Goal: Answer question/provide support

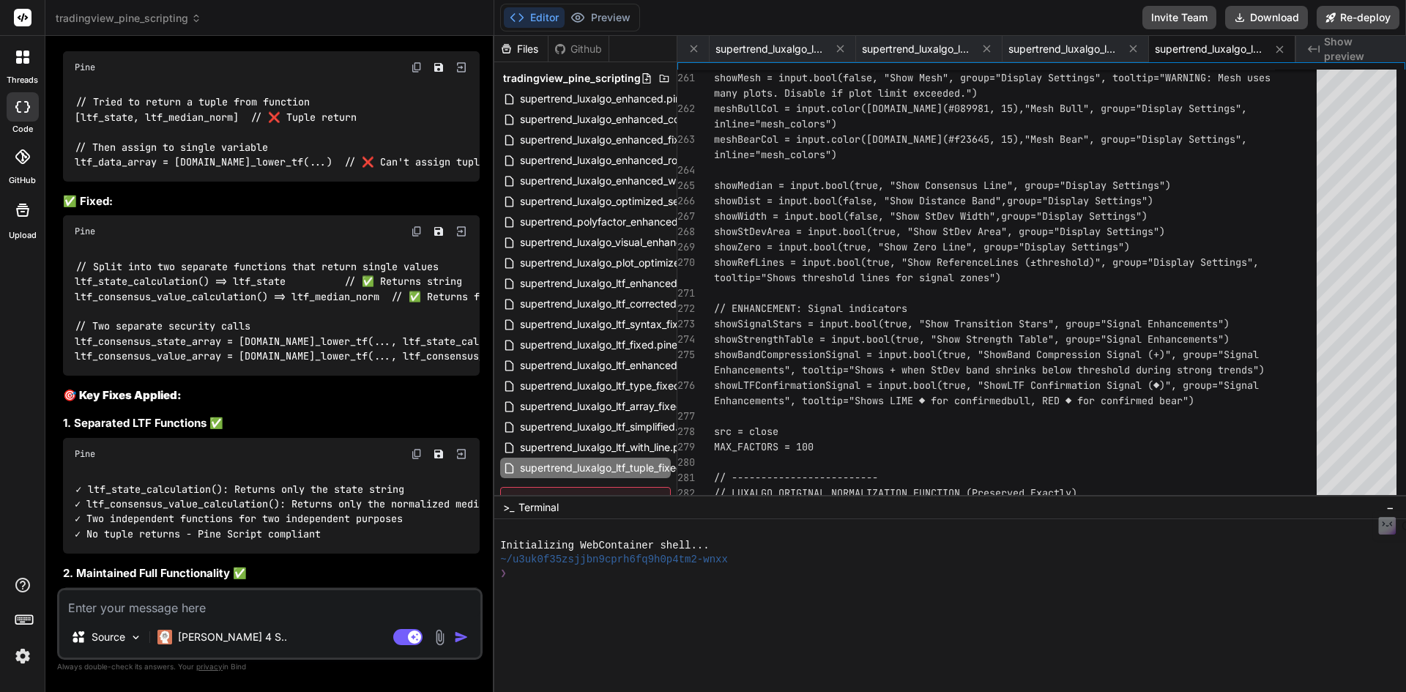
scroll to position [35493, 0]
type textarea "//@version=5 indicator("2025-TEMP-Supertrend Polyfactor Consensus", overlay=fal…"
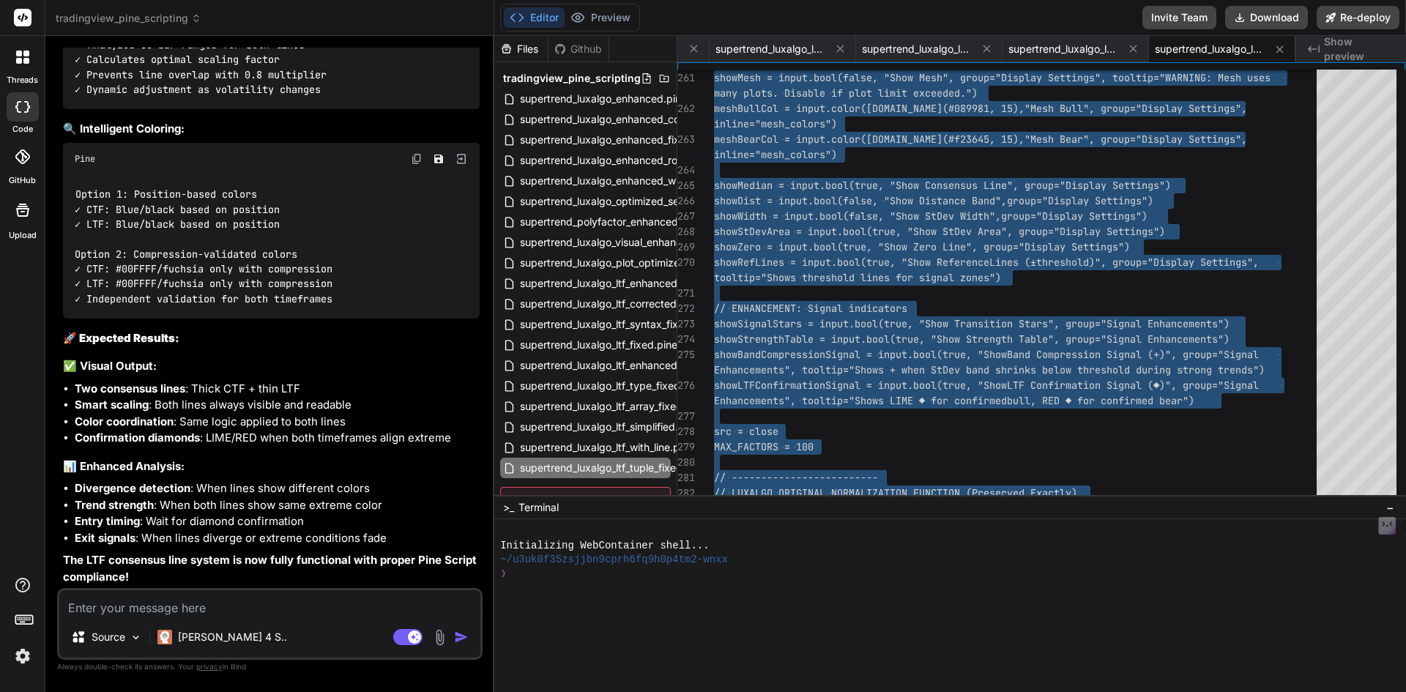
scroll to position [37689, 0]
click at [243, 388] on li "Two consensus lines : Thick CTF + thin LTF" at bounding box center [277, 389] width 405 height 17
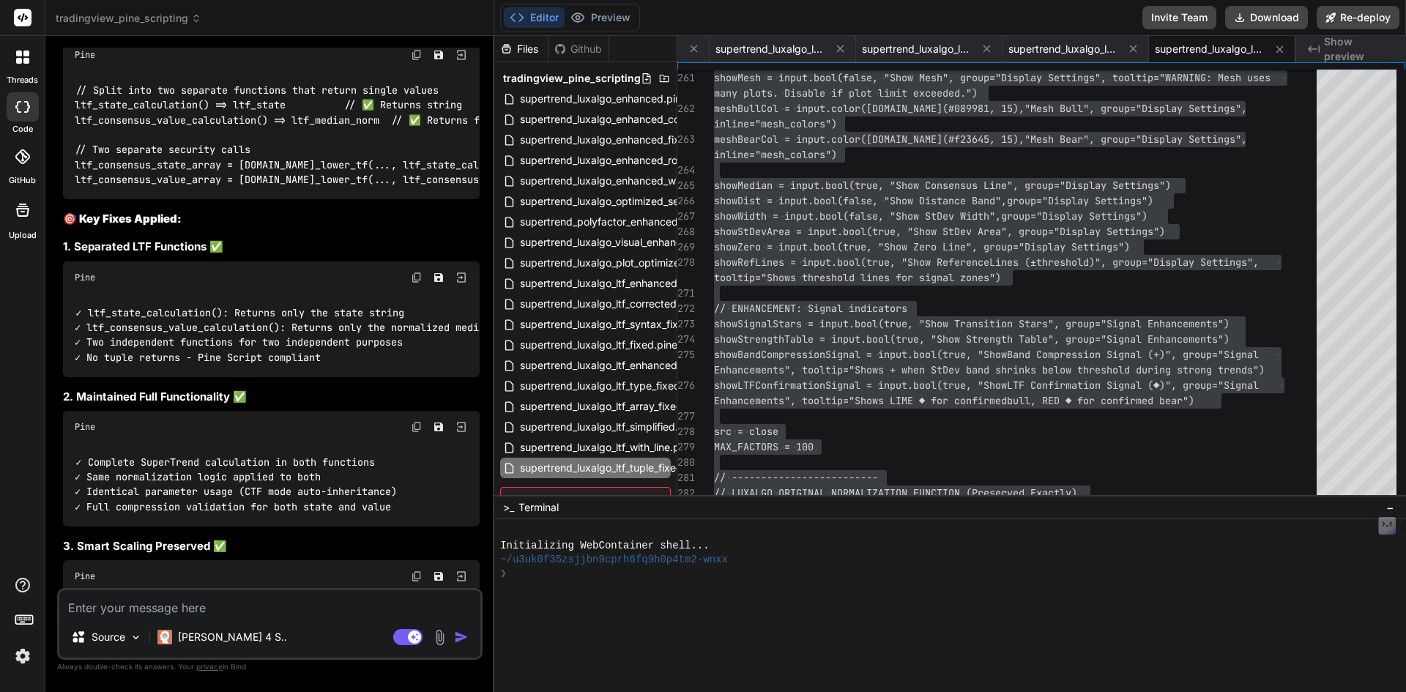
scroll to position [35639, 0]
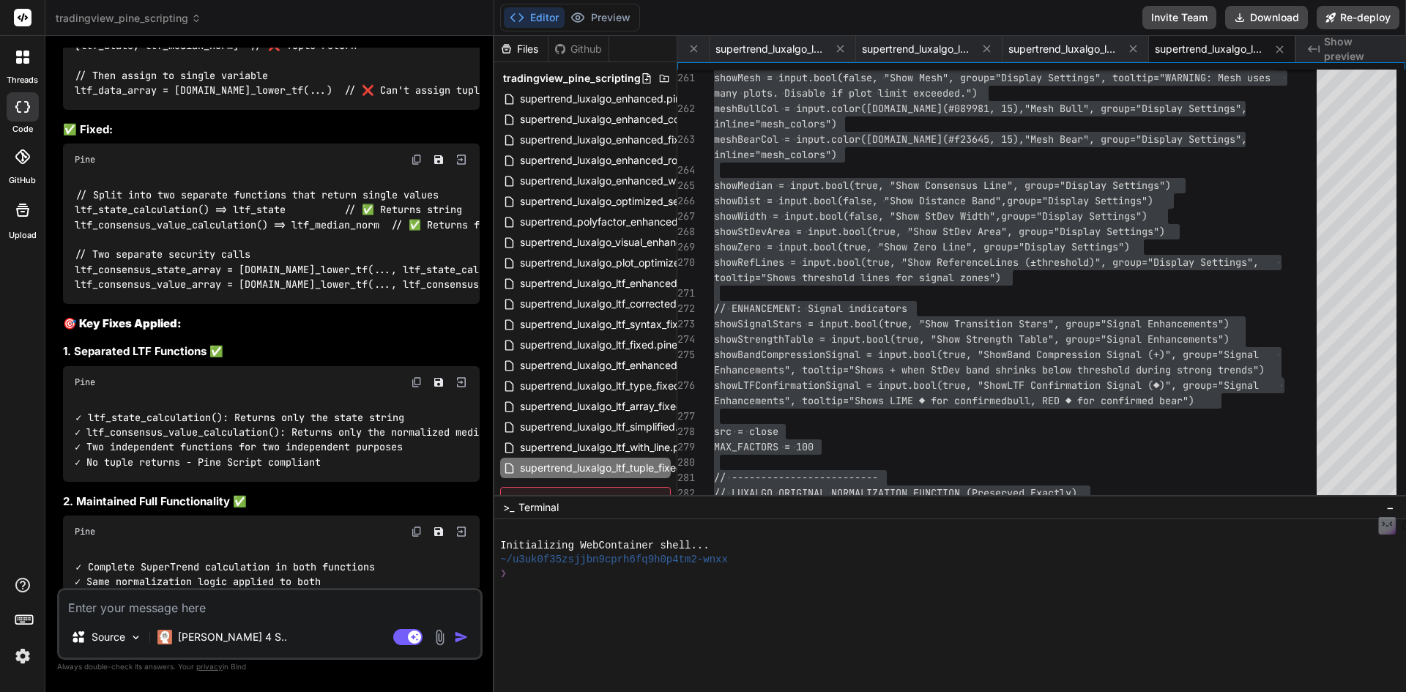
click at [287, 627] on div "Source [PERSON_NAME] 4 S.." at bounding box center [269, 639] width 421 height 35
click at [287, 604] on textarea at bounding box center [269, 603] width 421 height 26
click at [208, 594] on textarea at bounding box center [269, 603] width 421 height 26
paste textarea "Error at 244:1 Value with NA type cannot be assigned to a variable that was def…"
type textarea "Error at 244:1 Value with NA type cannot be assigned to a variable that was def…"
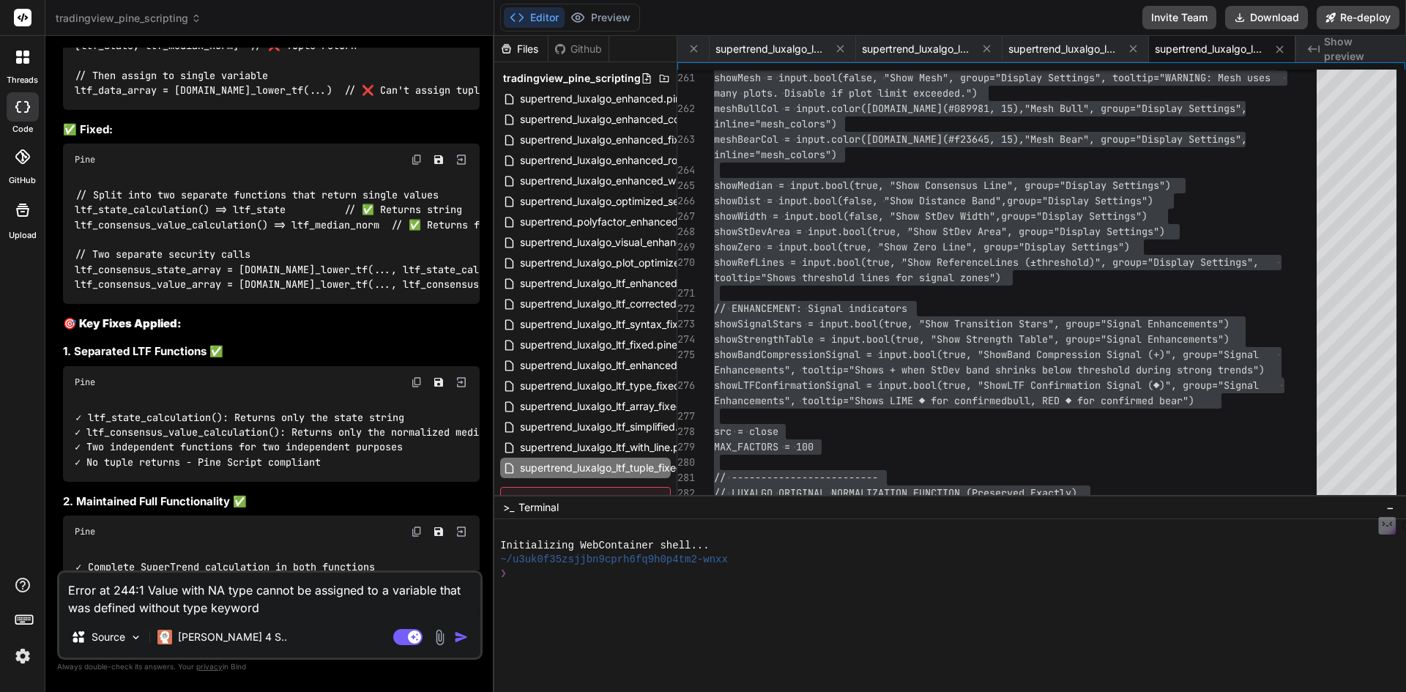
type textarea "x"
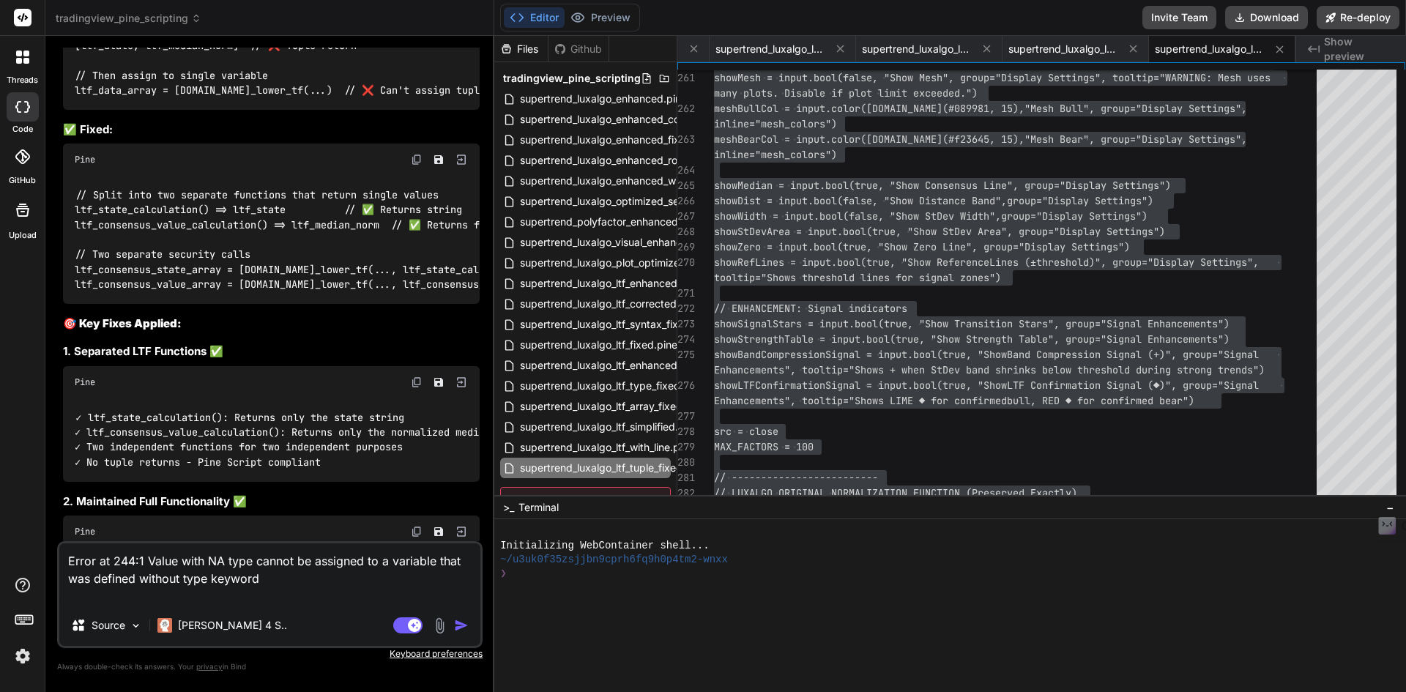
type textarea "Error at 244:1 Value with NA type cannot be assigned to a variable that was def…"
type textarea "x"
type textarea "Error at 244:1 Value with NA type cannot be assigned to a variable that was def…"
type textarea "x"
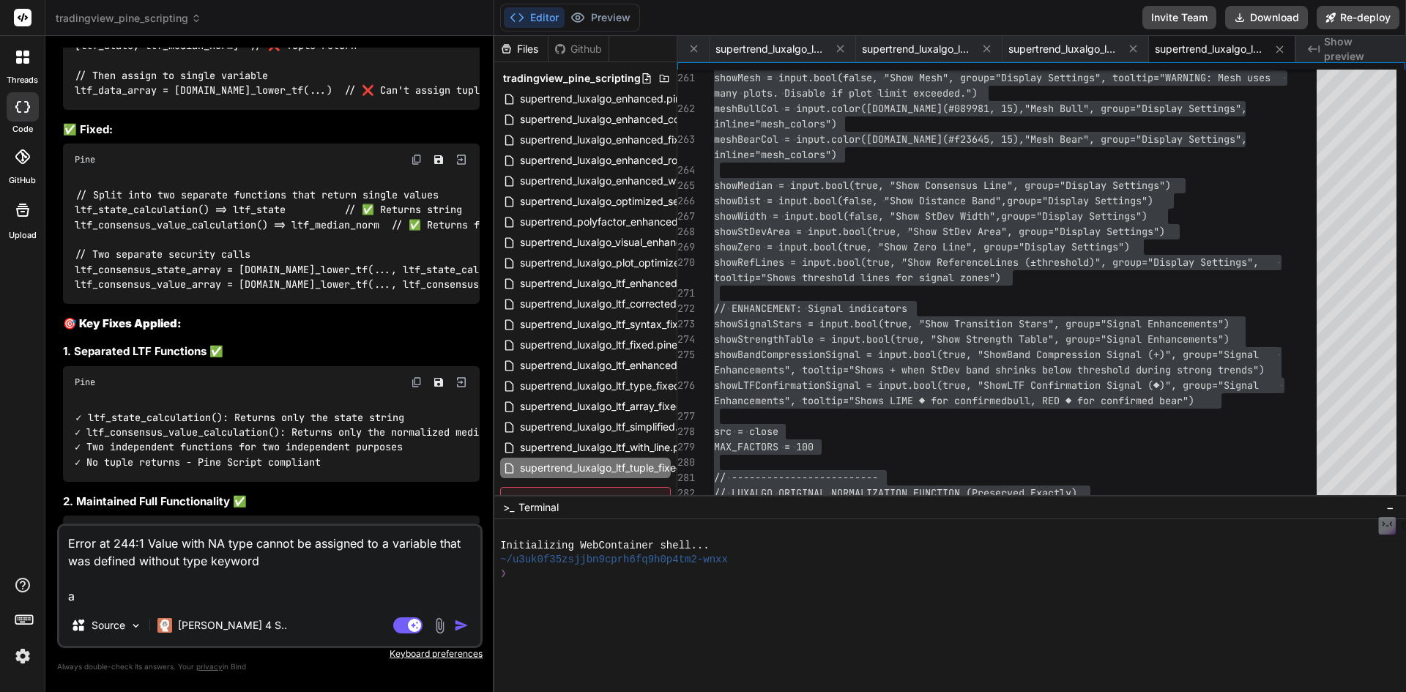
type textarea "Error at 244:1 Value with NA type cannot be assigned to a variable that was def…"
type textarea "x"
type textarea "Error at 244:1 Value with NA type cannot be assigned to a variable that was def…"
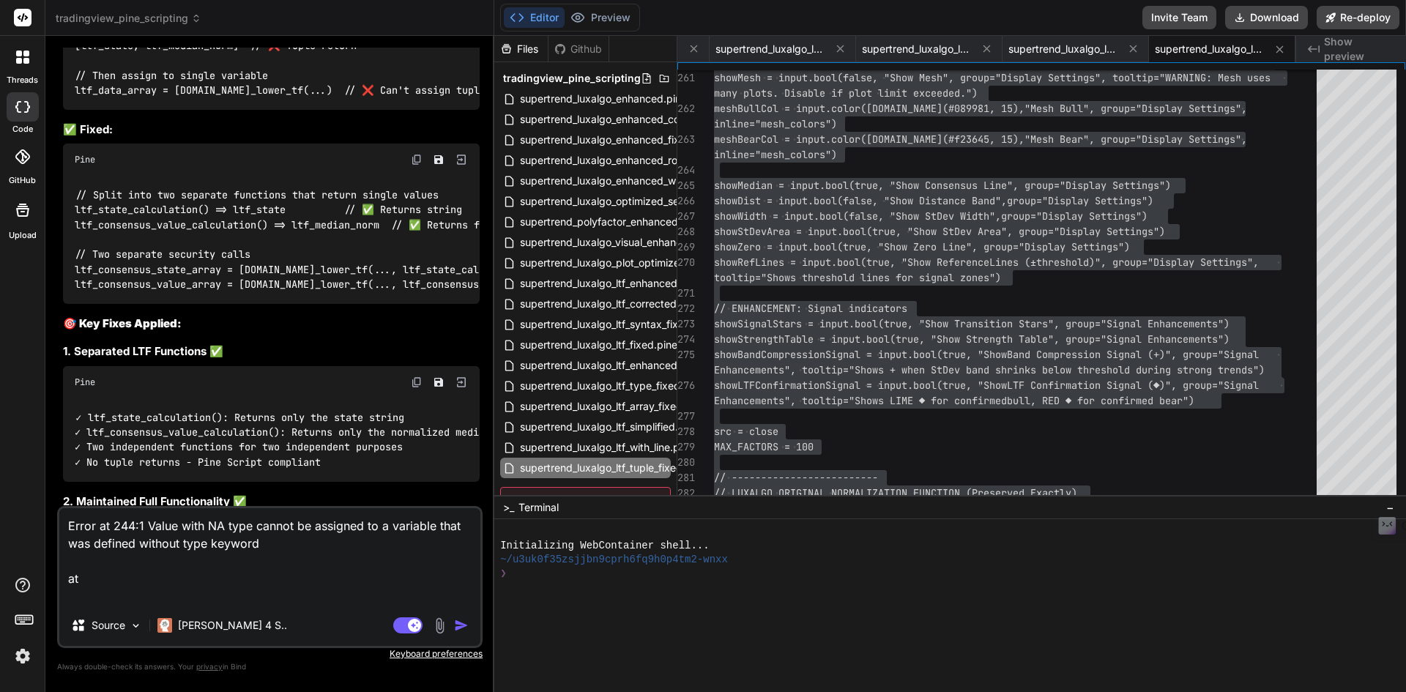
type textarea "x"
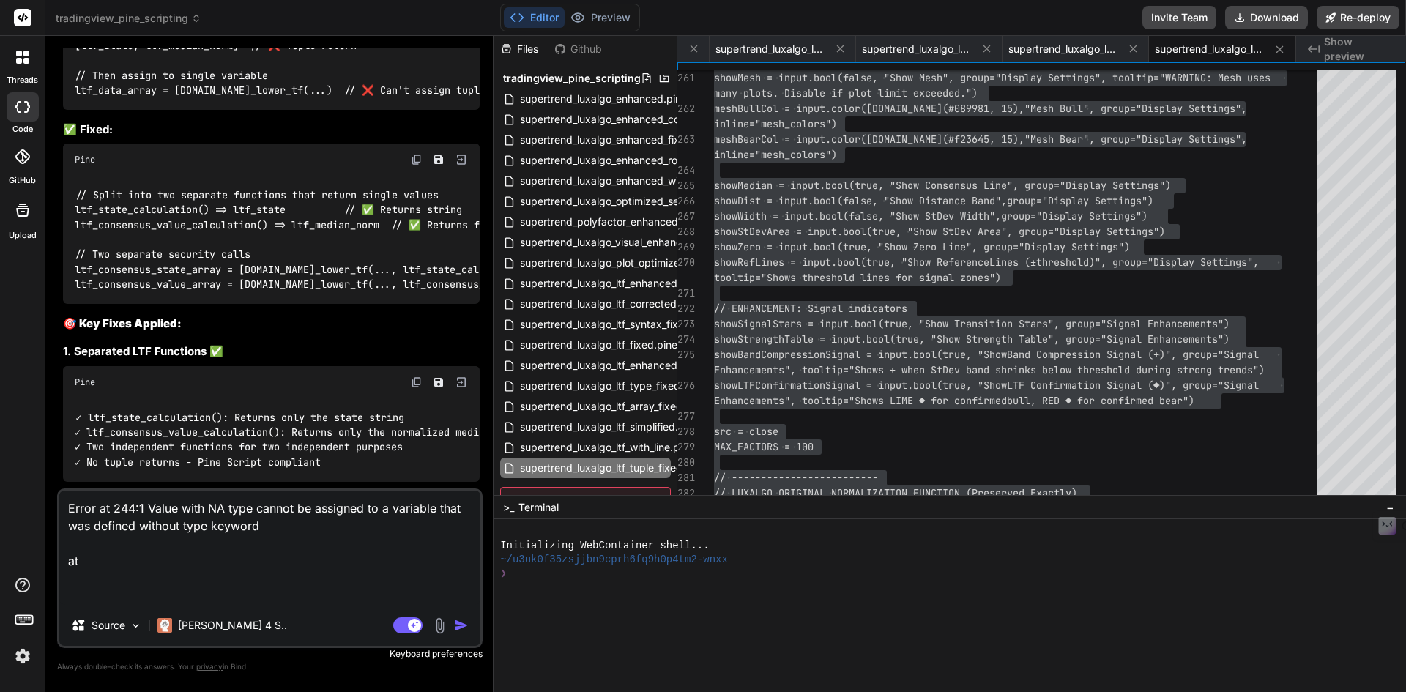
paste textarea "ltf_consensus_value = na"
type textarea "Error at 244:1 Value with NA type cannot be assigned to a variable that was def…"
type textarea "x"
type textarea "Error at 244:1 Value with NA type cannot be assigned to a variable that was def…"
click at [465, 628] on img "button" at bounding box center [461, 625] width 15 height 15
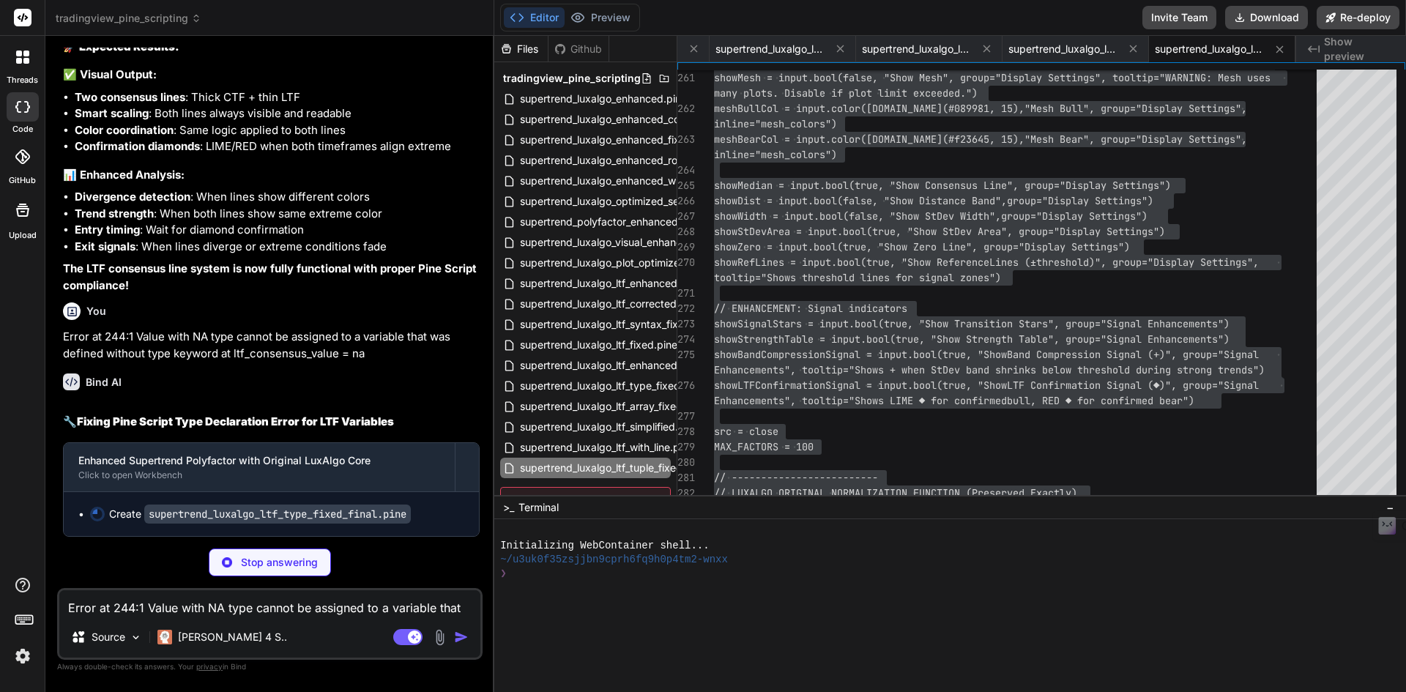
scroll to position [37981, 0]
type textarea "x"
type textarea "text_size=size.normal) table.cell(strength_table, i + 1, 6, threshold_display, …"
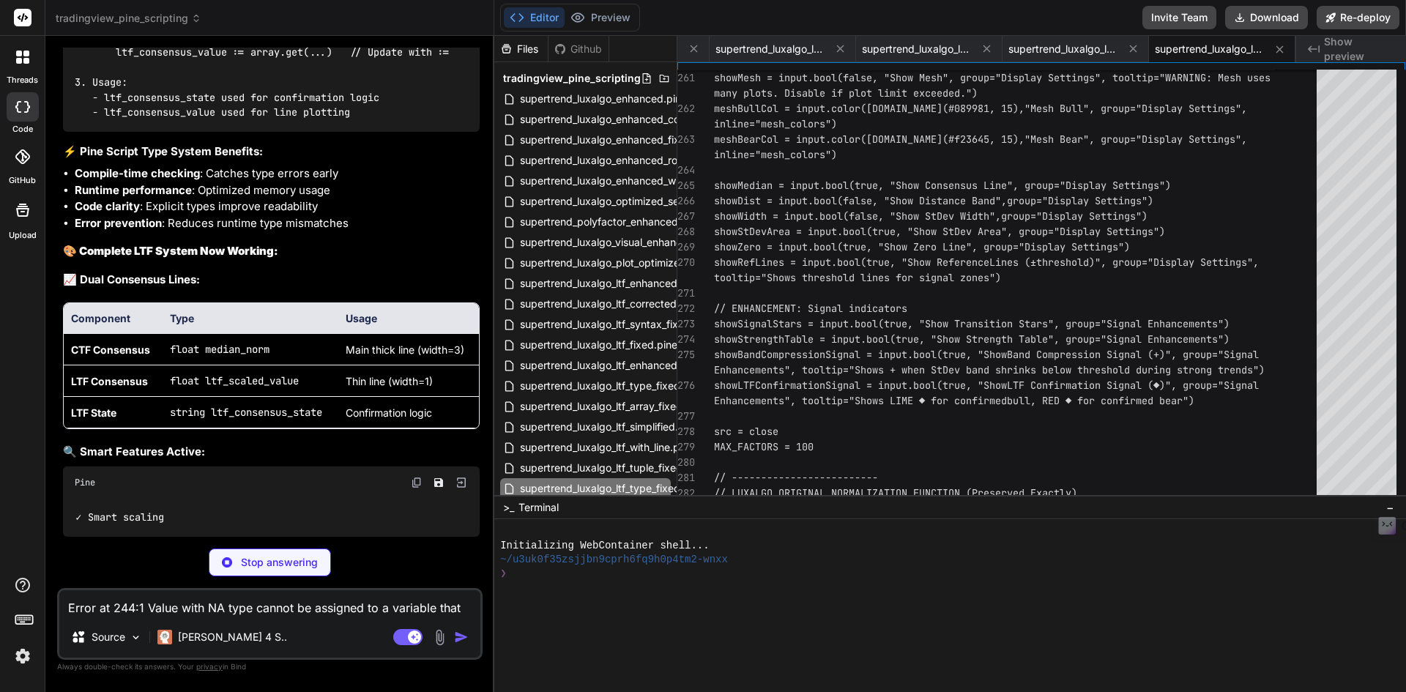
scroll to position [39490, 0]
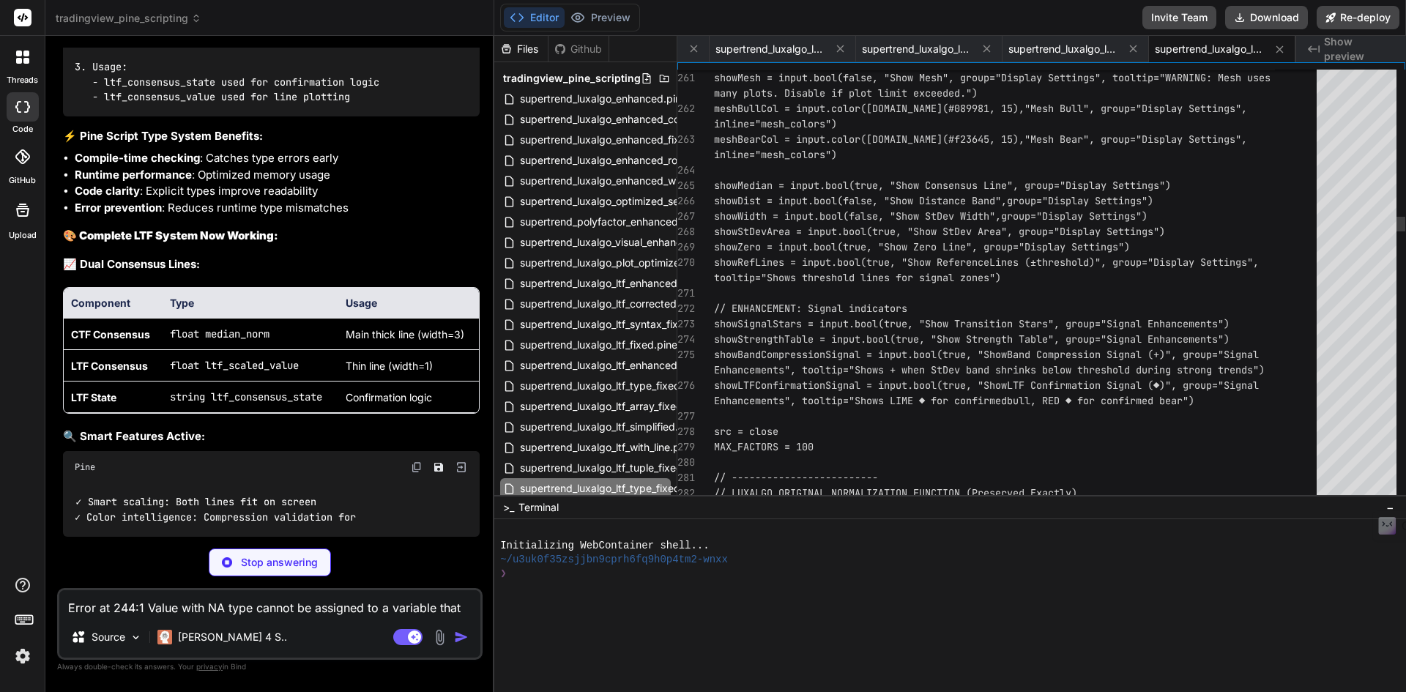
type textarea "x"
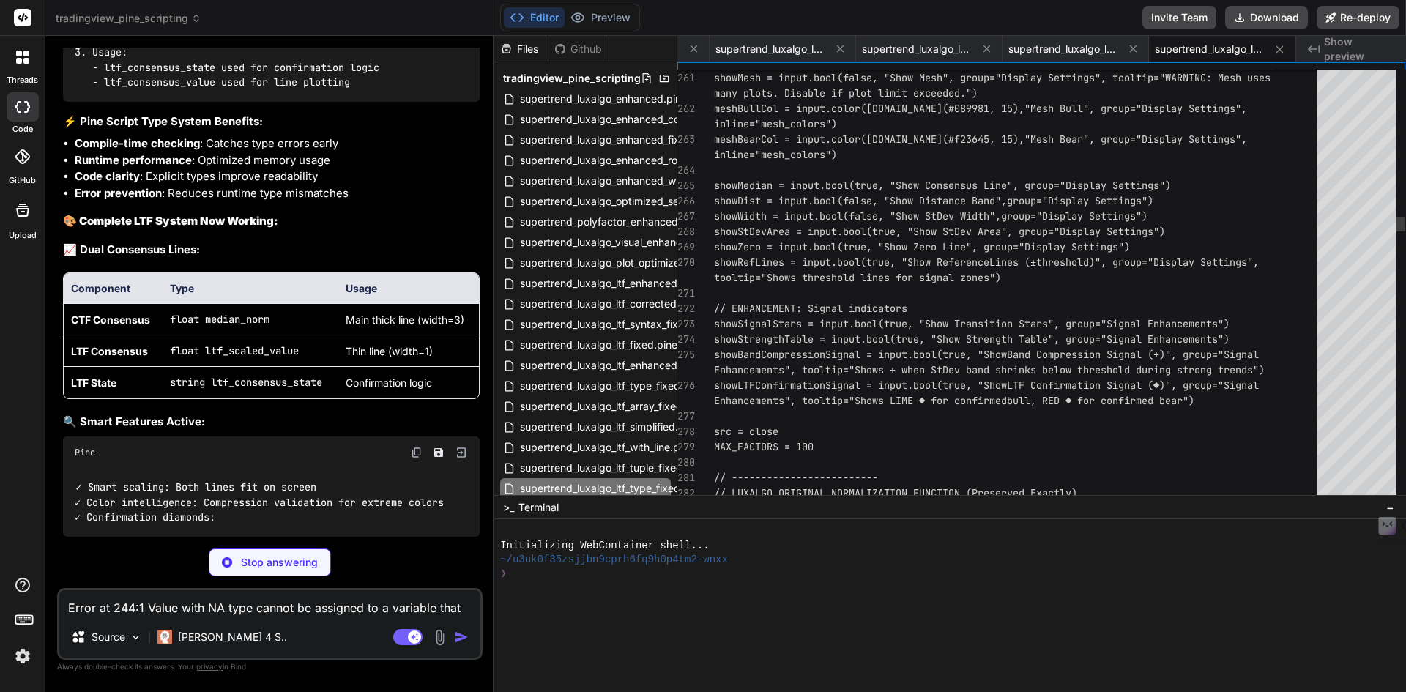
type textarea "Dev Area", group="Display Settings") showZero = input.bool(true, "Show Zero Lin…"
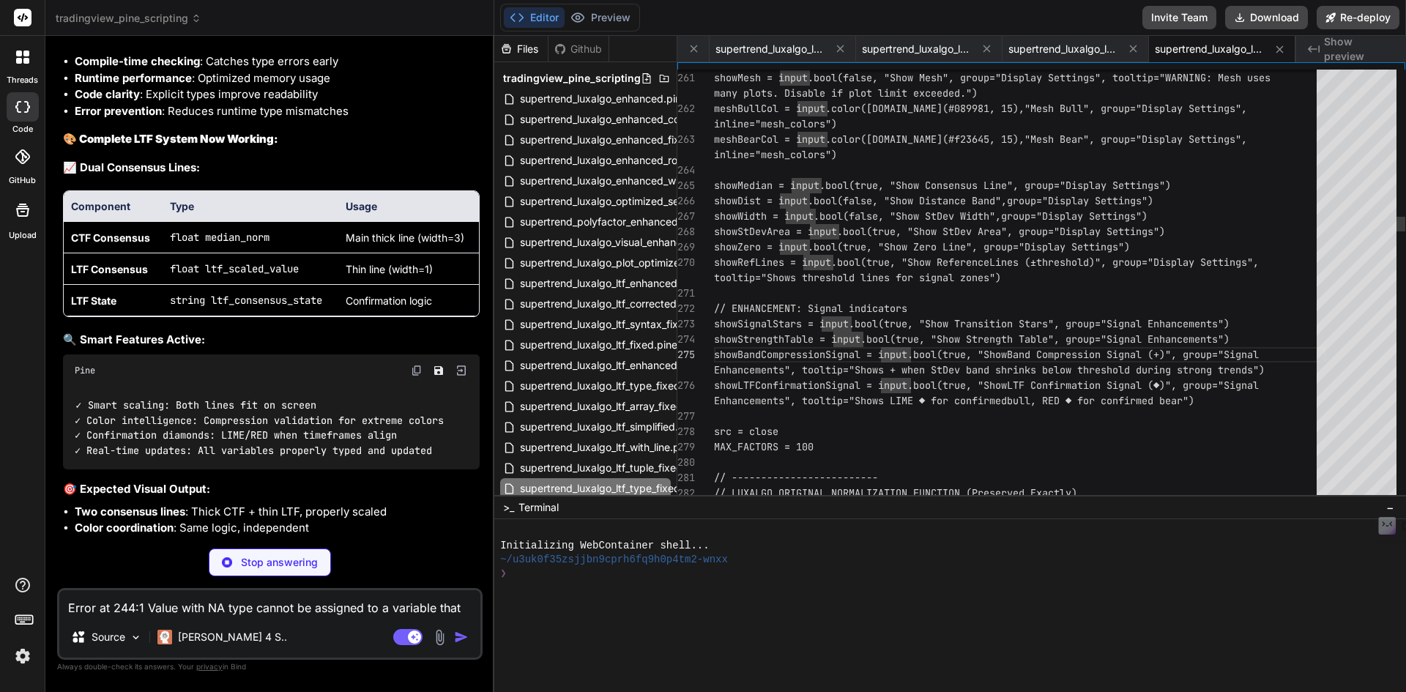
type textarea "x"
type textarea "//@version=5 indicator("2025-TEMP-Supertrend Polyfactor Consensus", overlay=fal…"
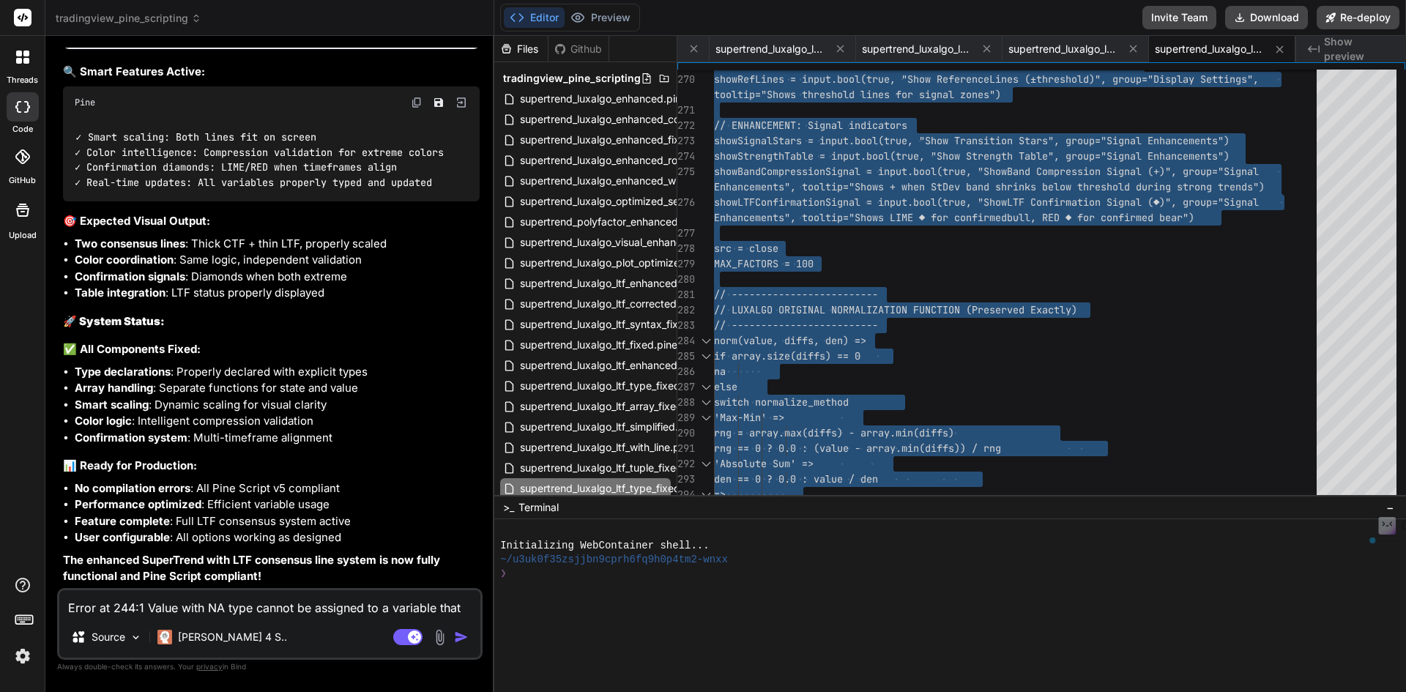
type textarea "x"
click at [207, 620] on div "Error at 244:1 Value with NA type cannot be assigned to a variable that was def…" at bounding box center [269, 624] width 425 height 72
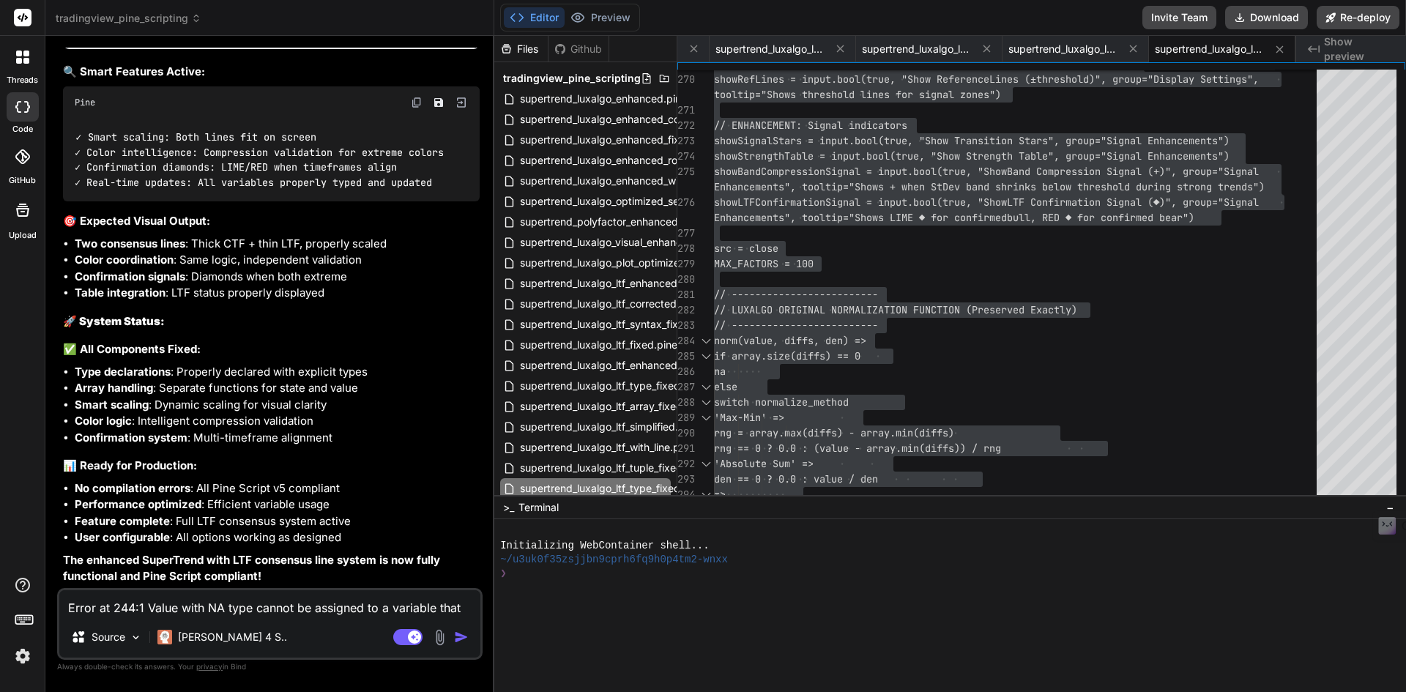
drag, startPoint x: 220, startPoint y: 618, endPoint x: 232, endPoint y: 607, distance: 16.6
click at [220, 617] on div "Error at 244:1 Value with NA type cannot be assigned to a variable that was def…" at bounding box center [269, 624] width 425 height 72
click at [232, 607] on textarea "Error at 244:1 Value with NA type cannot be assigned to a variable that was def…" at bounding box center [269, 603] width 421 height 26
type textarea "L"
type textarea "x"
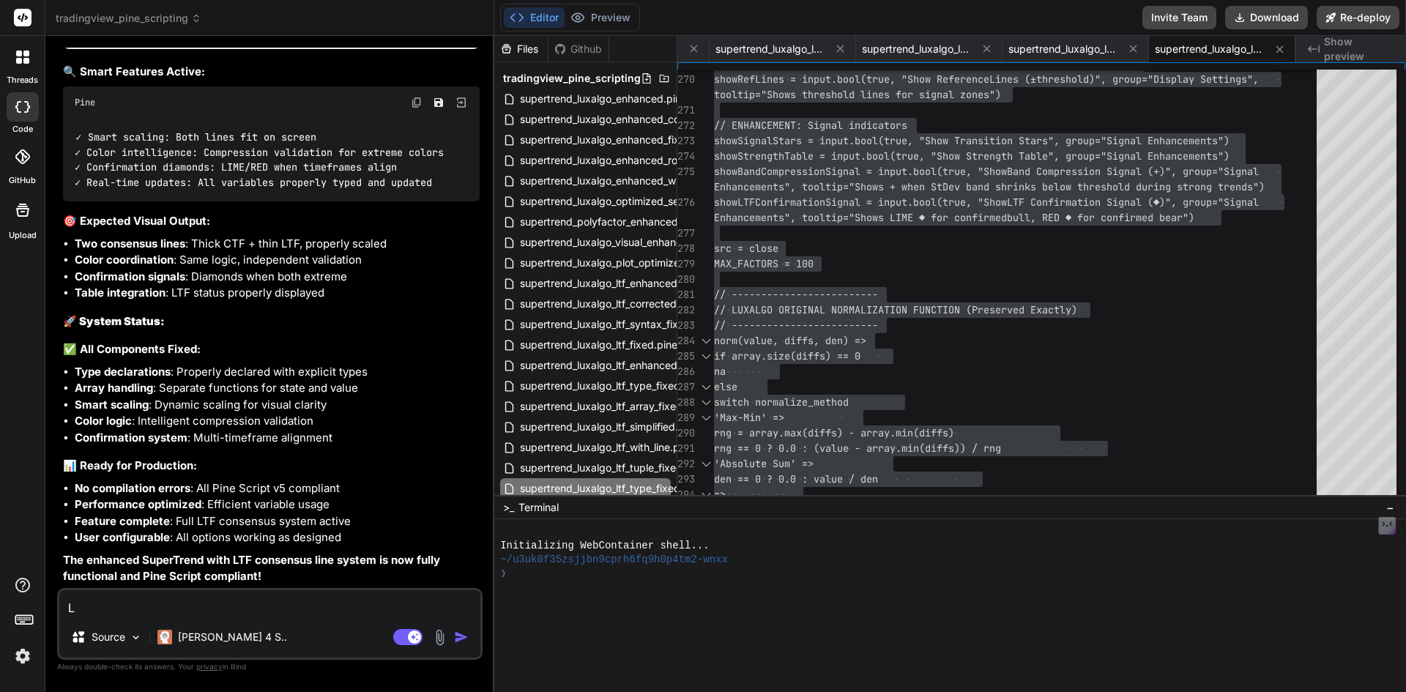
type textarea "Lo"
type textarea "x"
type textarea "Loo"
type textarea "x"
type textarea "[PERSON_NAME]"
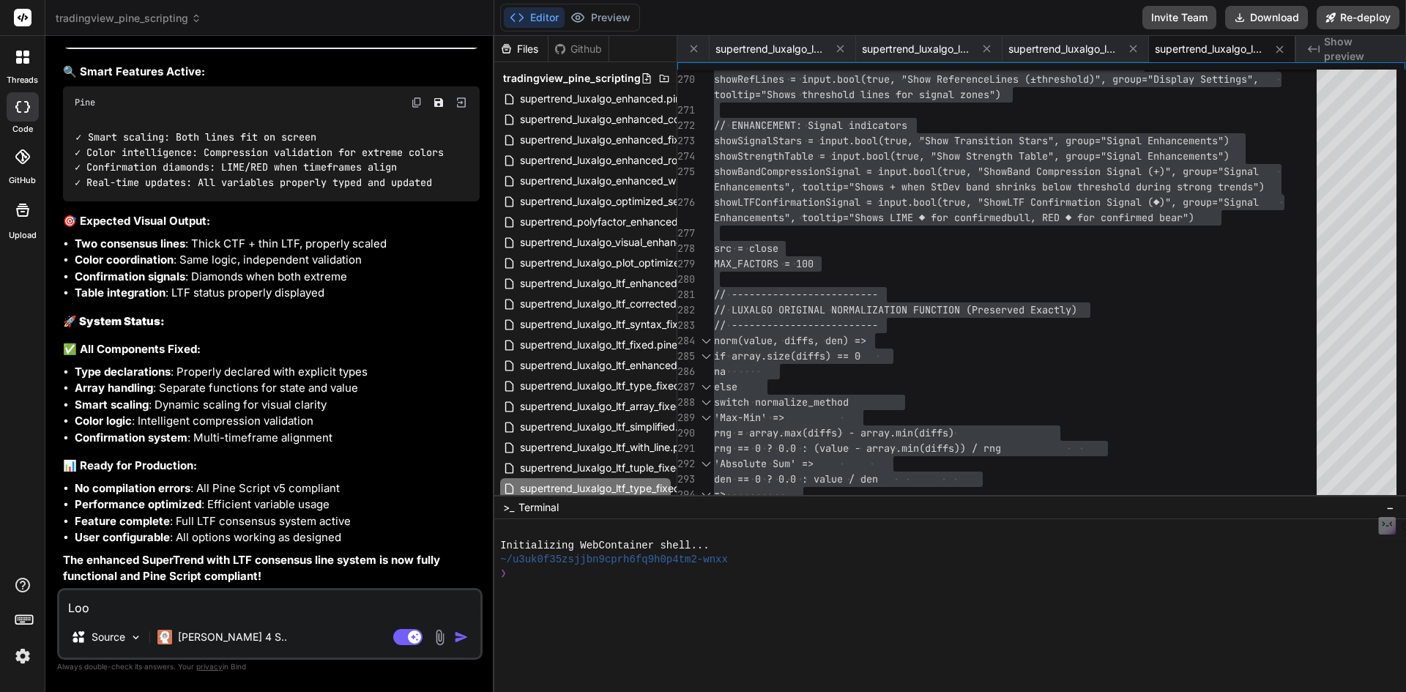
type textarea "x"
type textarea "Loo"
type textarea "x"
type textarea "Look"
type textarea "x"
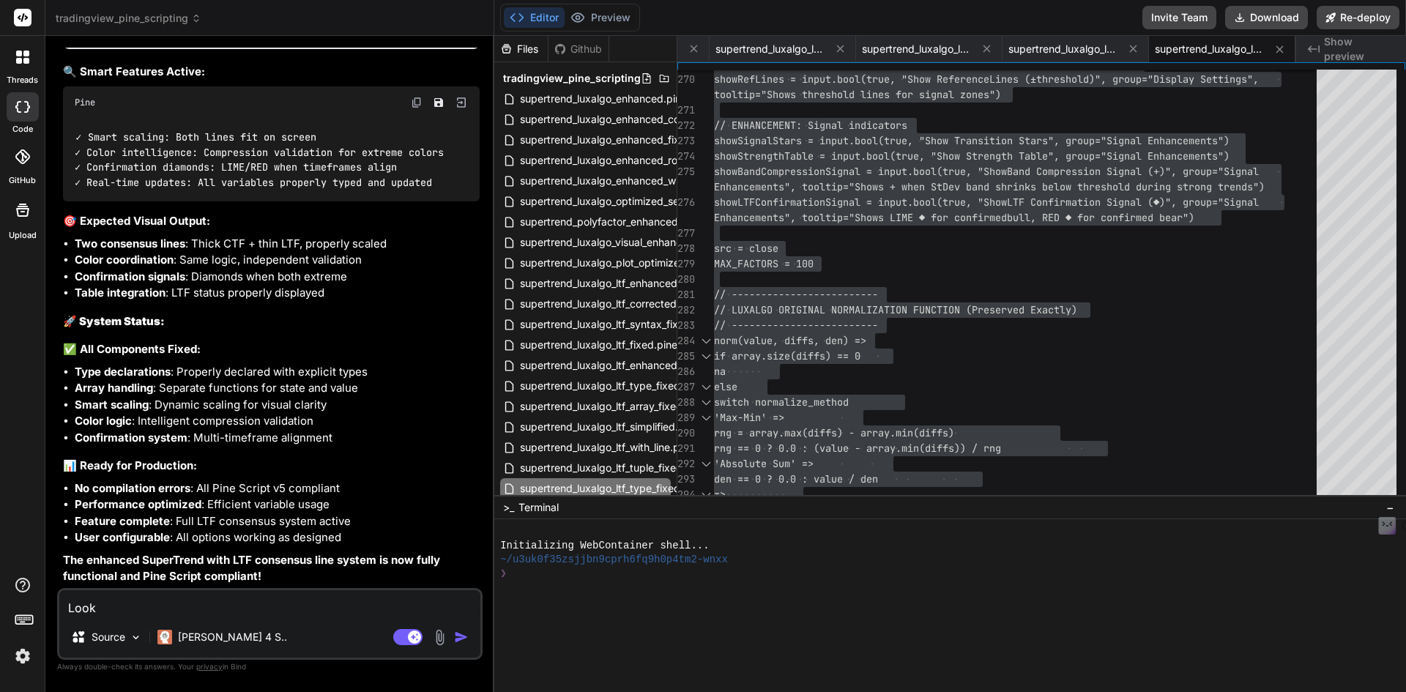
type textarea "Looks"
type textarea "x"
type textarea "Looks"
type textarea "x"
type textarea "Looks l"
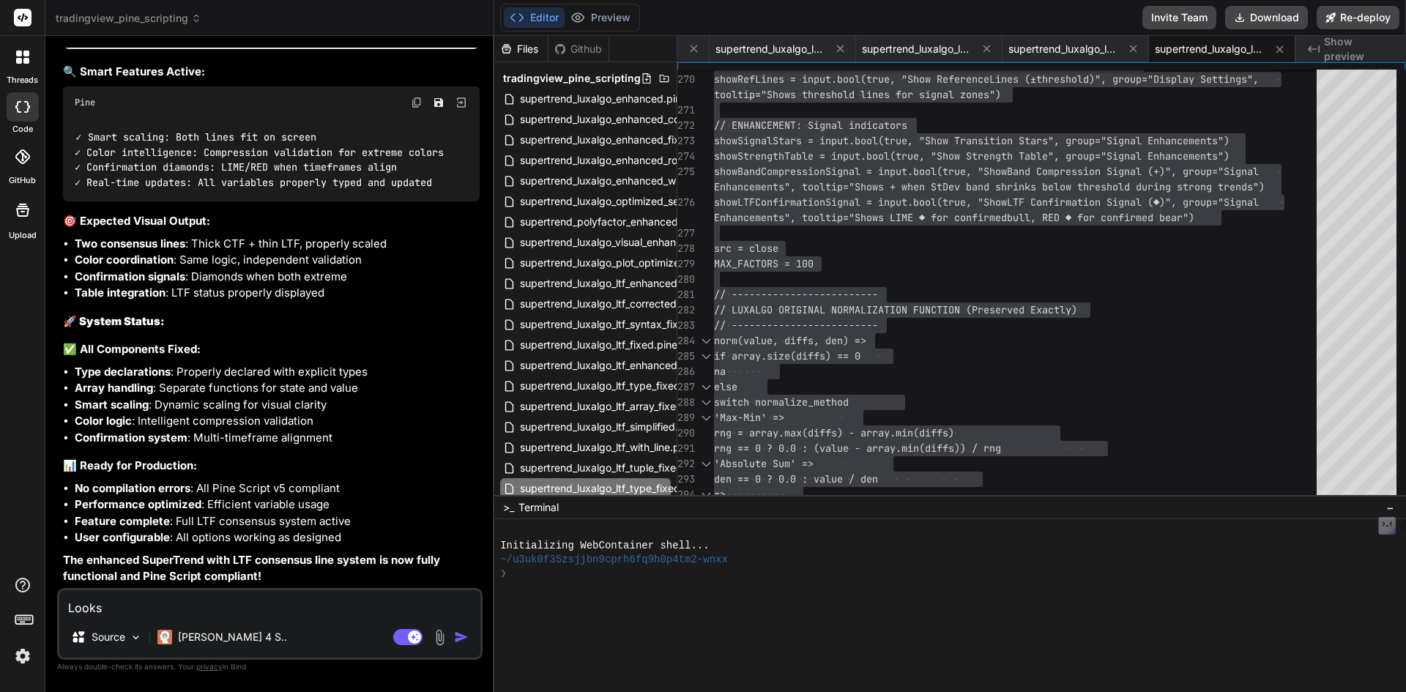
type textarea "x"
type textarea "Looks li"
type textarea "x"
type textarea "Looks lik"
type textarea "x"
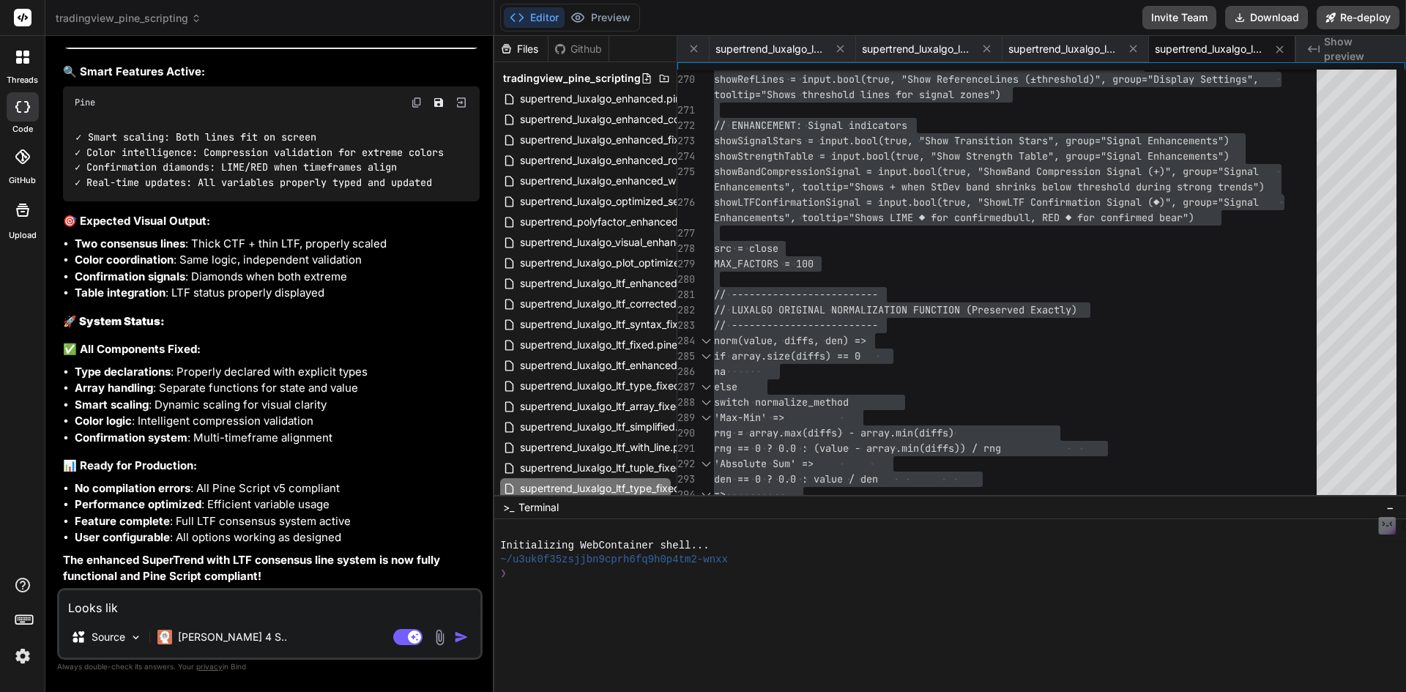
type textarea "Looks like"
type textarea "x"
type textarea "Looks like"
type textarea "x"
type textarea "Looks like t"
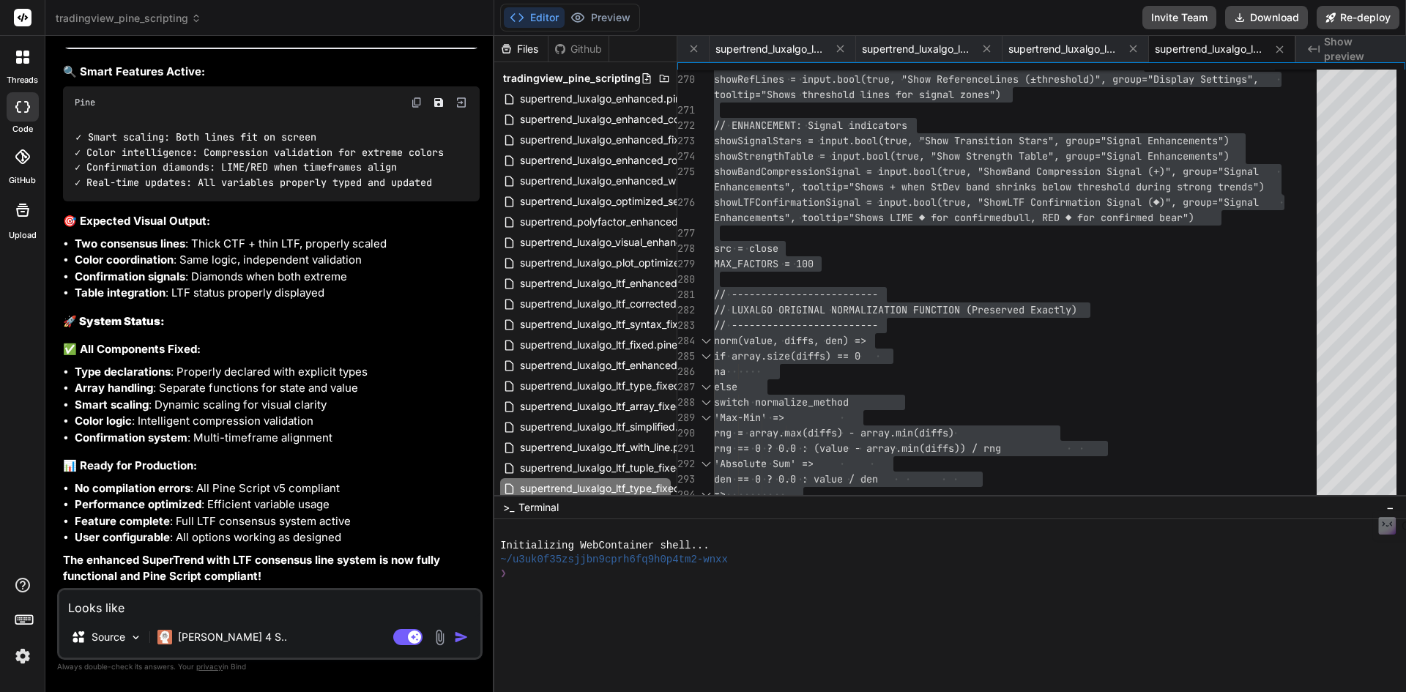
type textarea "x"
type textarea "Looks like th"
type textarea "x"
type textarea "Looks like the"
type textarea "x"
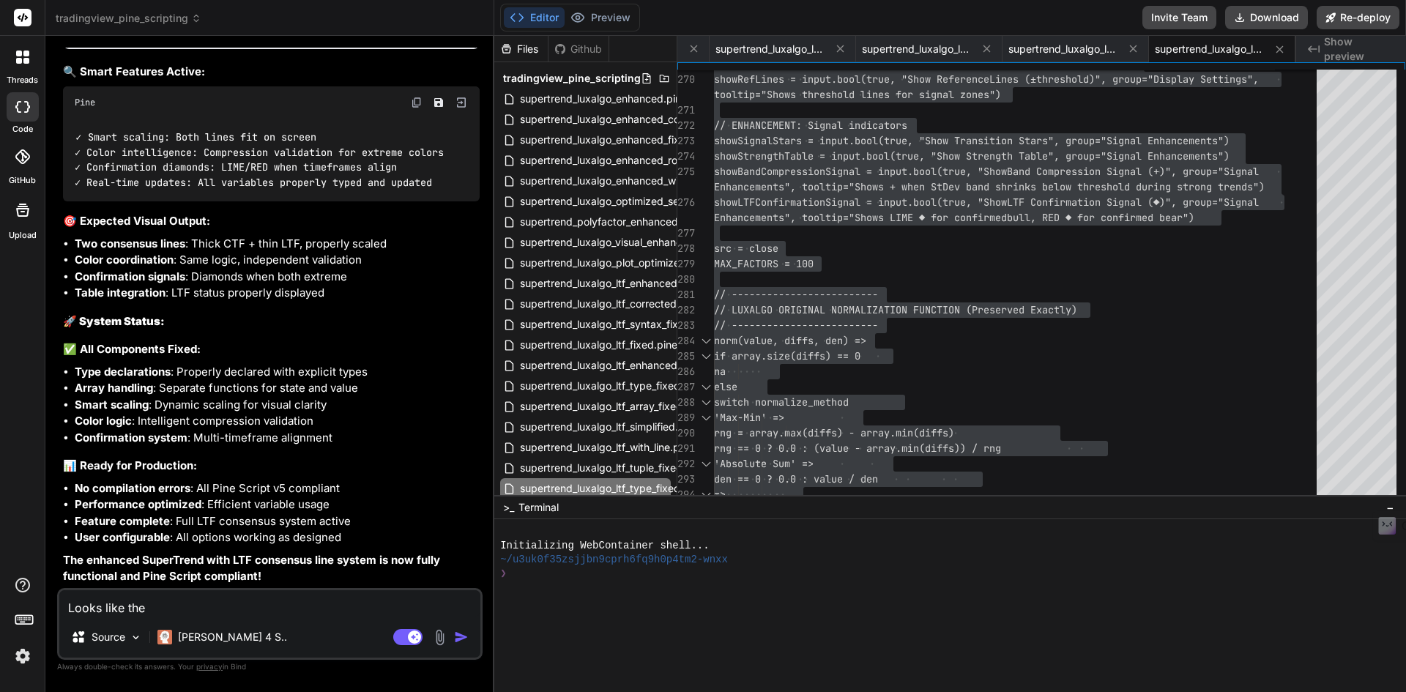
type textarea "Looks like the"
type textarea "x"
type textarea "Looks like the L"
type textarea "x"
type textarea "Looks like the LT"
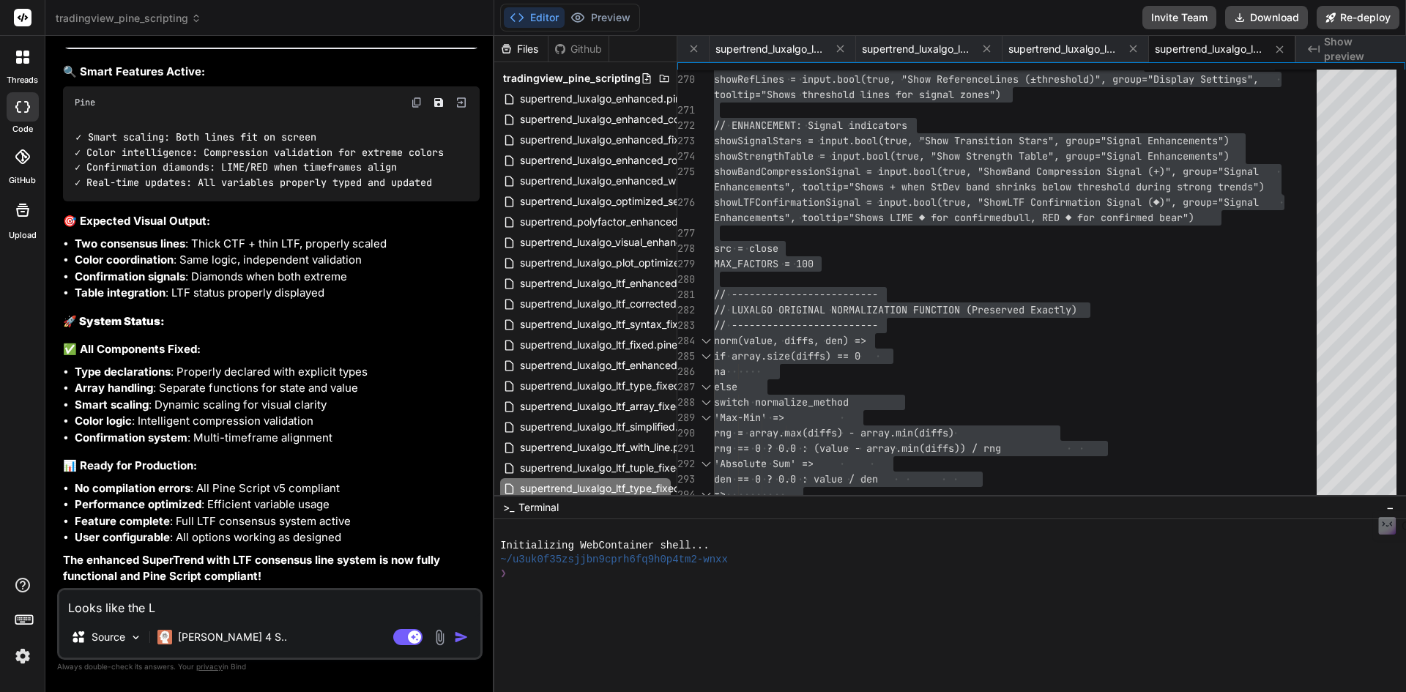
type textarea "x"
type textarea "Looks like the LTF"
type textarea "x"
type textarea "Looks like the LTF"
type textarea "x"
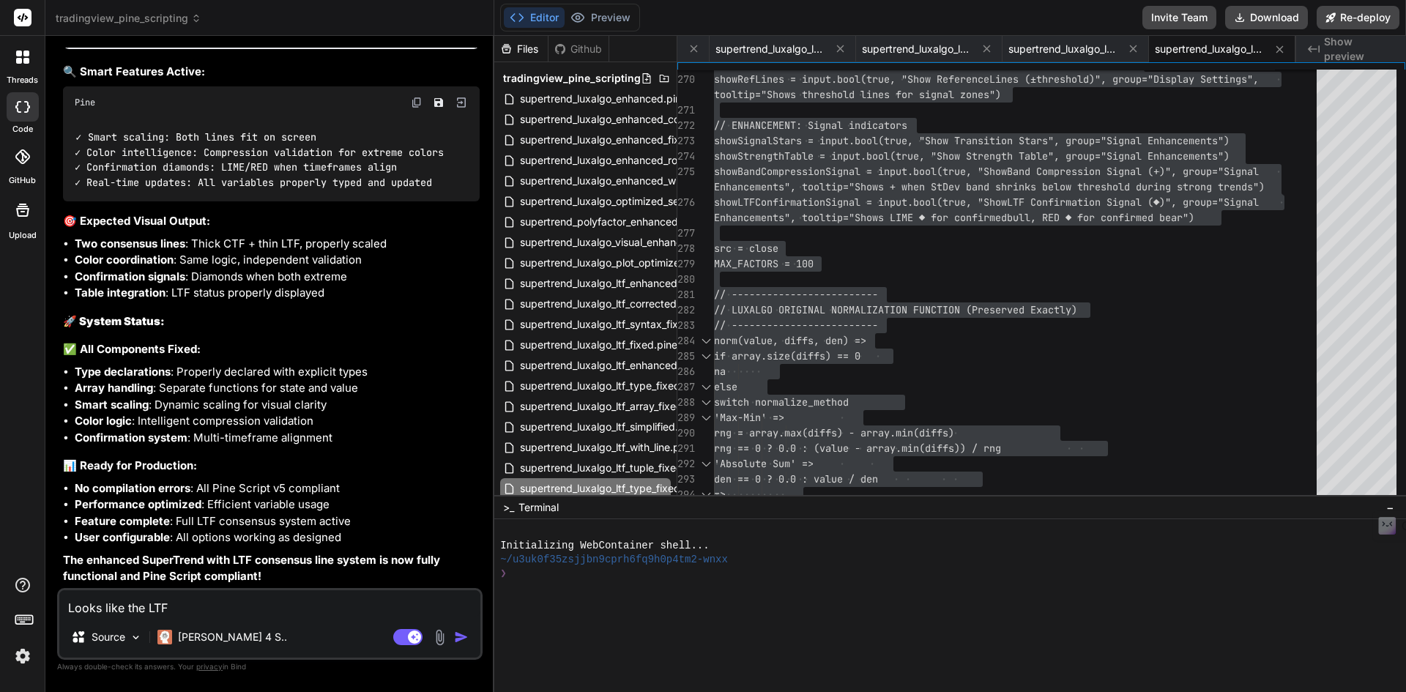
type textarea "Looks like the LTF c"
type textarea "x"
type textarea "Looks like the LTF co"
type textarea "x"
type textarea "Looks like the LTF con"
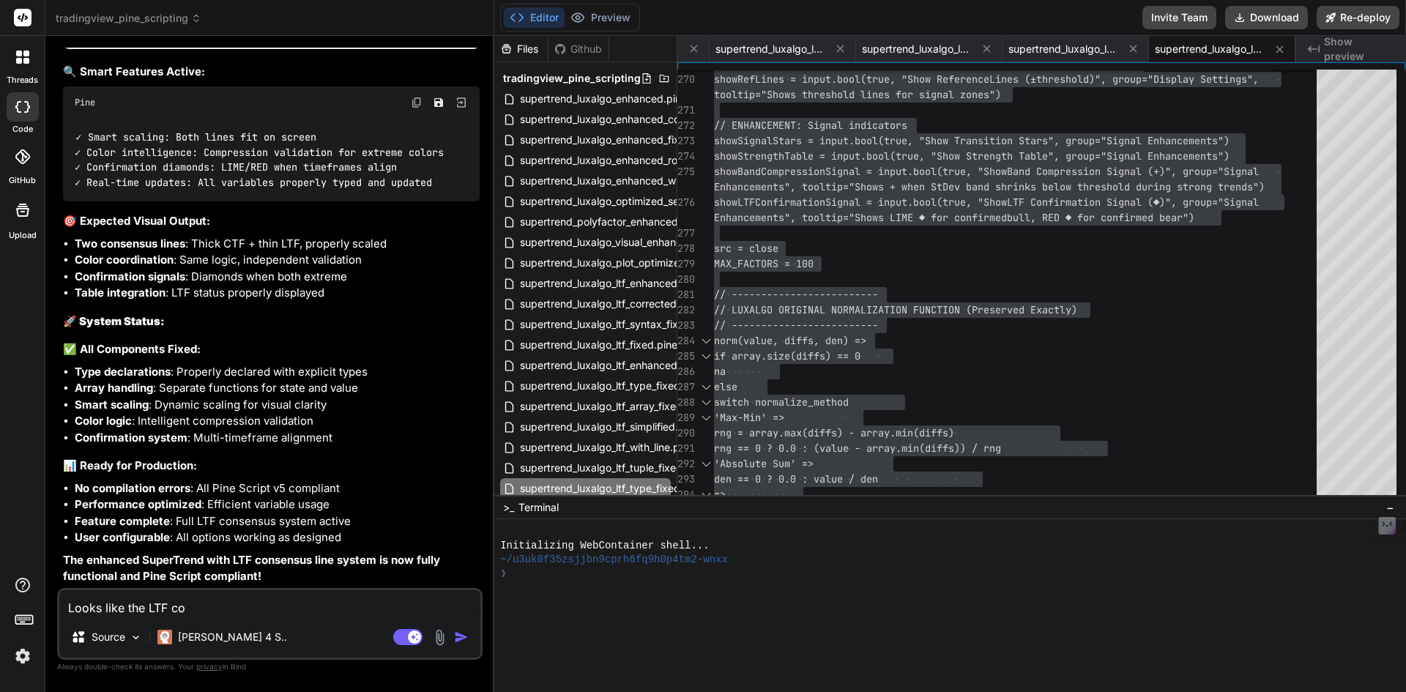
type textarea "x"
type textarea "Looks like the LTF conf"
type textarea "x"
type textarea "Looks like the LTF [PERSON_NAME]"
type textarea "x"
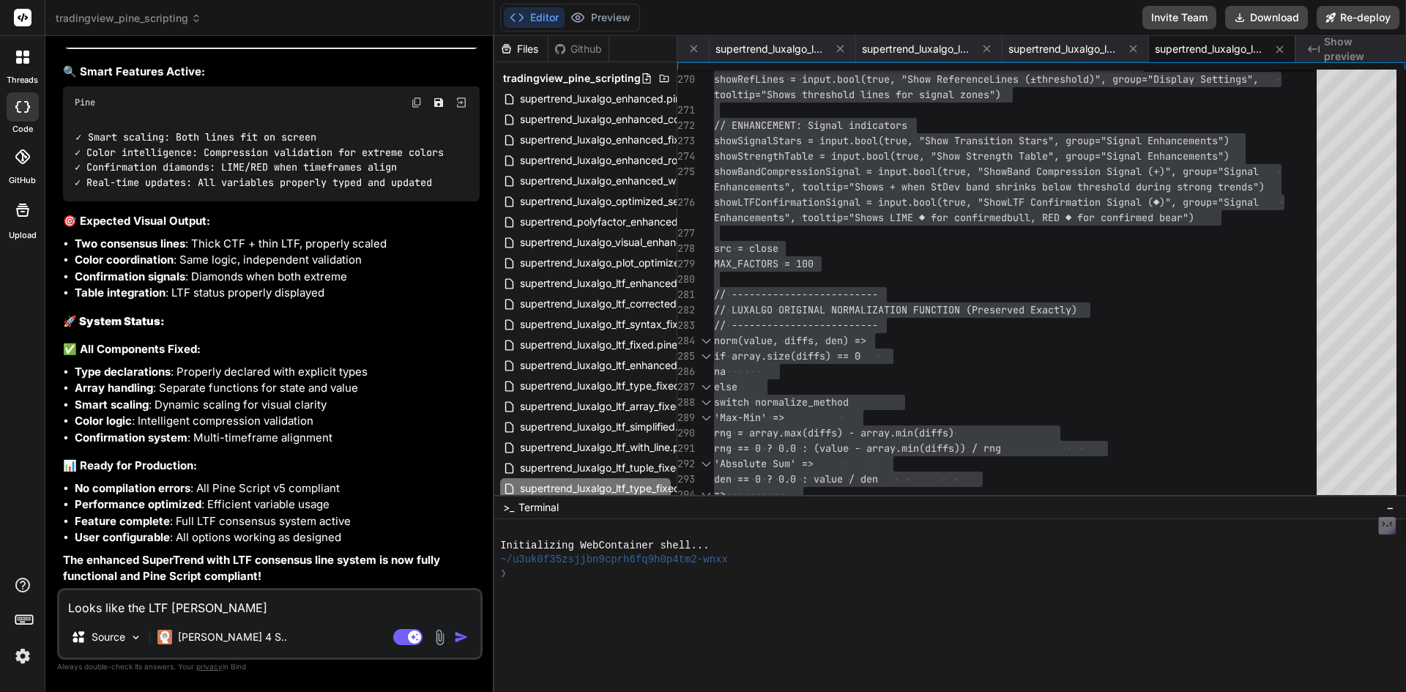
type textarea "Looks like the LTF confir"
type textarea "x"
type textarea "Looks like the LTF confirm"
type textarea "x"
type textarea "Looks like the LTF confirma"
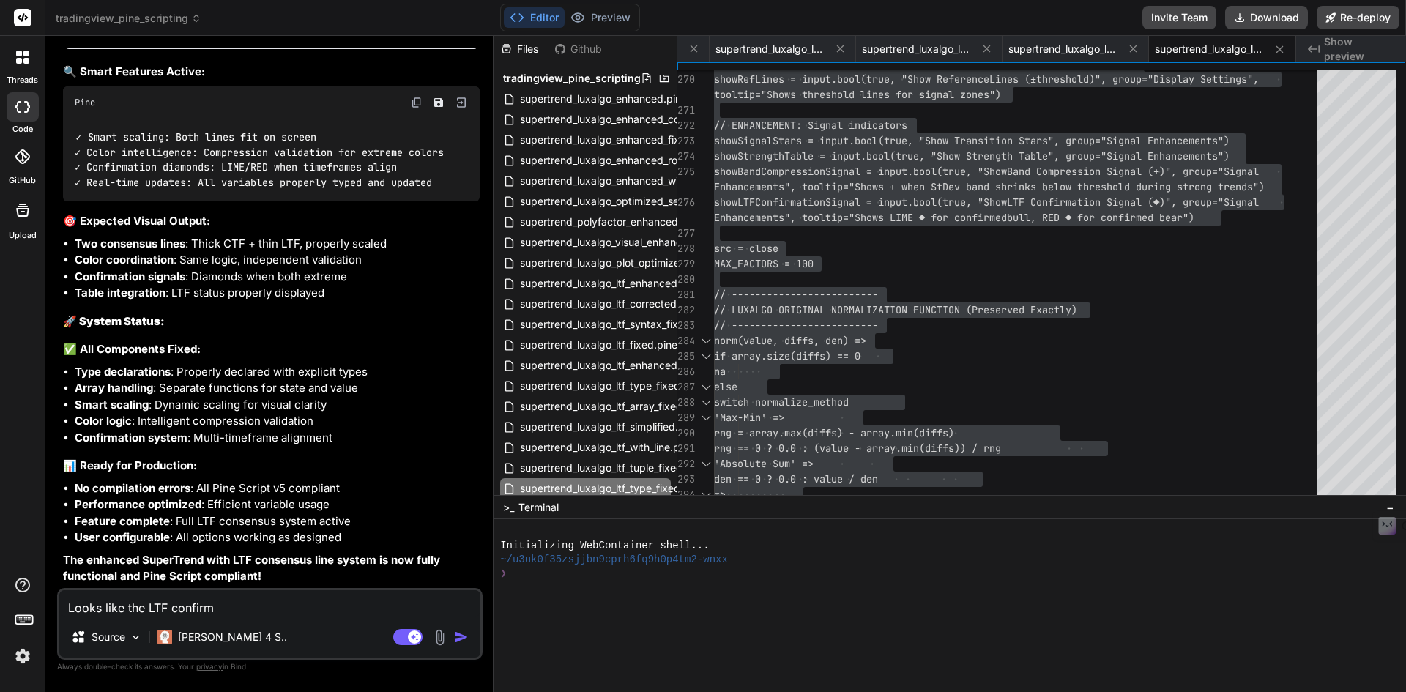
type textarea "x"
type textarea "Looks like the LTF confirmat"
type textarea "x"
type textarea "Looks like the LTF confirmatui"
type textarea "x"
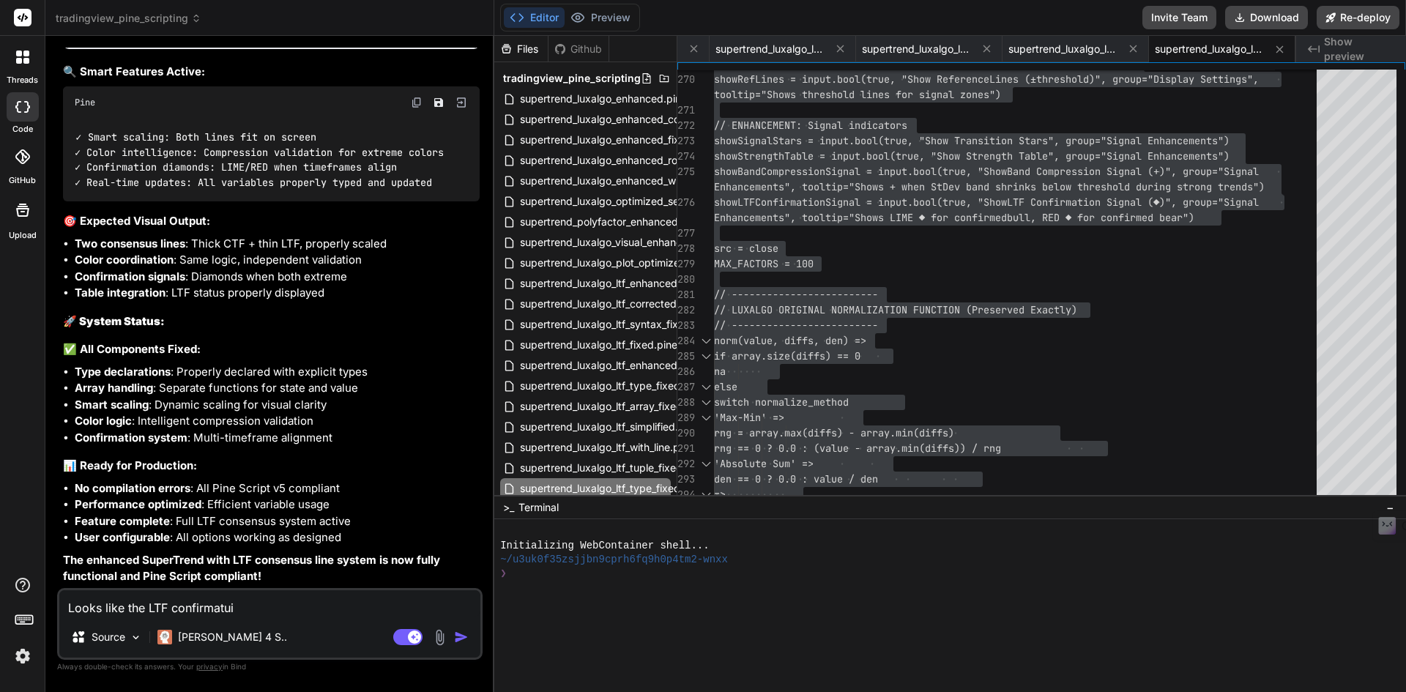
type textarea "Looks like the LTF confirmatuio"
type textarea "x"
type textarea "Looks like the LTF confirmatuion"
type textarea "x"
type textarea "Looks like the LTF confirmatuio"
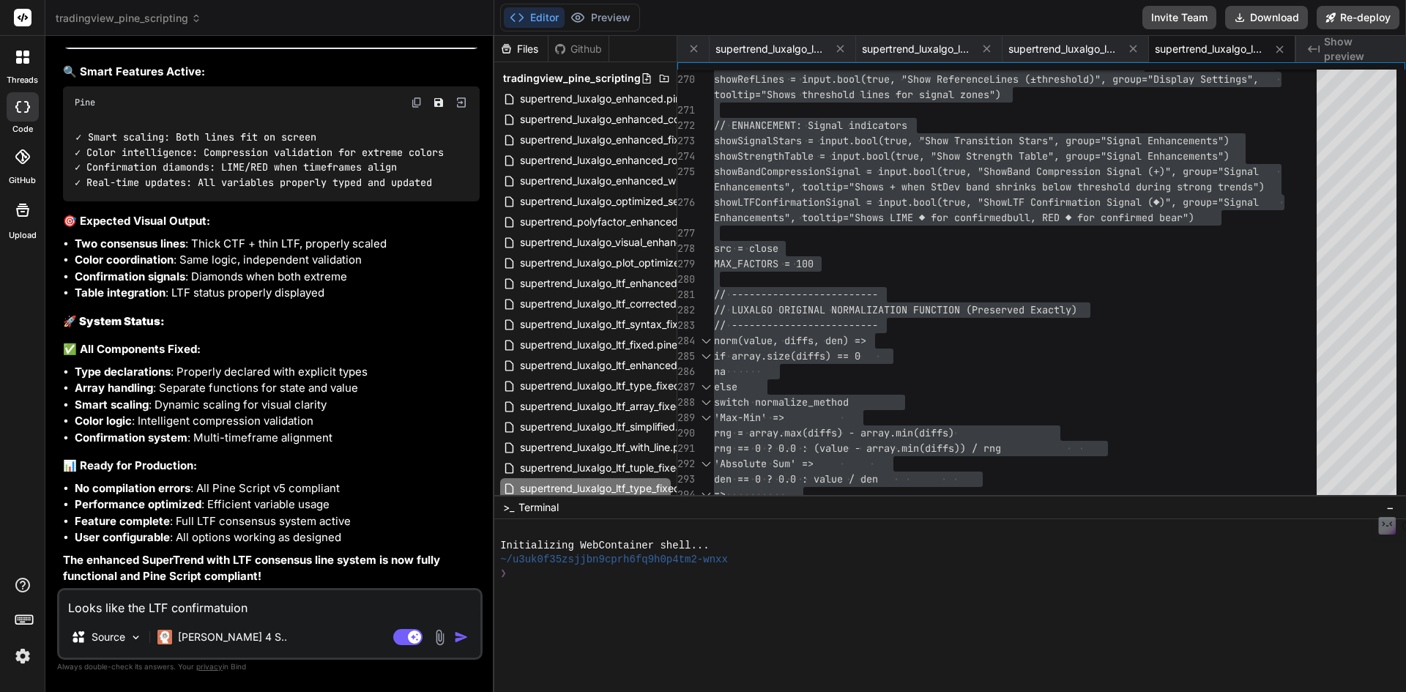
type textarea "x"
type textarea "Looks like the LTF confirmatui"
type textarea "x"
type textarea "Looks like the LTF confirmatu"
type textarea "x"
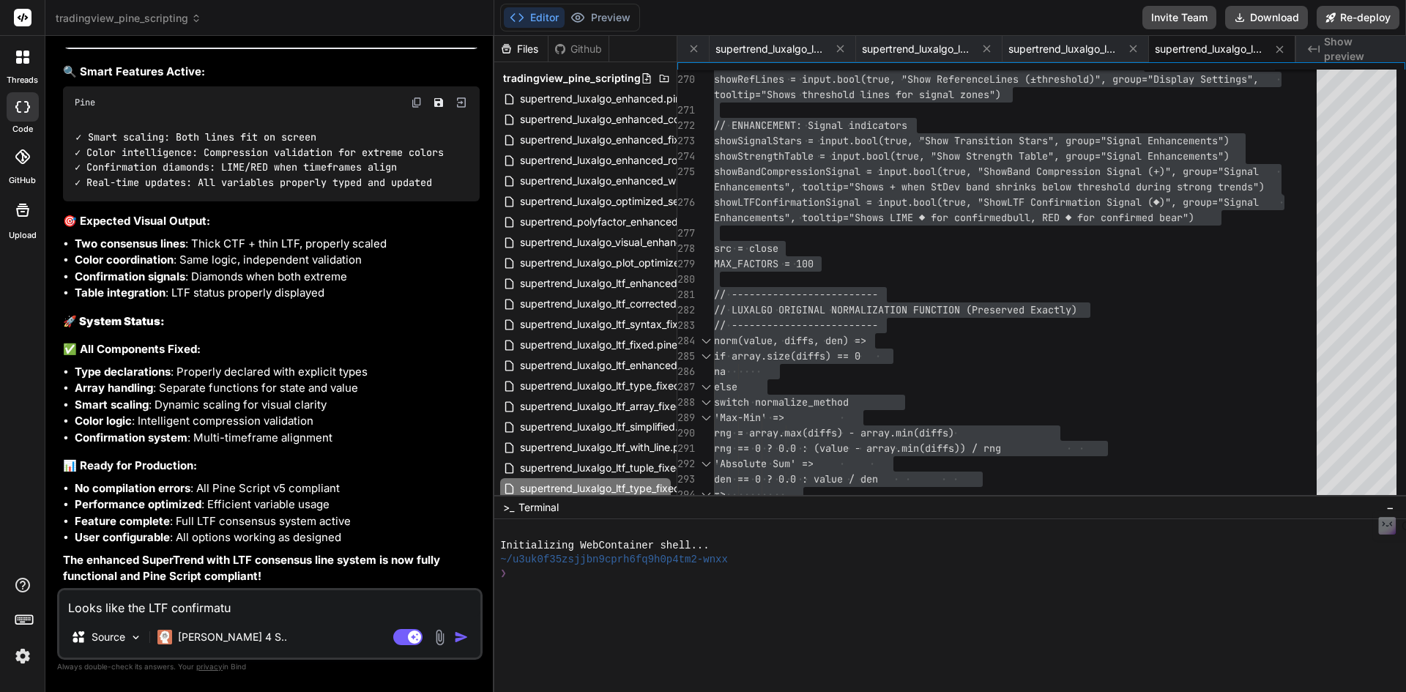
type textarea "Looks like the LTF confirmat"
type textarea "x"
type textarea "Looks like the LTF confirmati"
type textarea "x"
type textarea "Looks like the LTF confirmatio"
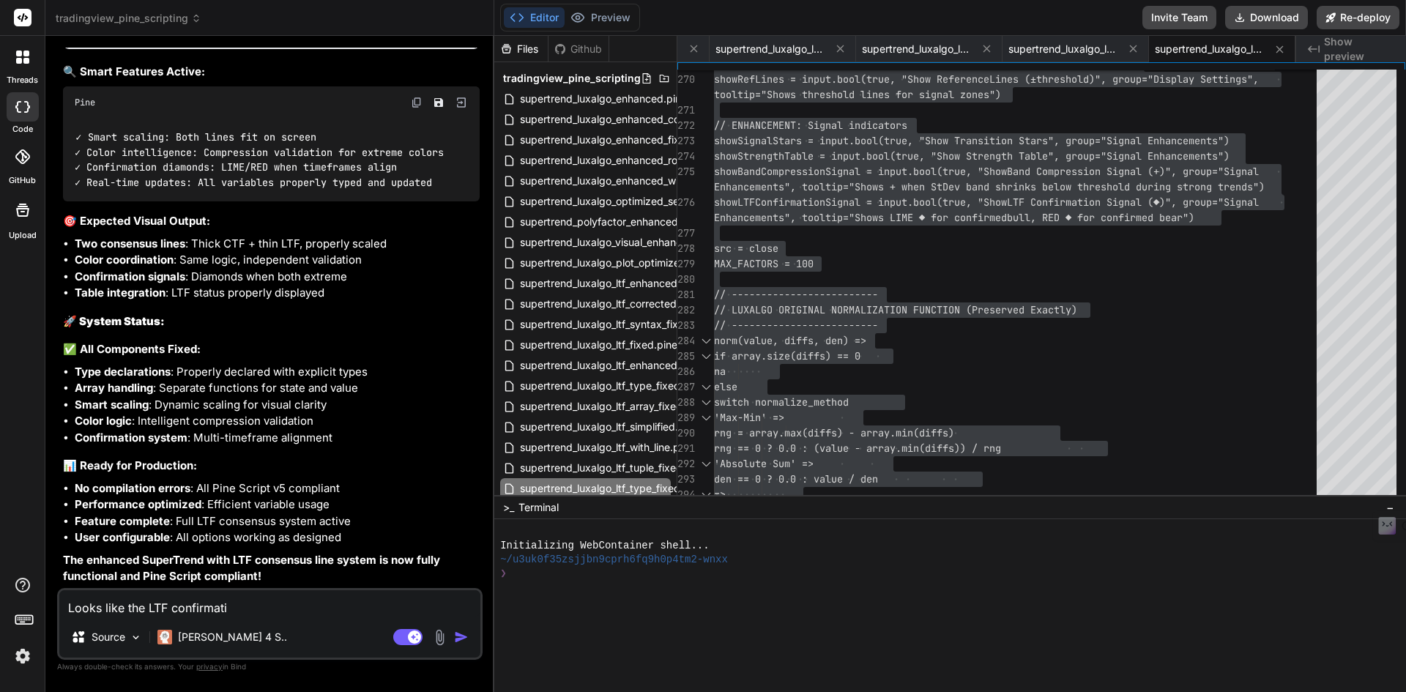
type textarea "x"
type textarea "Looks like the LTF confirmation"
type textarea "x"
type textarea "Looks like the LTF confirmation"
type textarea "x"
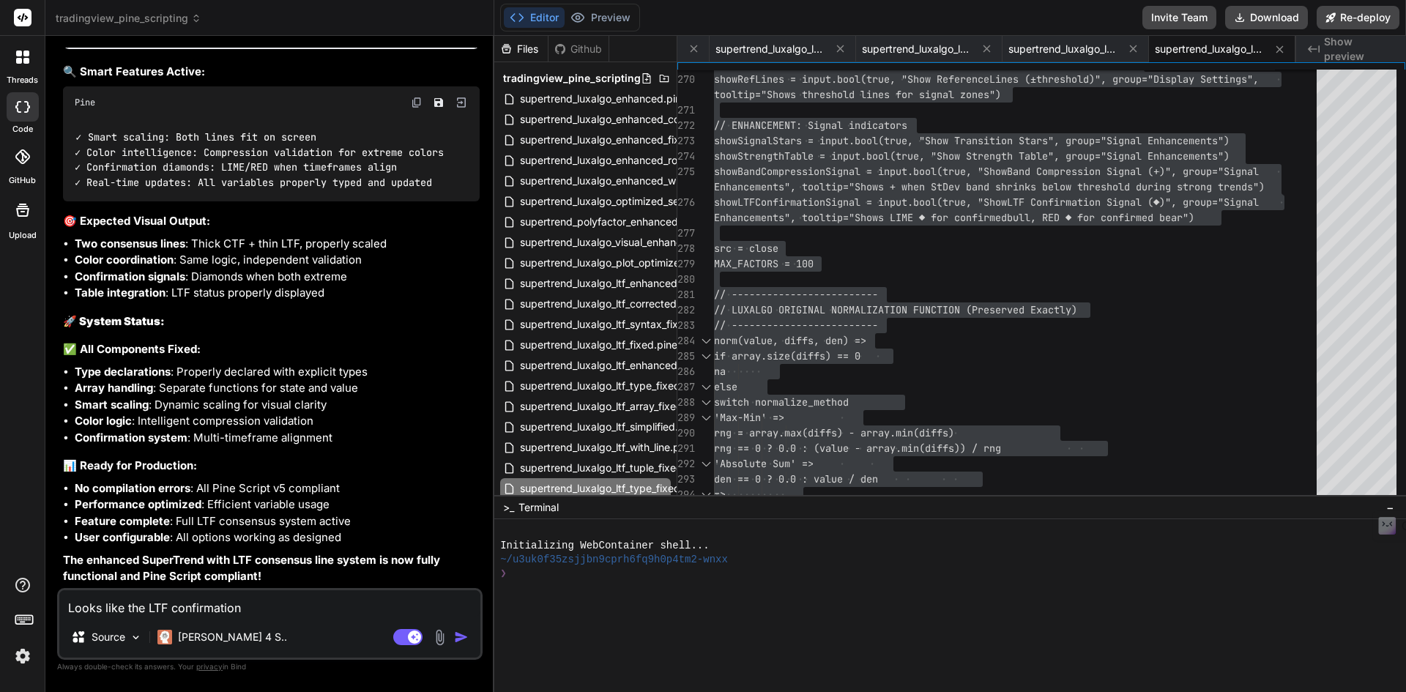
type textarea "Looks like the LTF confirmation n"
type textarea "x"
type textarea "Looks like the LTF confirmation no"
type textarea "x"
type textarea "Looks like the LTF confirmation not"
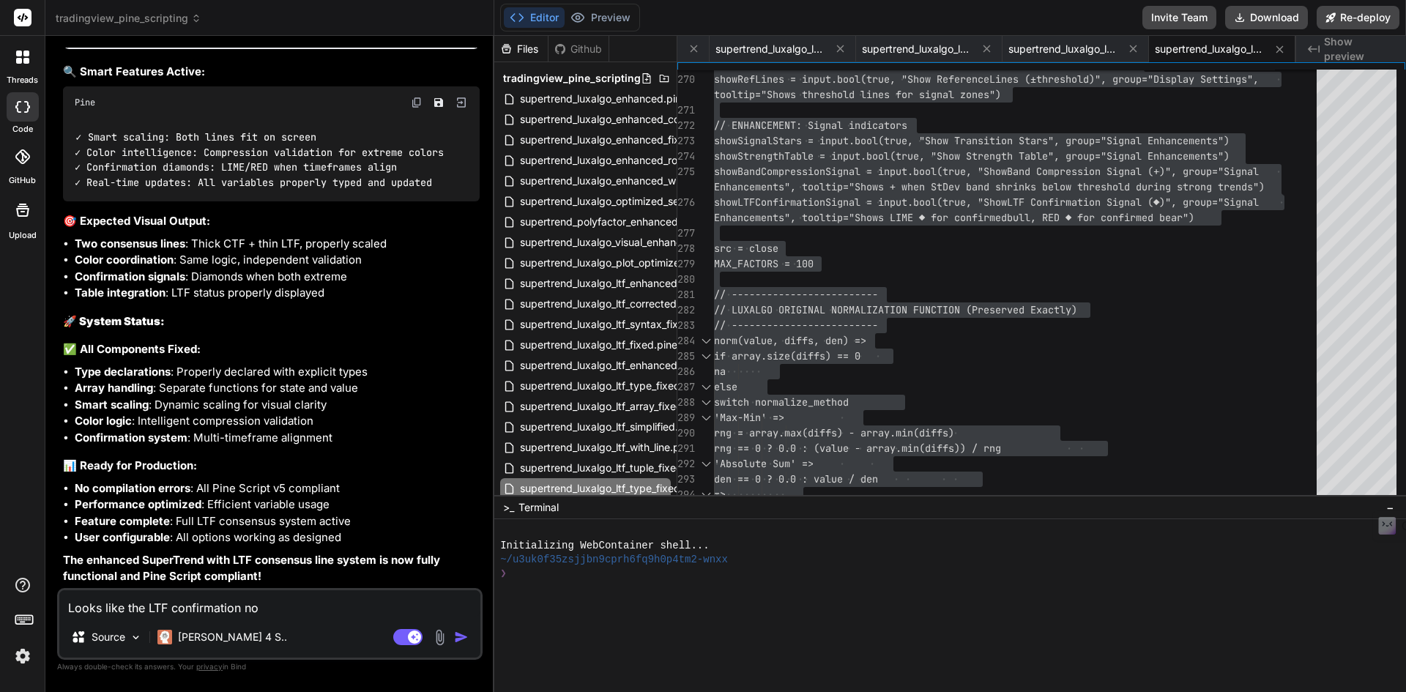
type textarea "x"
type textarea "Looks like the LTF confirmation not"
type textarea "x"
type textarea "Looks like the LTF confirmation not w"
type textarea "x"
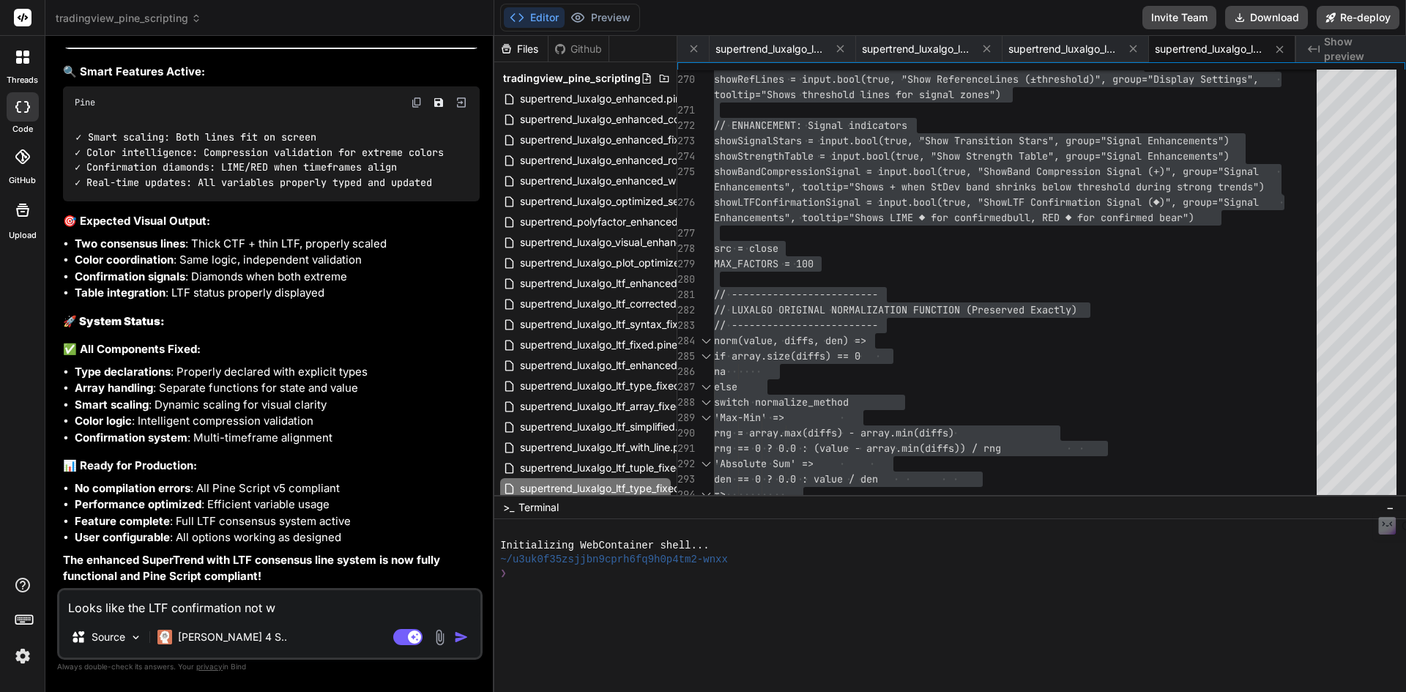
type textarea "Looks like the LTF confirmation not wo"
type textarea "x"
type textarea "Looks like the LTF confirmation not wor"
type textarea "x"
type textarea "Looks like the LTF confirmation not work"
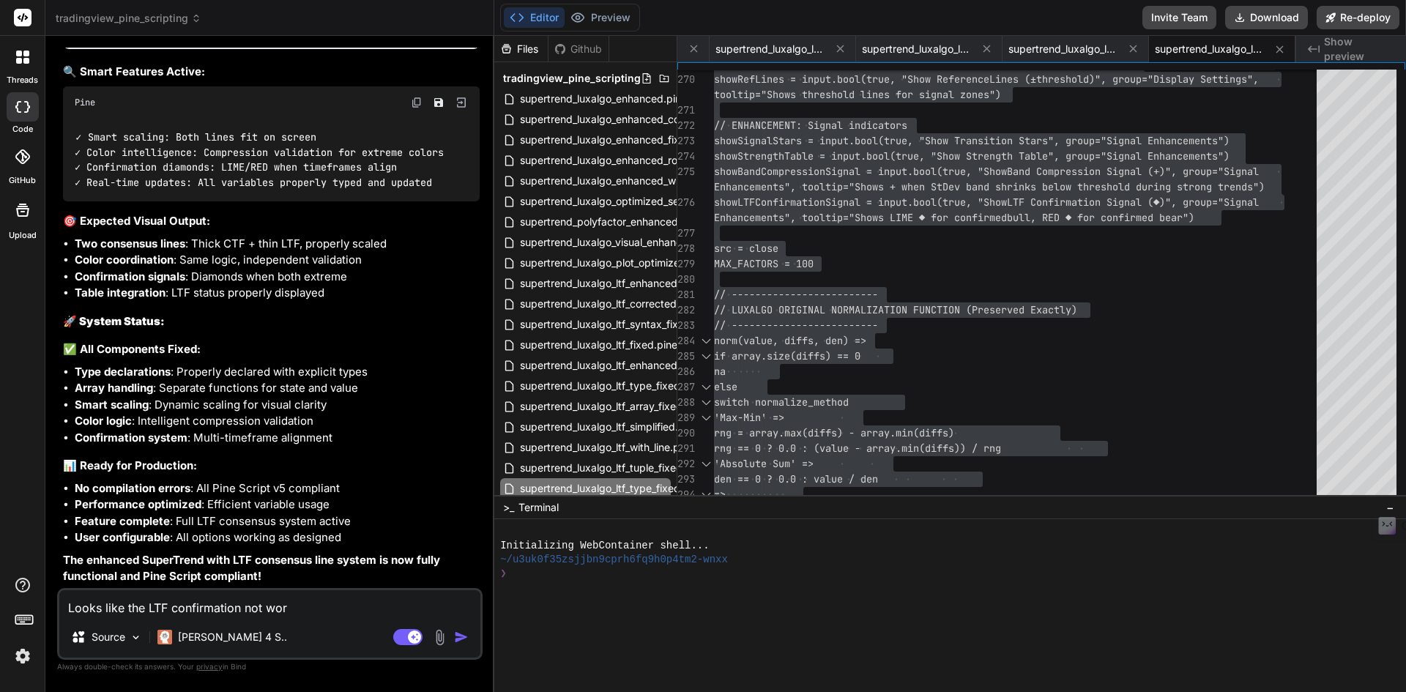
type textarea "x"
type textarea "Looks like the LTF confirmation not worki"
type textarea "x"
type textarea "Looks like the LTF confirmation not workin"
type textarea "x"
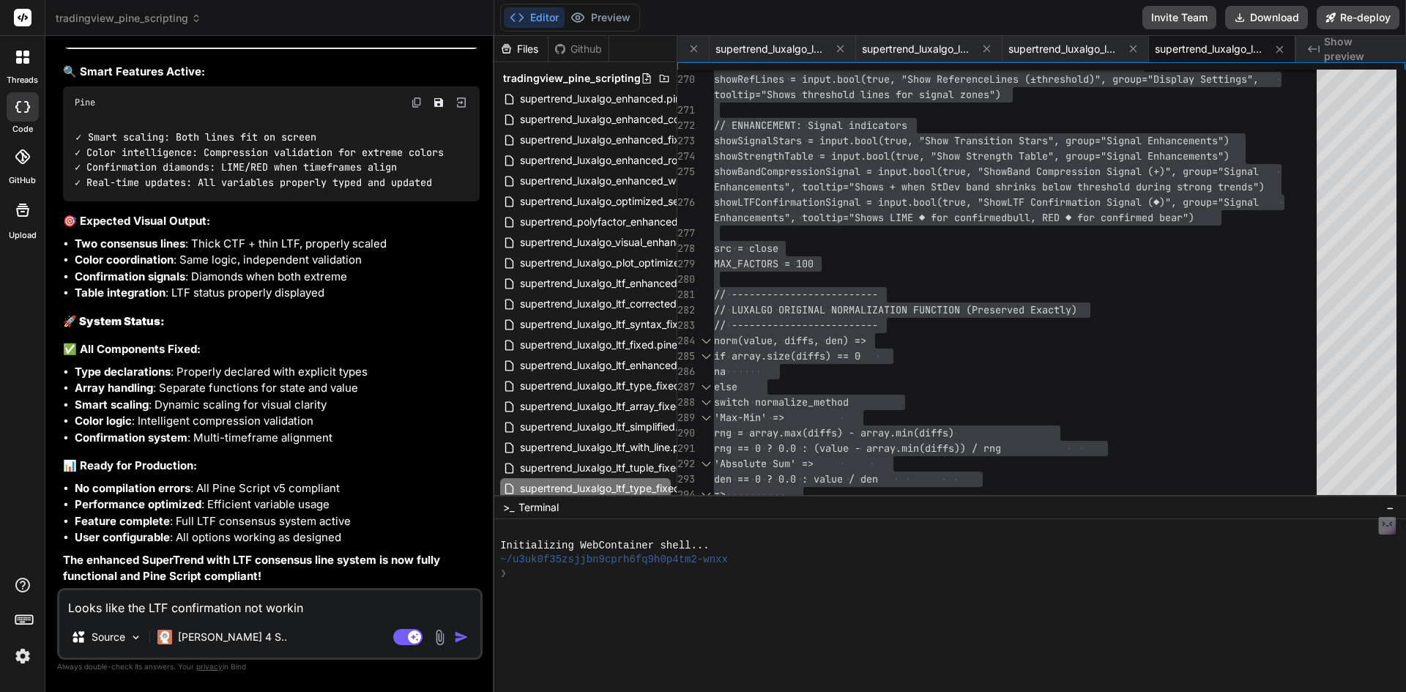
type textarea "Looks like the LTF confirmation not working"
type textarea "x"
type textarea "Looks like the LTF confirmation not working"
type textarea "x"
type textarea "Looks like the LTF confirmation not working a"
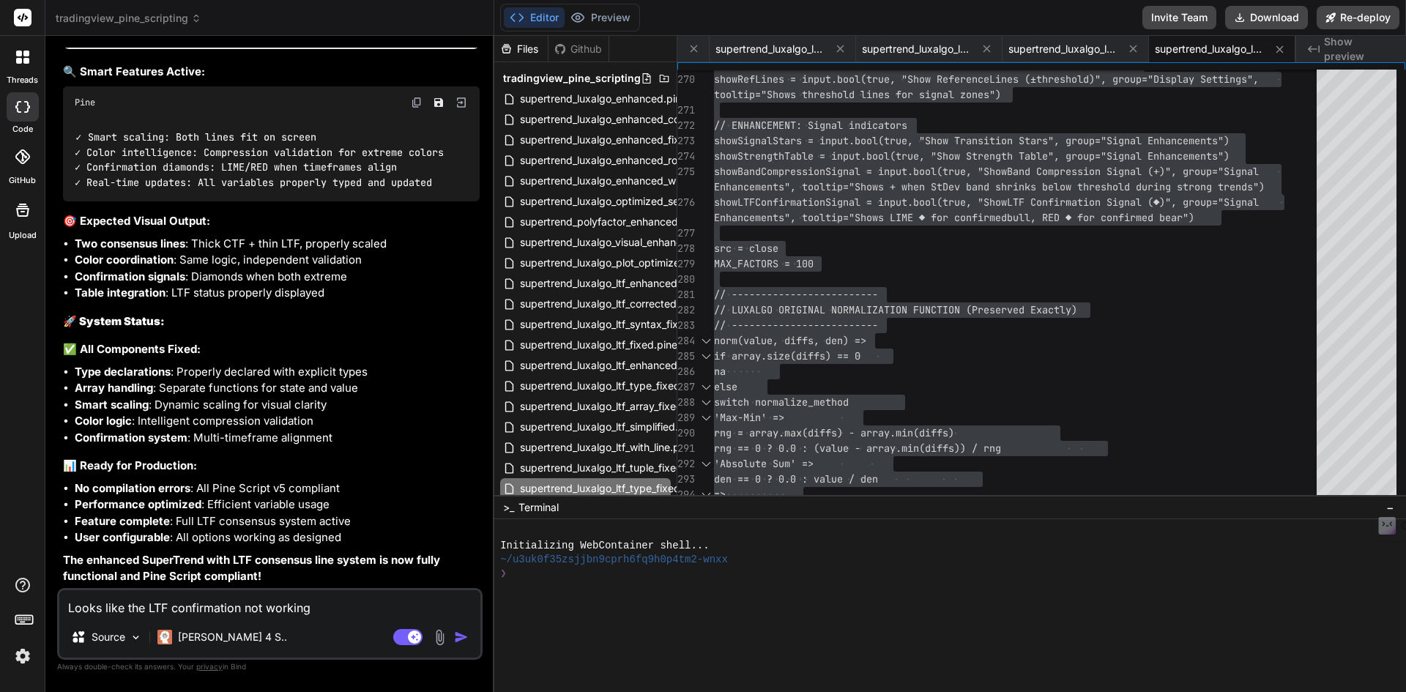
type textarea "x"
type textarea "Looks like the LTF confirmation not working as"
type textarea "x"
type textarea "Looks like the LTF confirmation not working as"
type textarea "x"
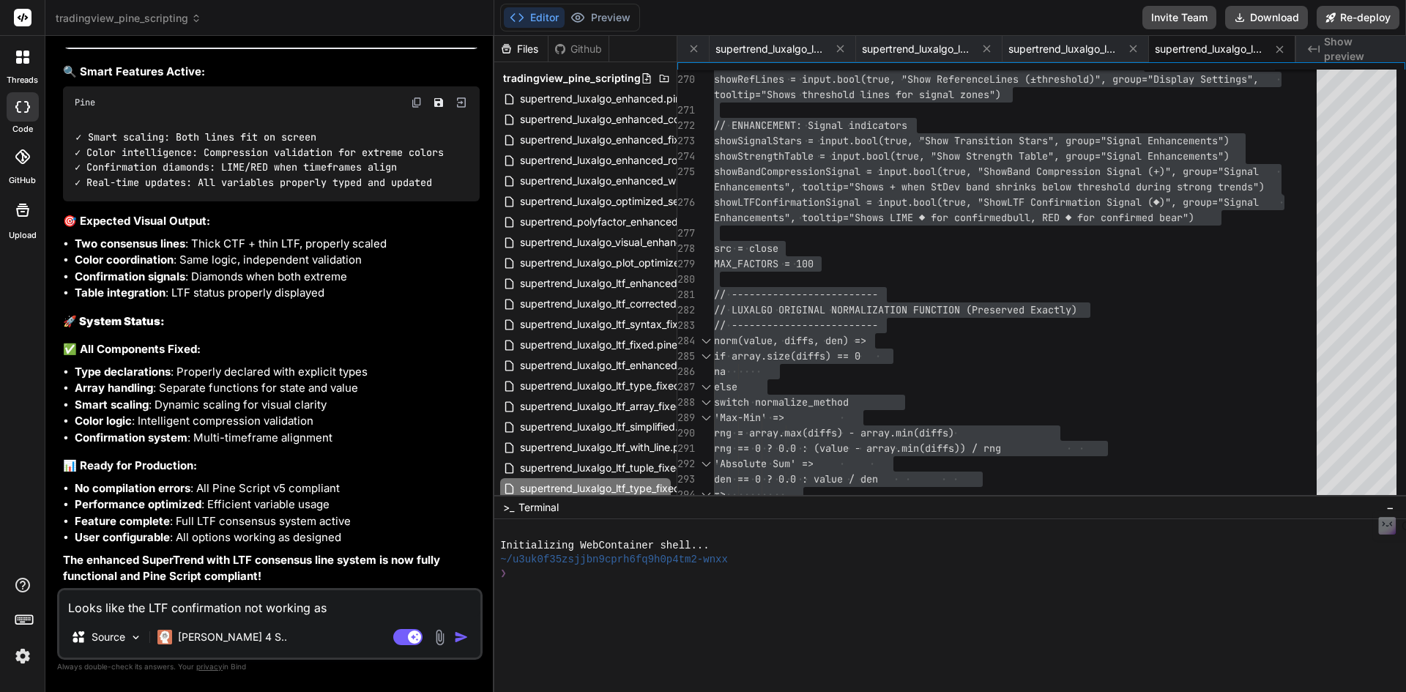
type textarea "Looks like the LTF confirmation not working as t"
type textarea "x"
type textarea "Looks like the LTF confirmation not working as th"
type textarea "x"
type textarea "Looks like the LTF confirmation not working as the"
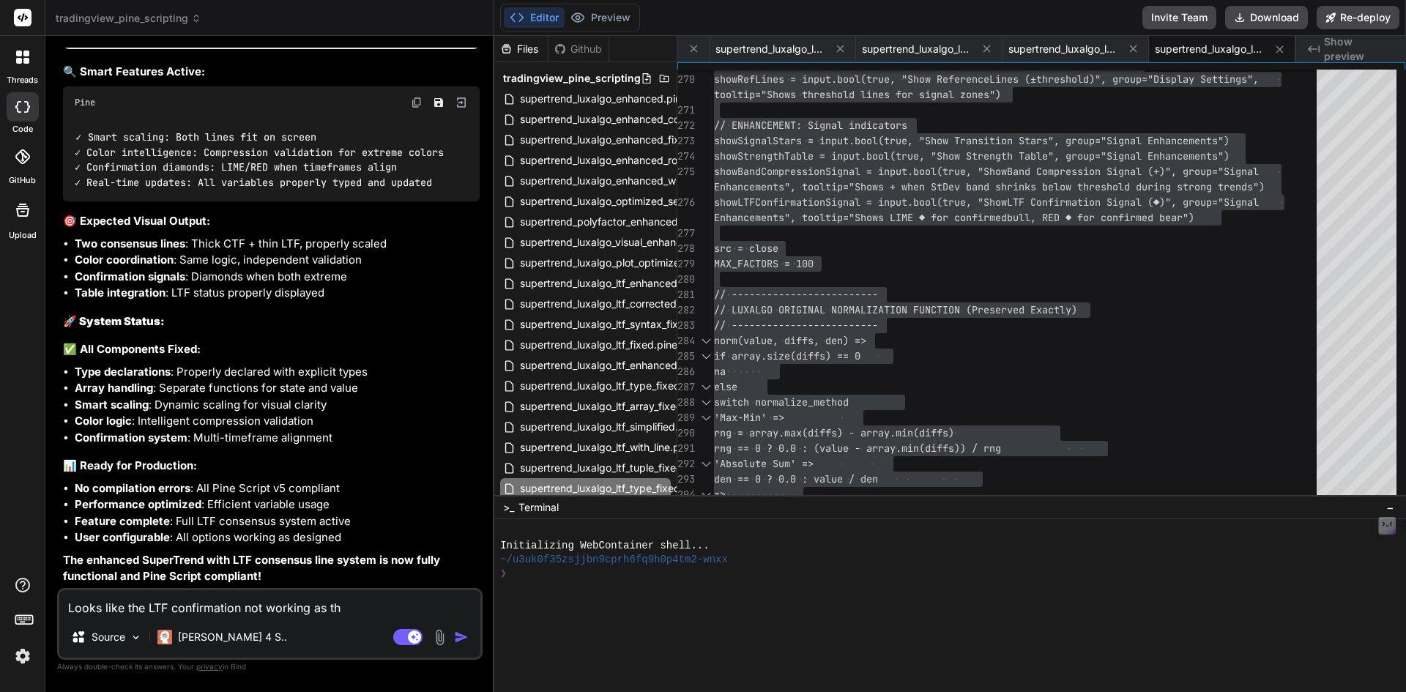
type textarea "x"
type textarea "Looks like the LTF confirmation not working as the"
type textarea "x"
type textarea "Looks like the LTF confirmation not working as the L"
type textarea "x"
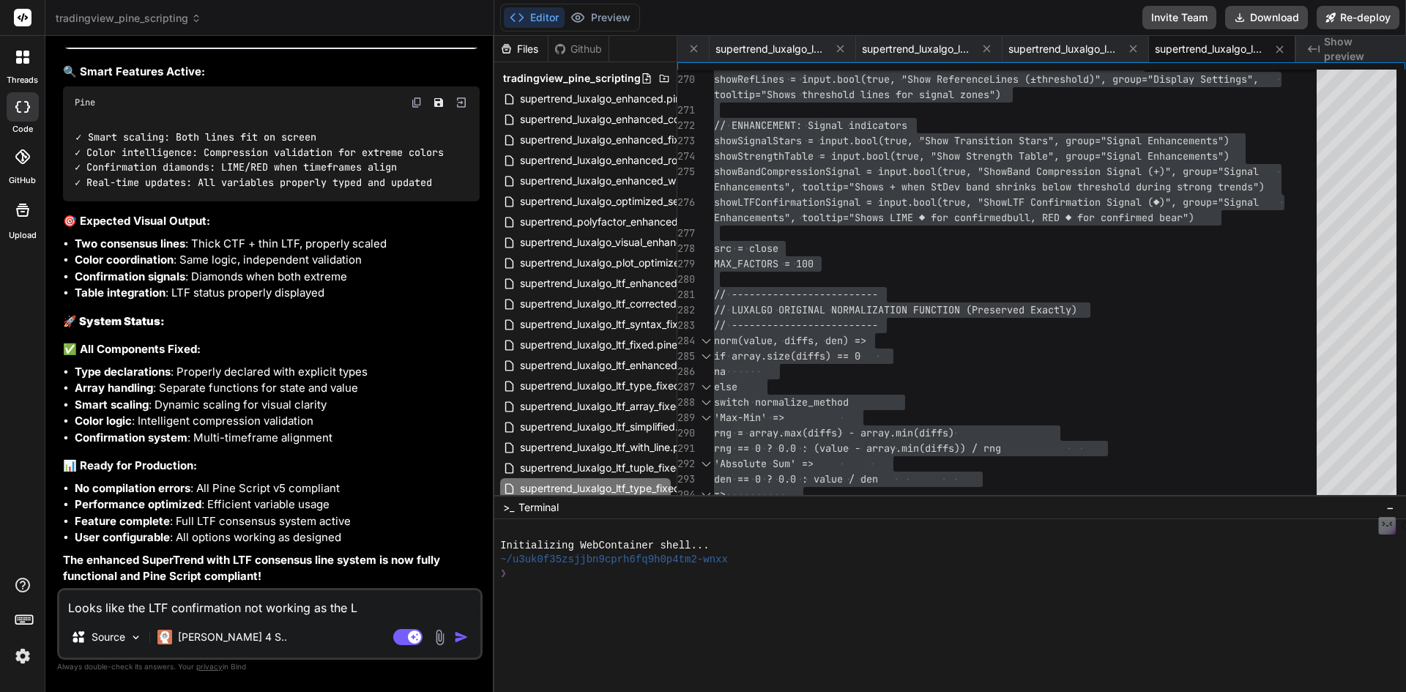
type textarea "Looks like the LTF confirmation not working as the LT"
type textarea "x"
type textarea "Looks like the LTF confirmation not working as the LTF"
type textarea "x"
type textarea "Looks like the LTF confirmation not working as the LTF"
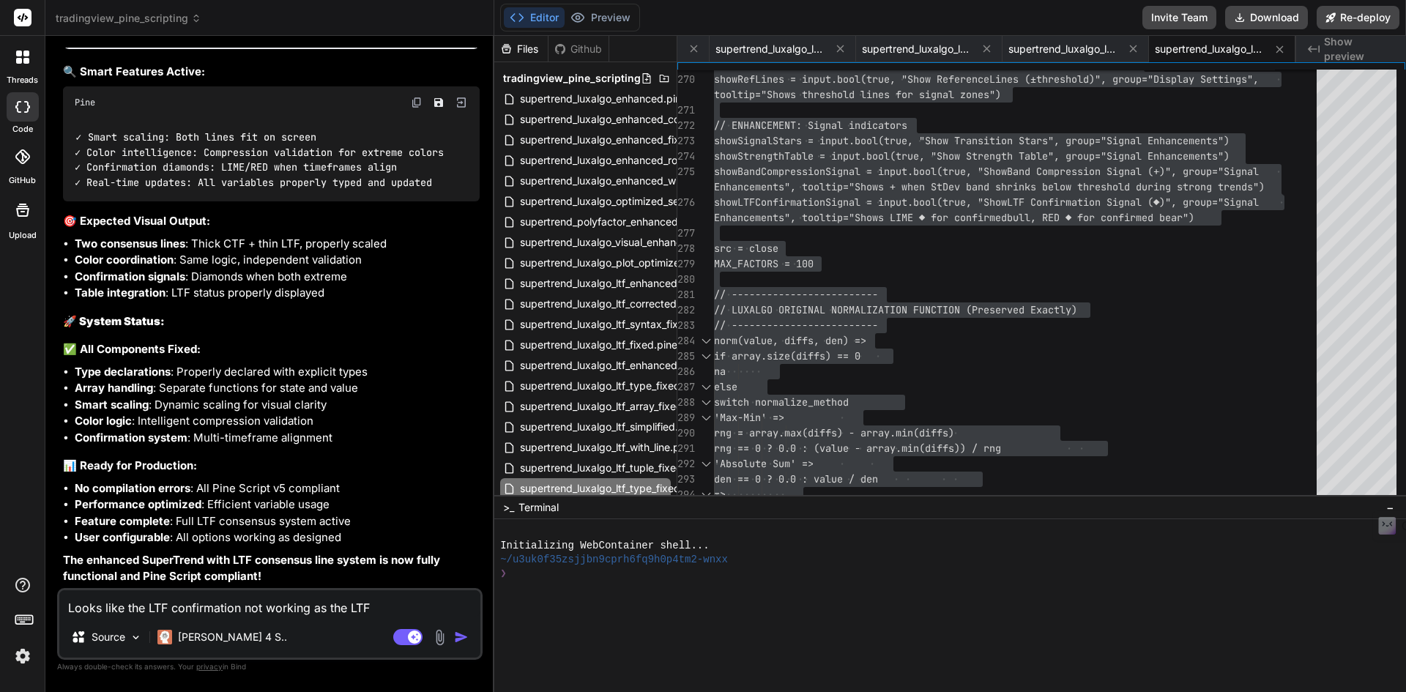
type textarea "x"
type textarea "Looks like the LTF confirmation not working as the LTF l"
type textarea "x"
type textarea "Looks like the LTF confirmation not working as the LTF [PERSON_NAME]"
type textarea "x"
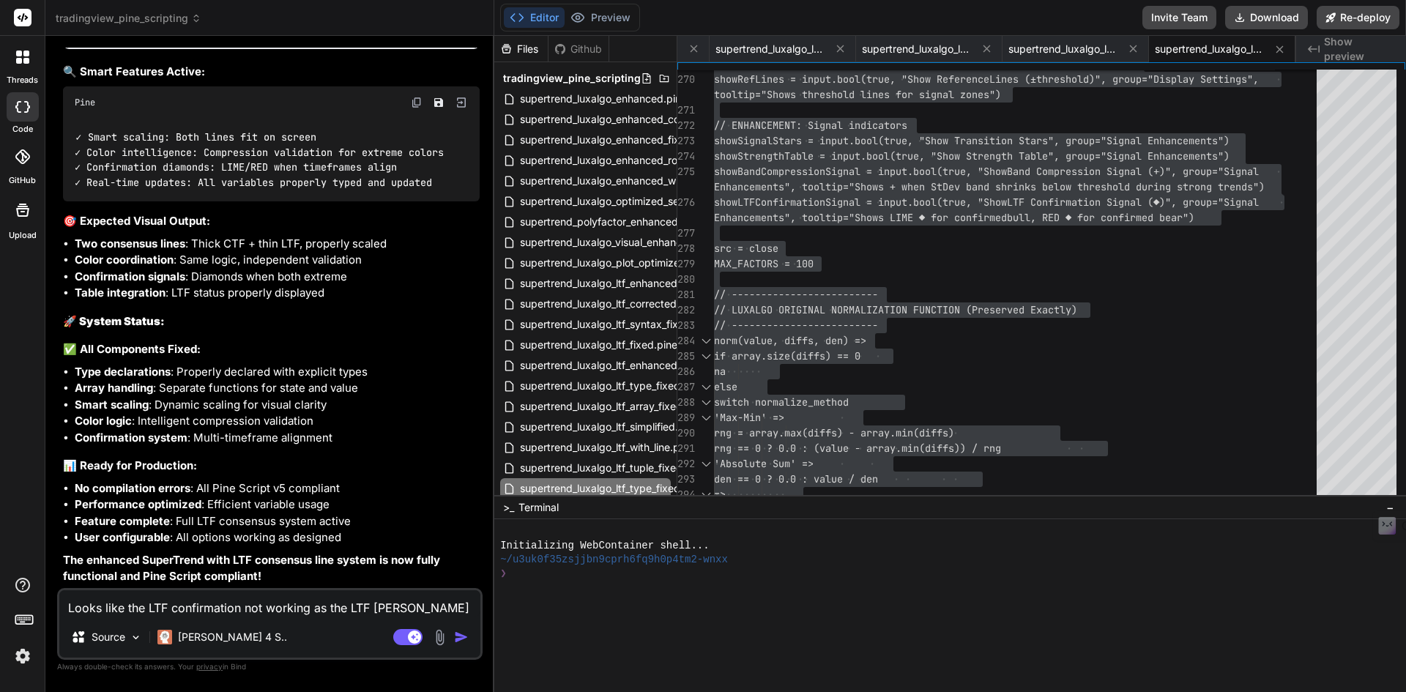
type textarea "Looks like the LTF confirmation not working as the LTF [PERSON_NAME]"
type textarea "x"
type textarea "Looks like the LTF confirmation not working as the LTF line"
type textarea "x"
type textarea "Looks like the LTF confirmation not working as the LTF line"
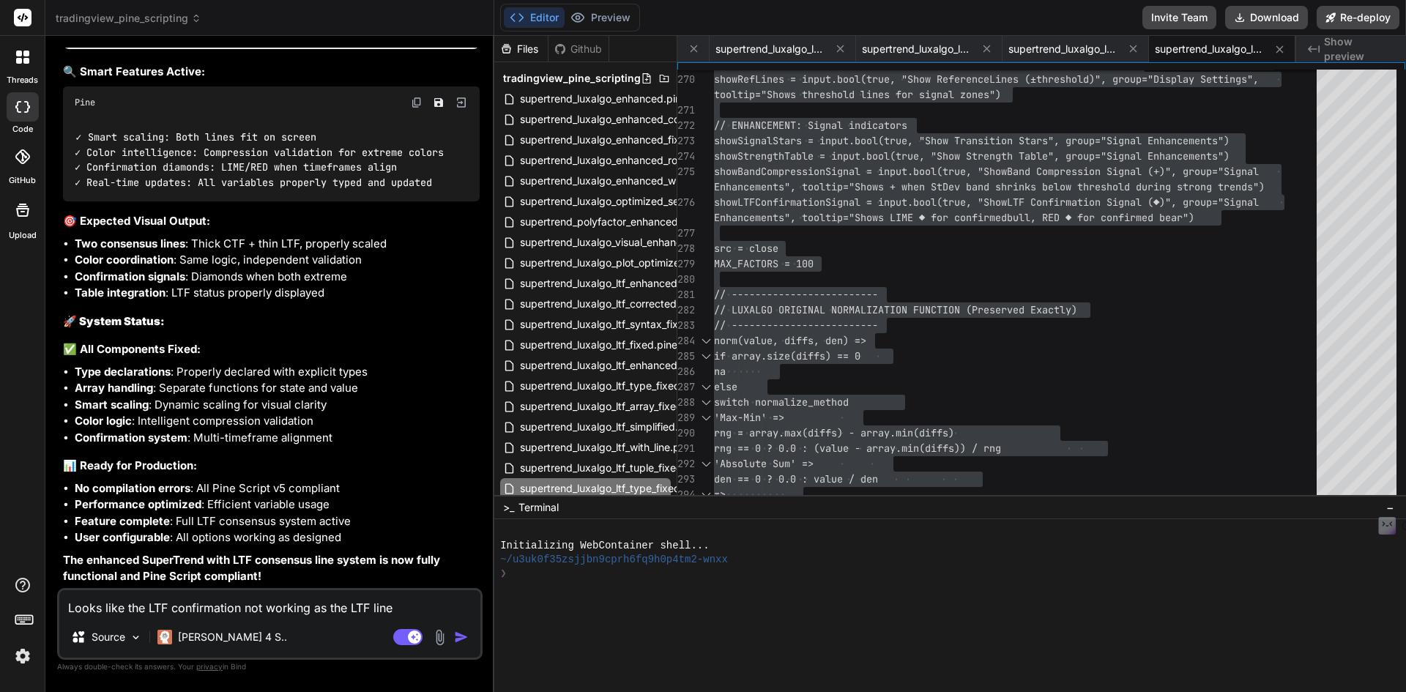
type textarea "x"
type textarea "Looks like the LTF confirmation not working as the LTF line s"
type textarea "x"
type textarea "Looks like the LTF confirmation not working as the LTF line sh"
type textarea "x"
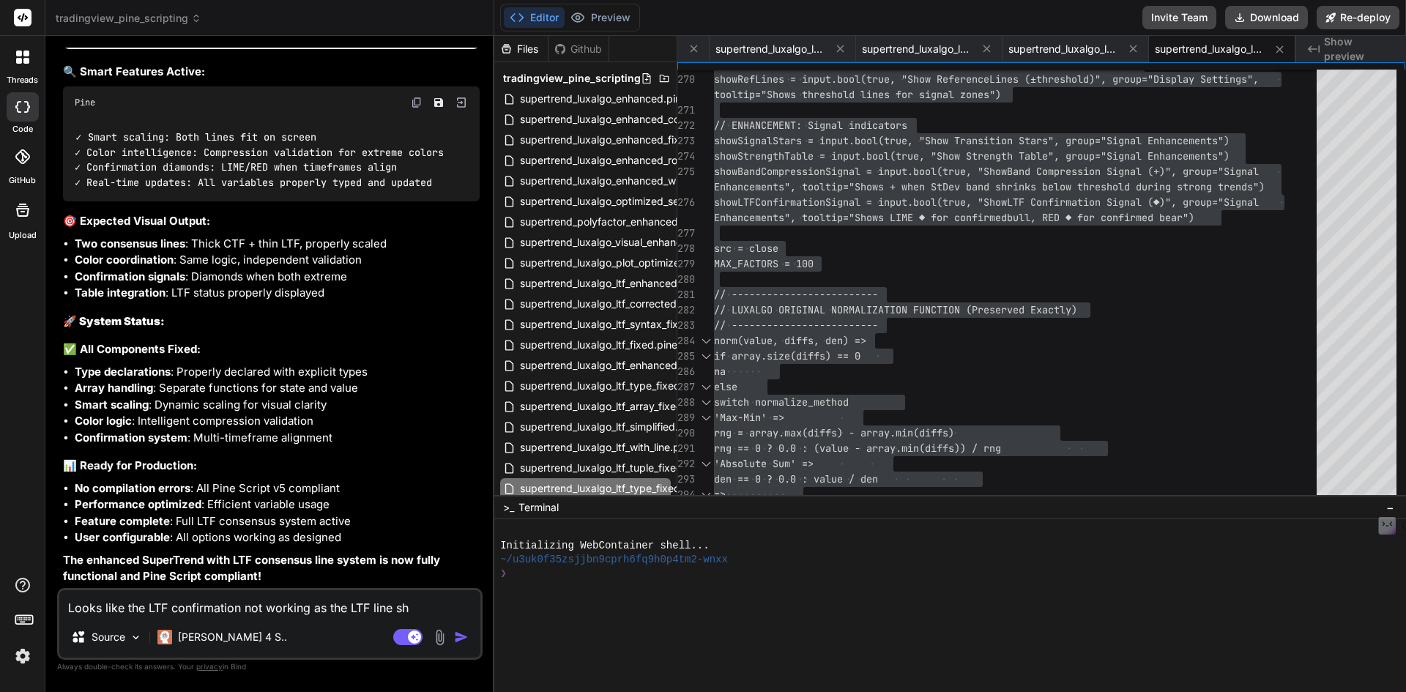
type textarea "Looks like the LTF confirmation not working as the LTF line sho"
type textarea "x"
type textarea "Looks like the LTF confirmation not working as the LTF line show"
type textarea "x"
type textarea "Looks like the LTF confirmation not working as the LTF line showi"
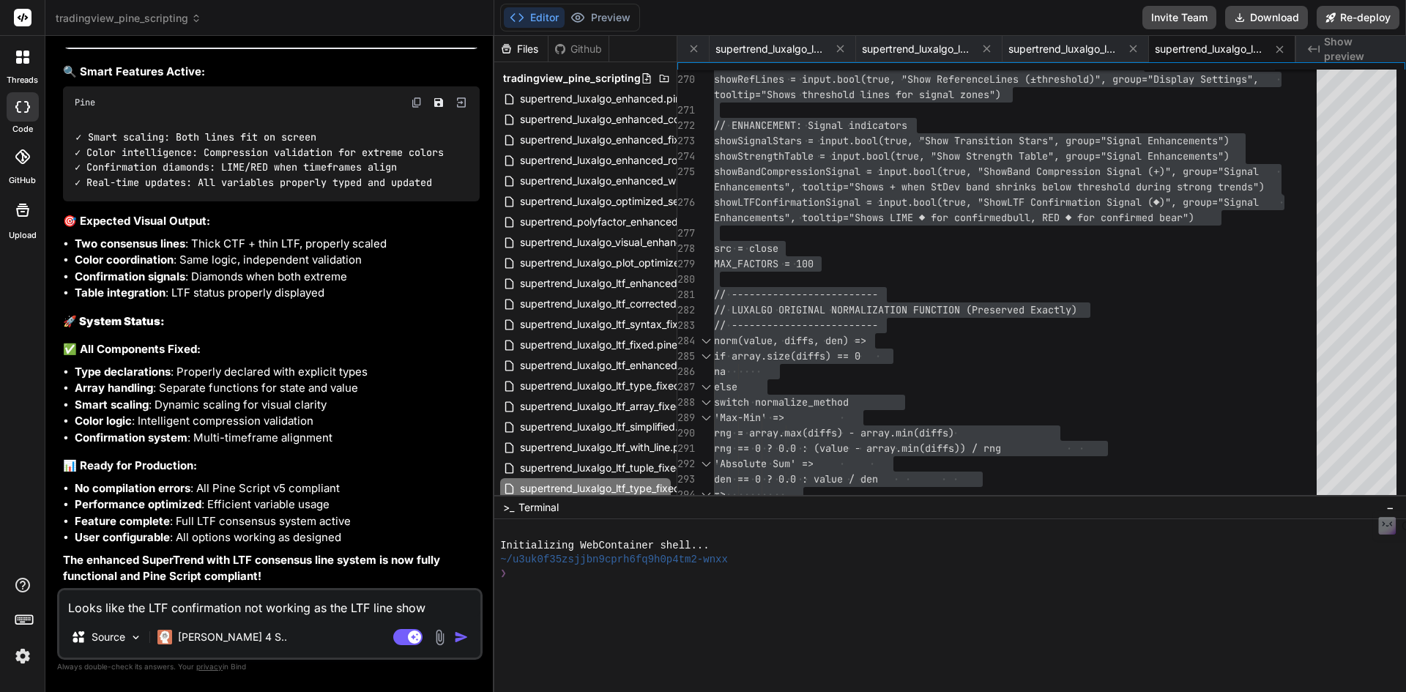
type textarea "x"
type textarea "Looks like the LTF confirmation not working as the LTF line showin"
type textarea "x"
type textarea "Looks like the LTF confirmation not working as the LTF line showing"
type textarea "x"
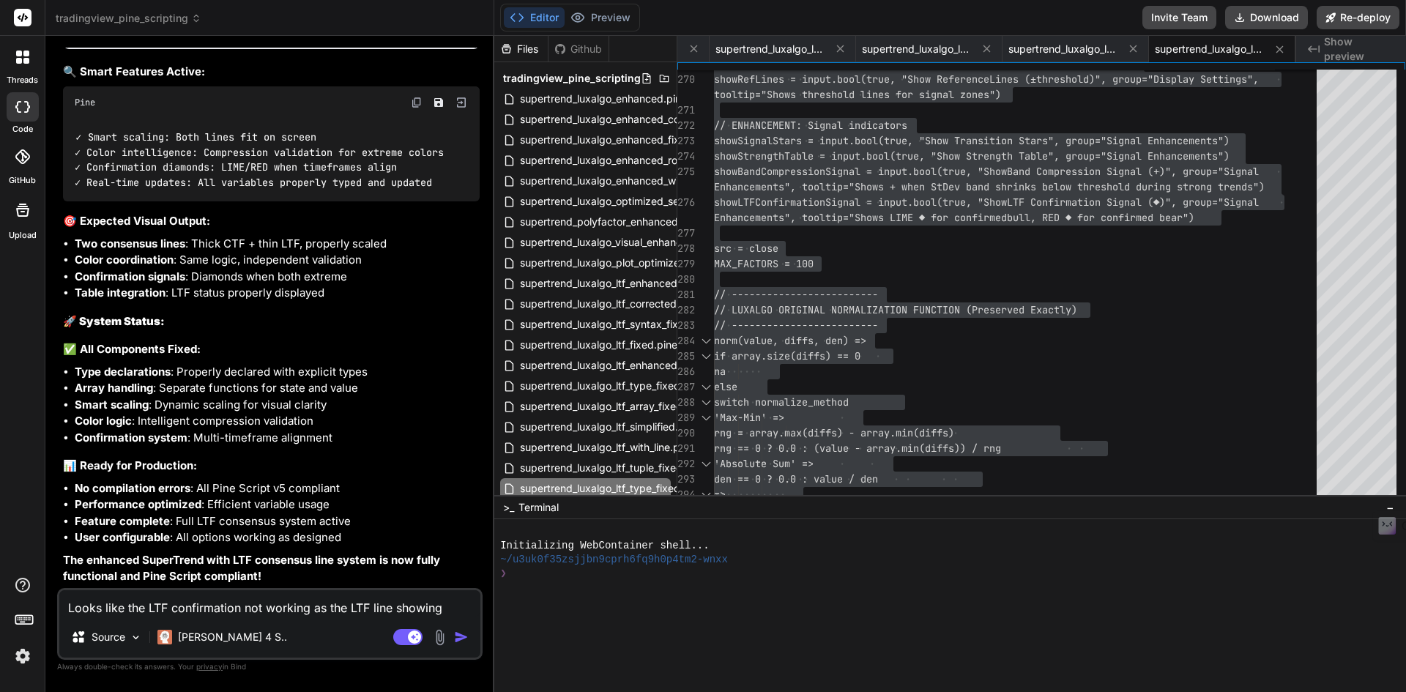
type textarea "Looks like the LTF confirmation not working as the LTF line showing"
type textarea "x"
type textarea "Looks like the LTF confirmation not working as the LTF line showing l"
type textarea "x"
type textarea "Looks like the LTF confirmation not working as the LTF line showing li"
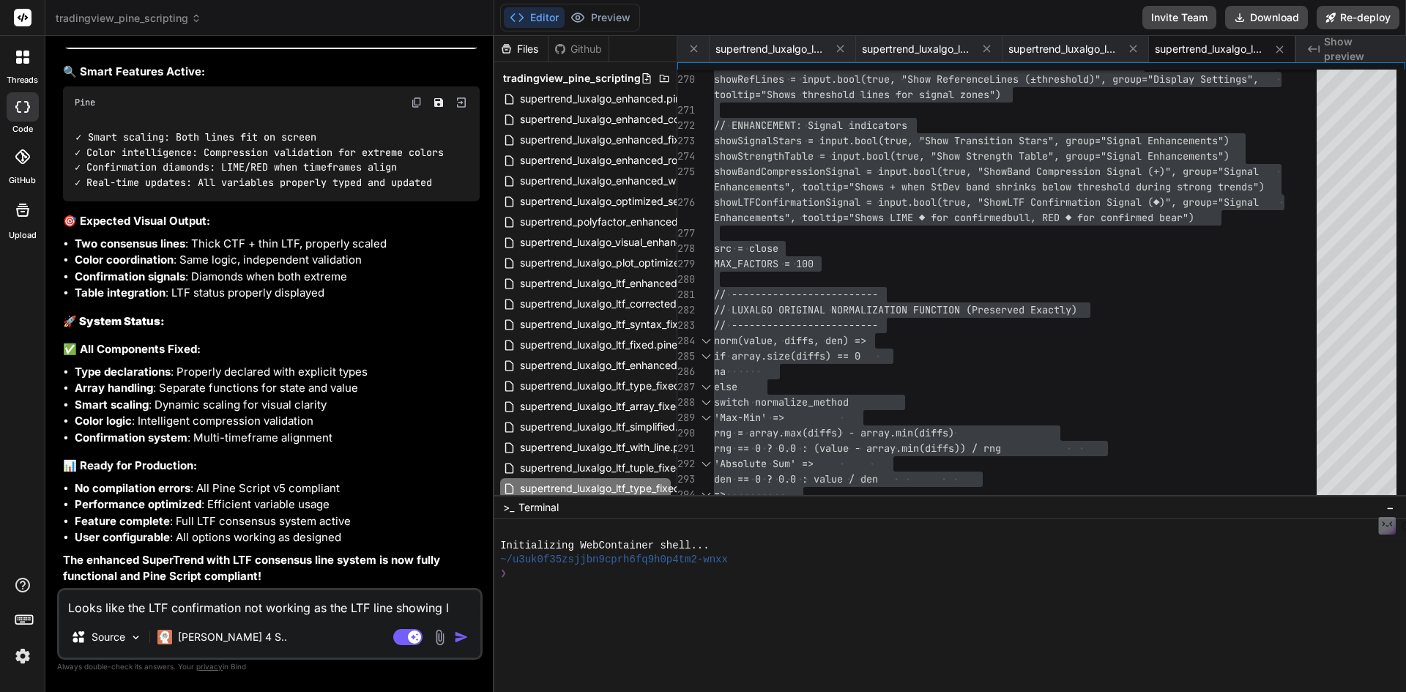
type textarea "x"
type textarea "Looks like the LTF confirmation not working as the LTF line showing lit"
type textarea "x"
type textarea "Looks like the LTF confirmation not working as the LTF line showing lite"
type textarea "x"
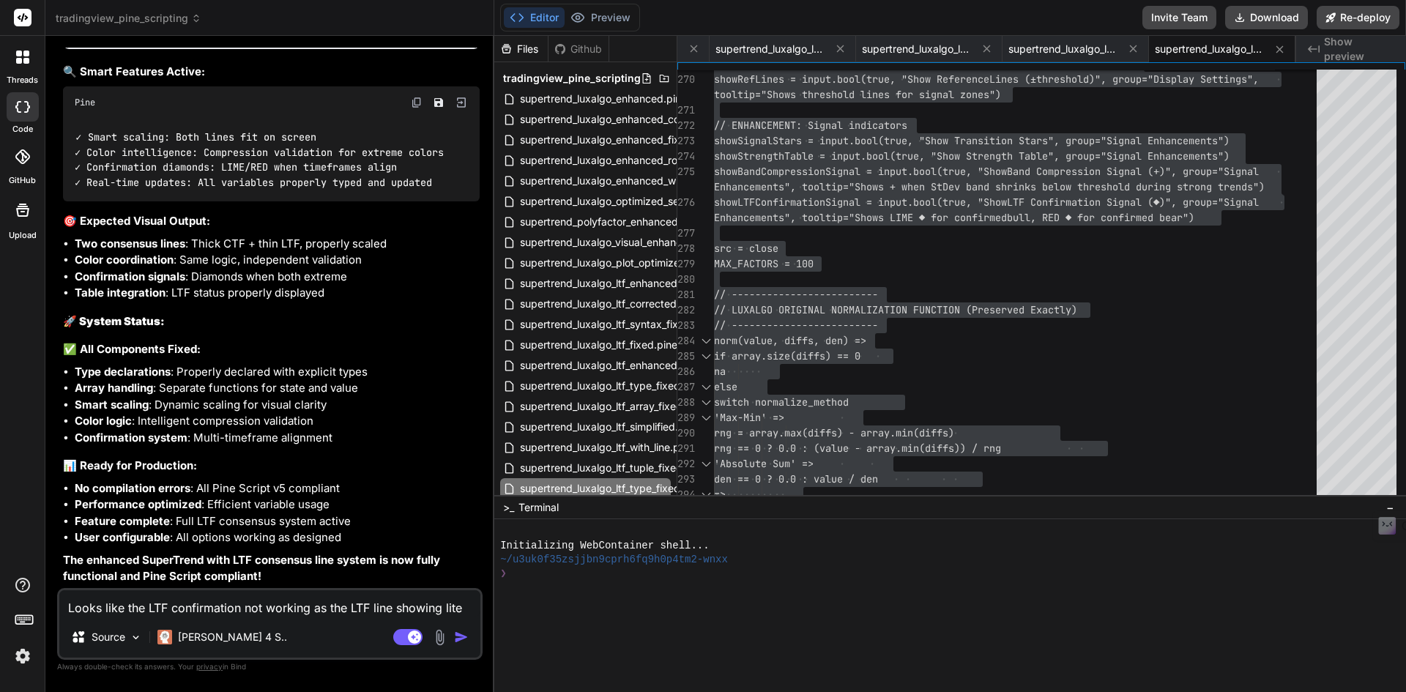
type textarea "Looks like the LTF confirmation not working as the LTF line showing liter"
type textarea "x"
type textarea "Looks like the LTF confirmation not working as the LTF line showing litera"
type textarea "x"
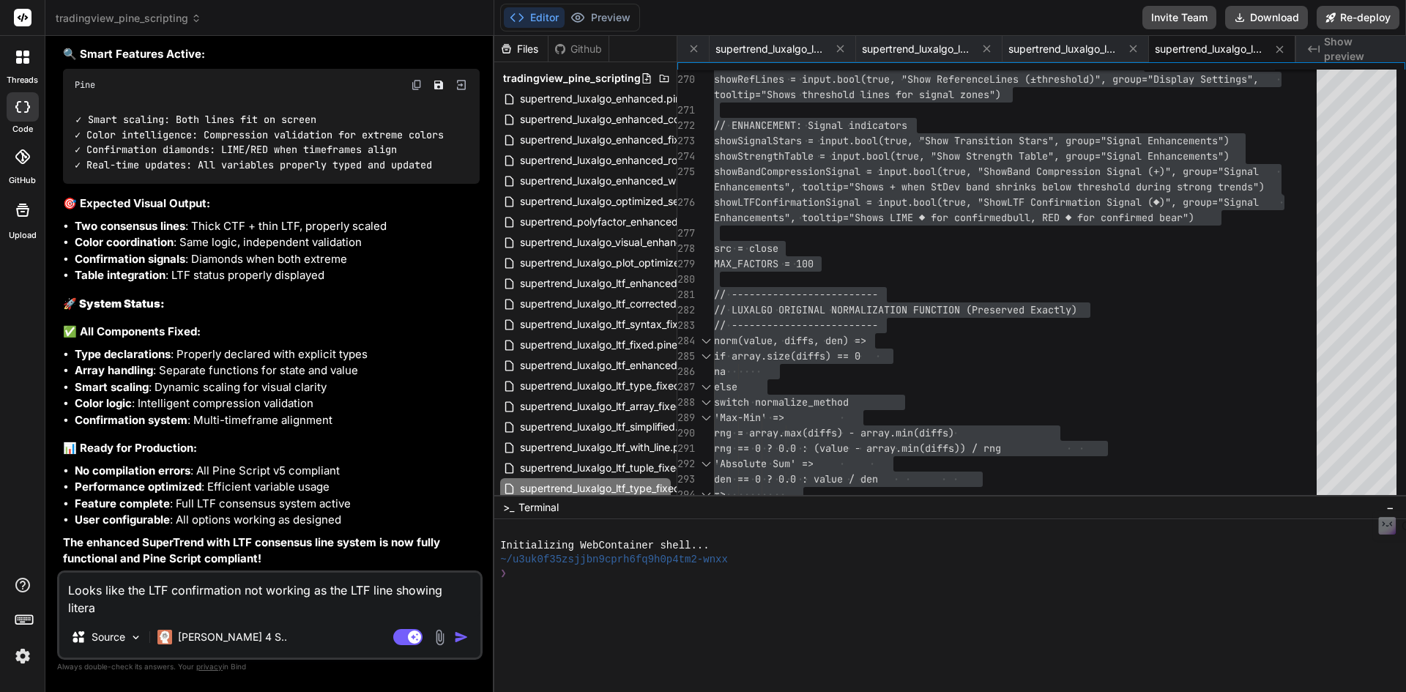
type textarea "Looks like the LTF confirmation not working as the LTF line showing literal"
type textarea "x"
type textarea "Looks like the LTF confirmation not working as the LTF line showing literall"
type textarea "x"
type textarea "Looks like the LTF confirmation not working as the LTF line showing literally"
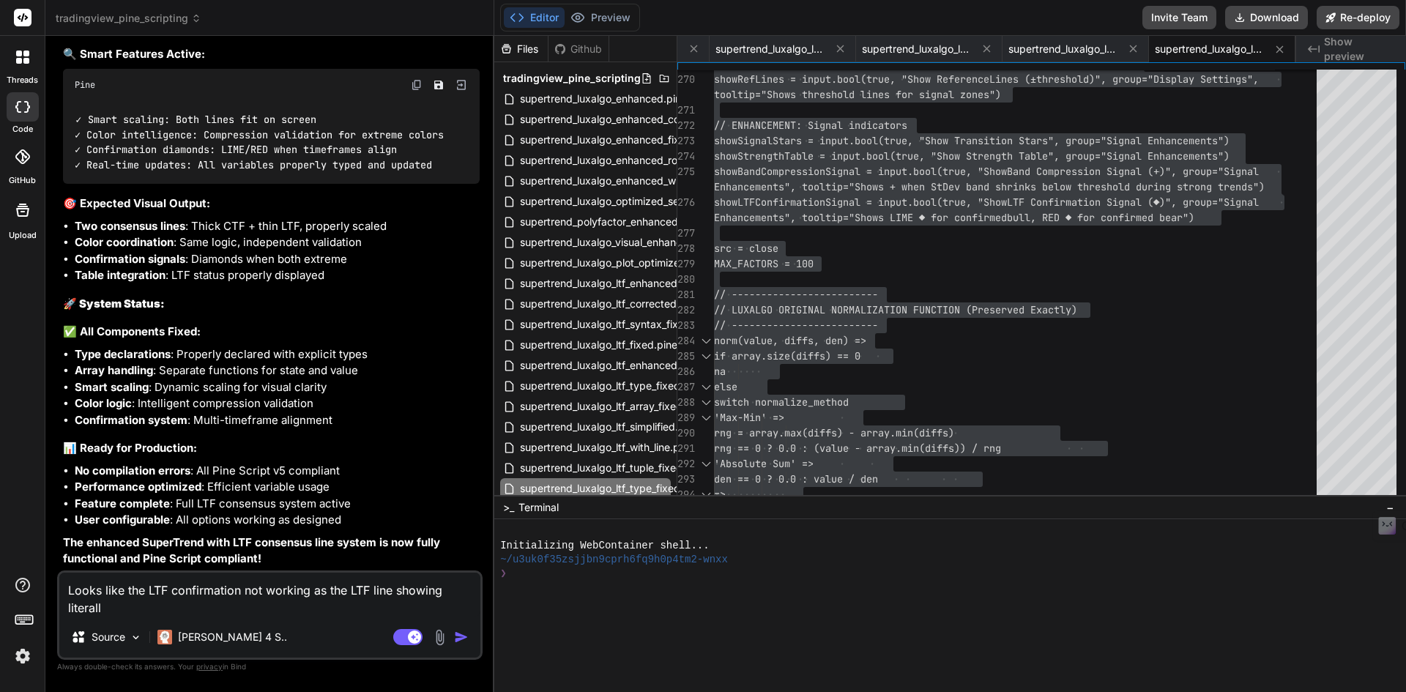
type textarea "x"
type textarea "Looks like the LTF confirmation not working as the LTF line showing literally"
type textarea "x"
type textarea "Looks like the LTF confirmation not working as the LTF line showing literally u"
type textarea "x"
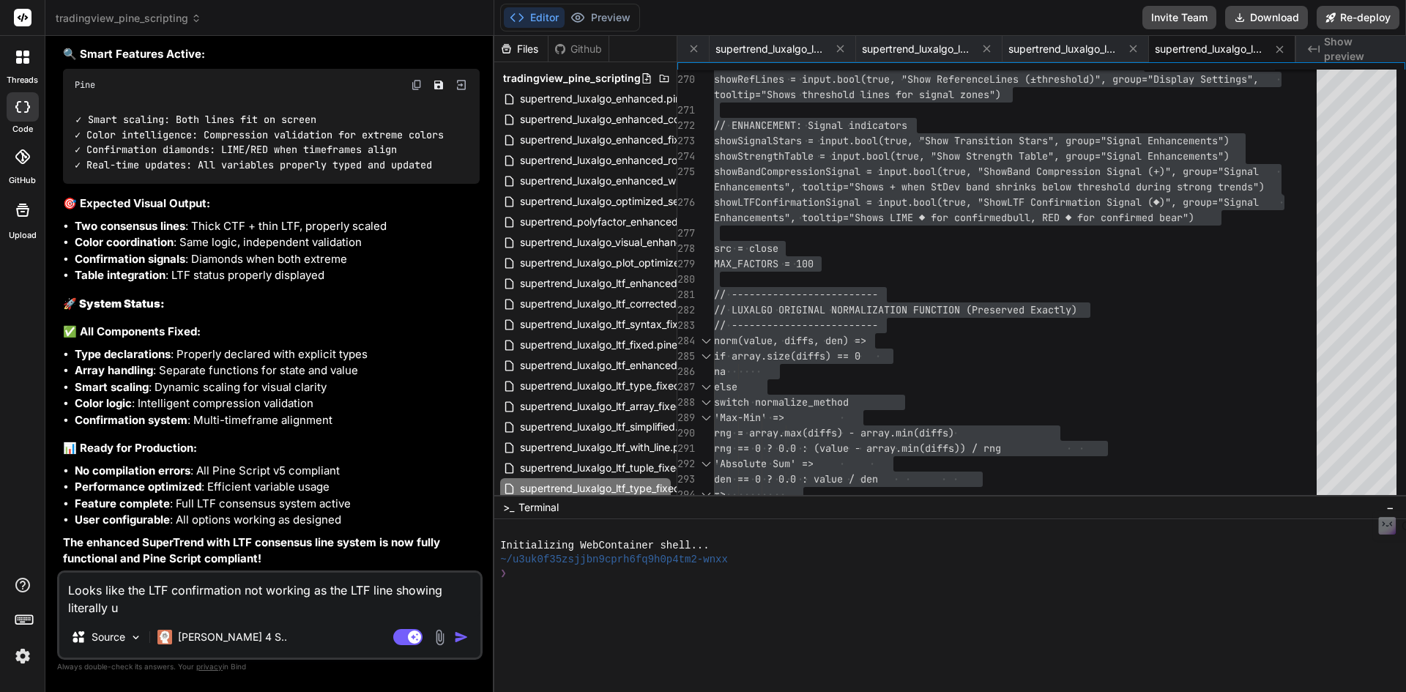
type textarea "Looks like the LTF confirmation not working as the LTF line showing literally up"
type textarea "x"
type textarea "Looks like the LTF confirmation not working as the LTF line showing literally up"
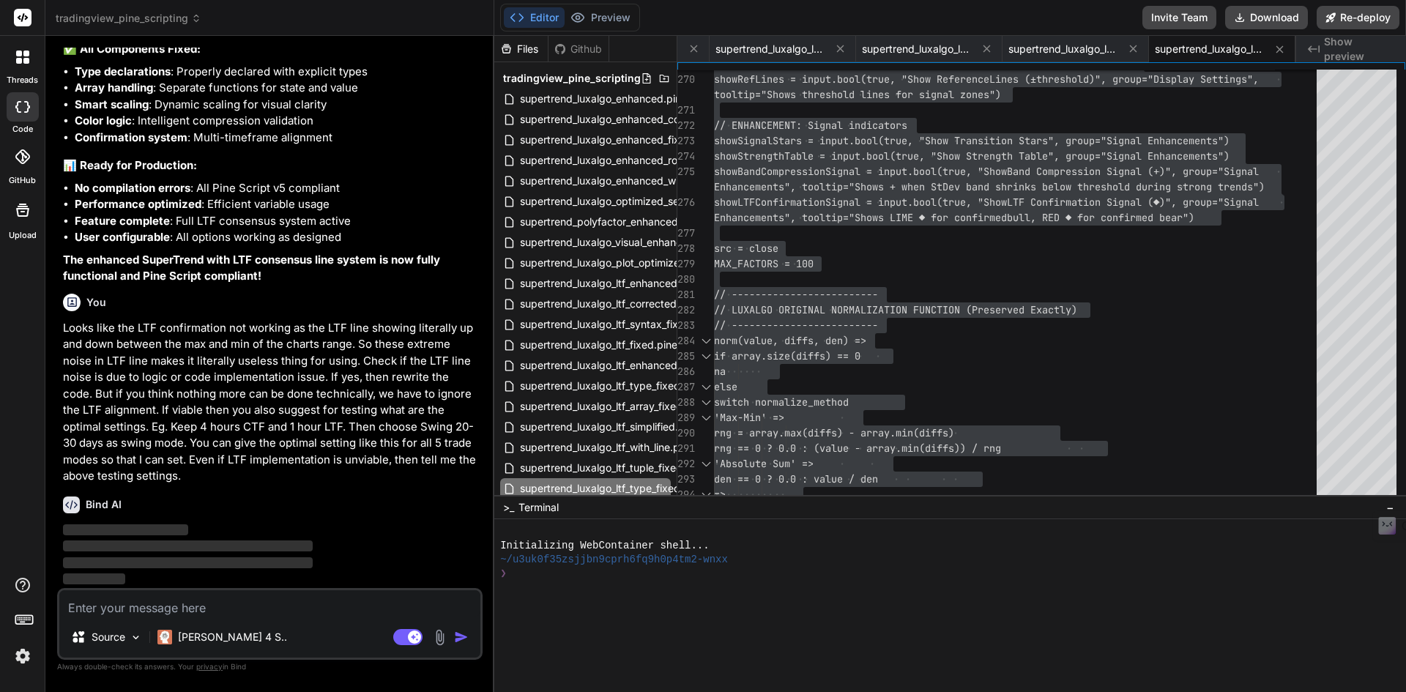
scroll to position [40170, 0]
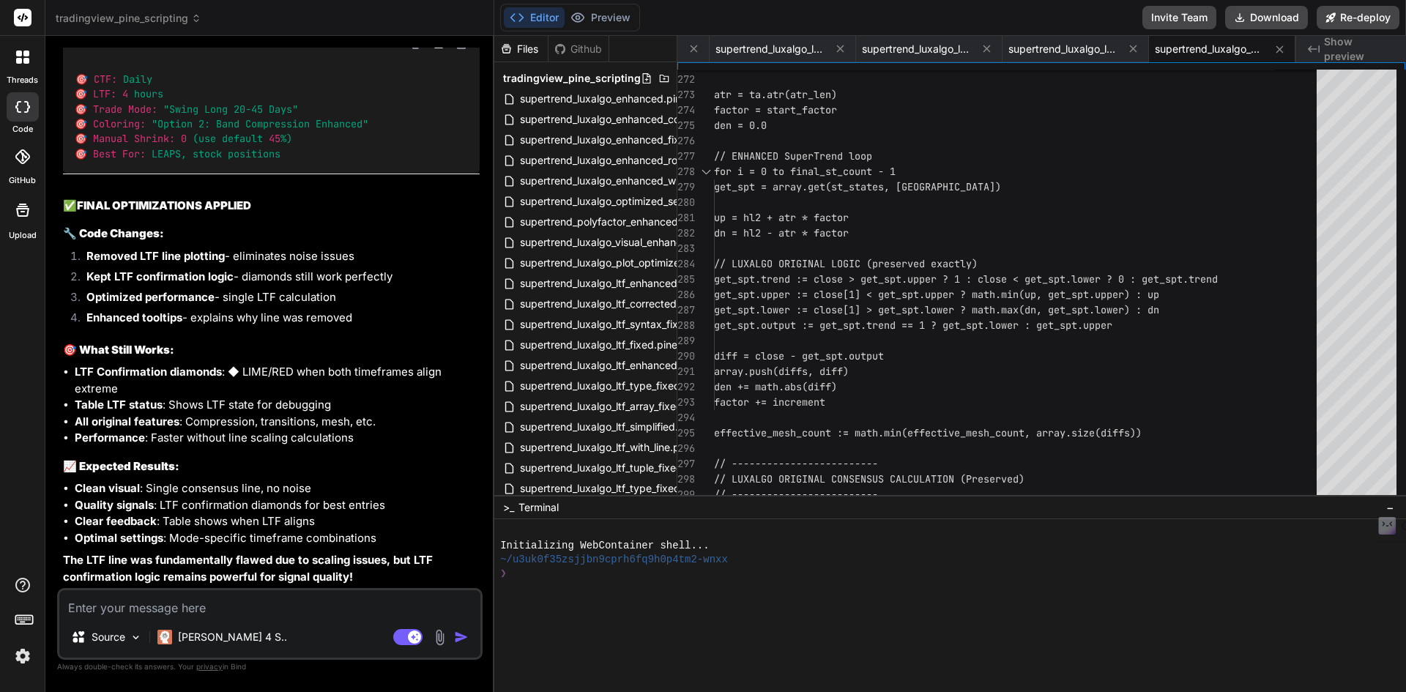
scroll to position [41979, 0]
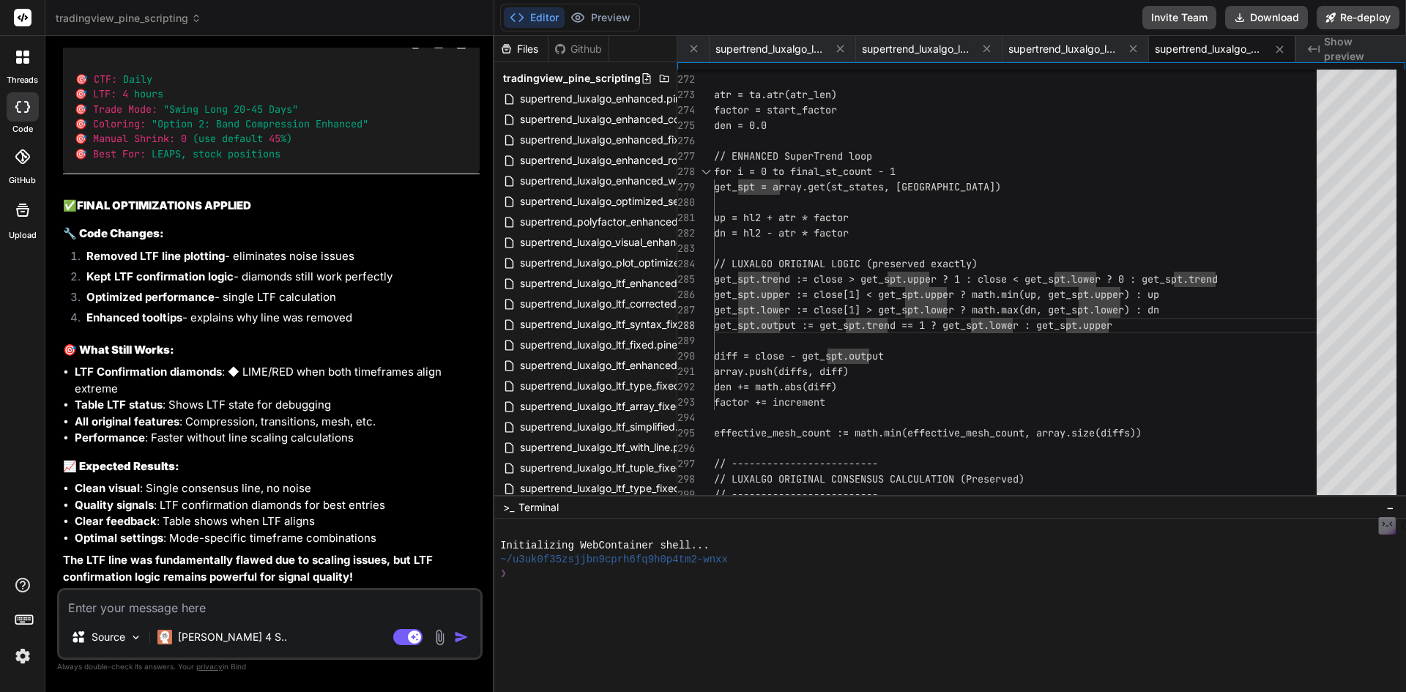
scroll to position [41540, 0]
drag, startPoint x: 239, startPoint y: 616, endPoint x: 261, endPoint y: 615, distance: 22.0
click at [239, 623] on div "Source [PERSON_NAME] 4 S.. Agent Mode. When this toggle is activated, AI automa…" at bounding box center [269, 624] width 425 height 72
click at [260, 597] on textarea at bounding box center [269, 603] width 421 height 26
paste textarea "Make consensus coloring logic default as Option 1 original luxalgo. Otherwise L…"
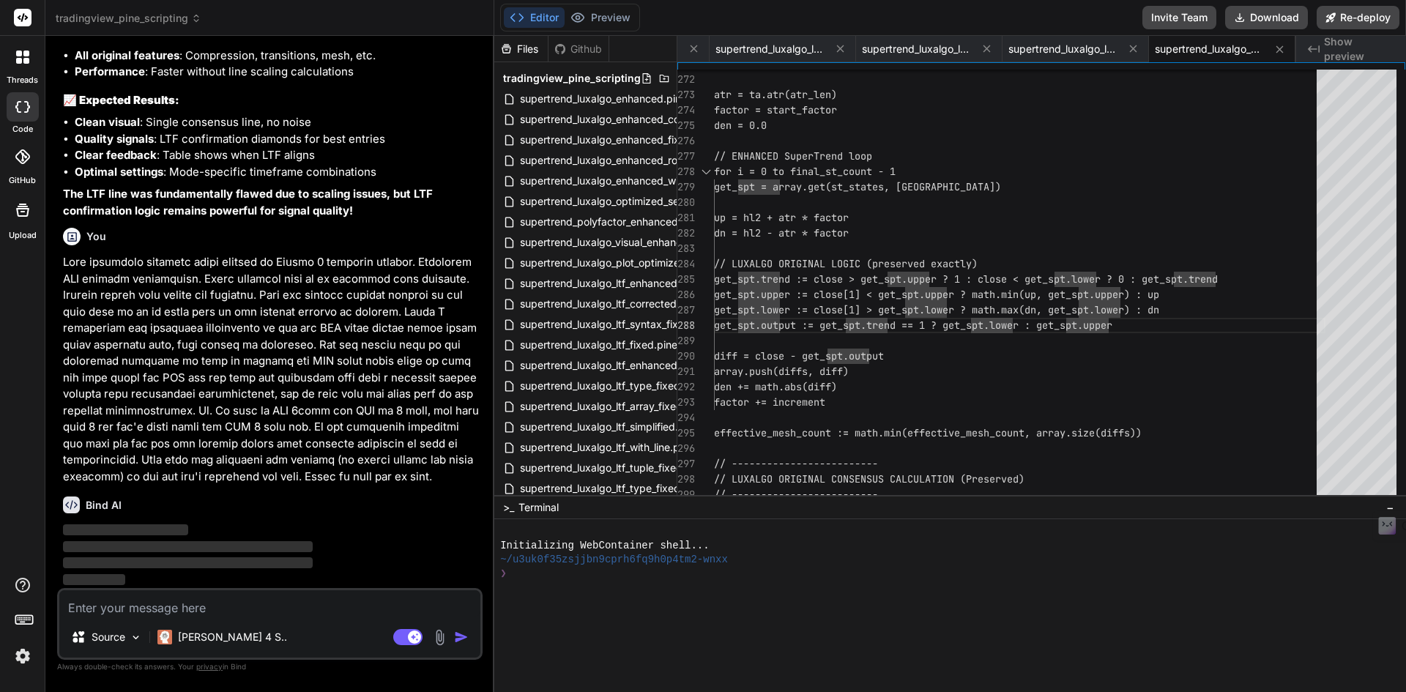
scroll to position [42345, 0]
click at [292, 362] on p at bounding box center [271, 369] width 417 height 231
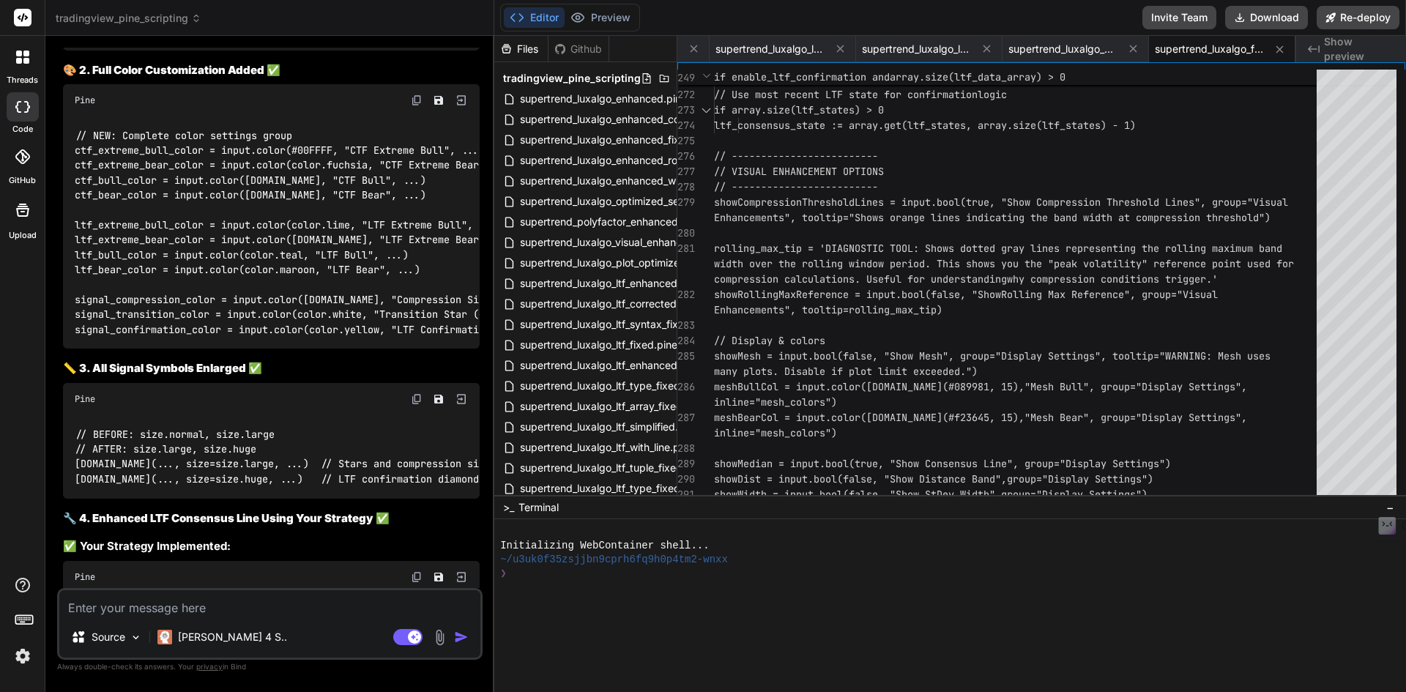
scroll to position [42971, 0]
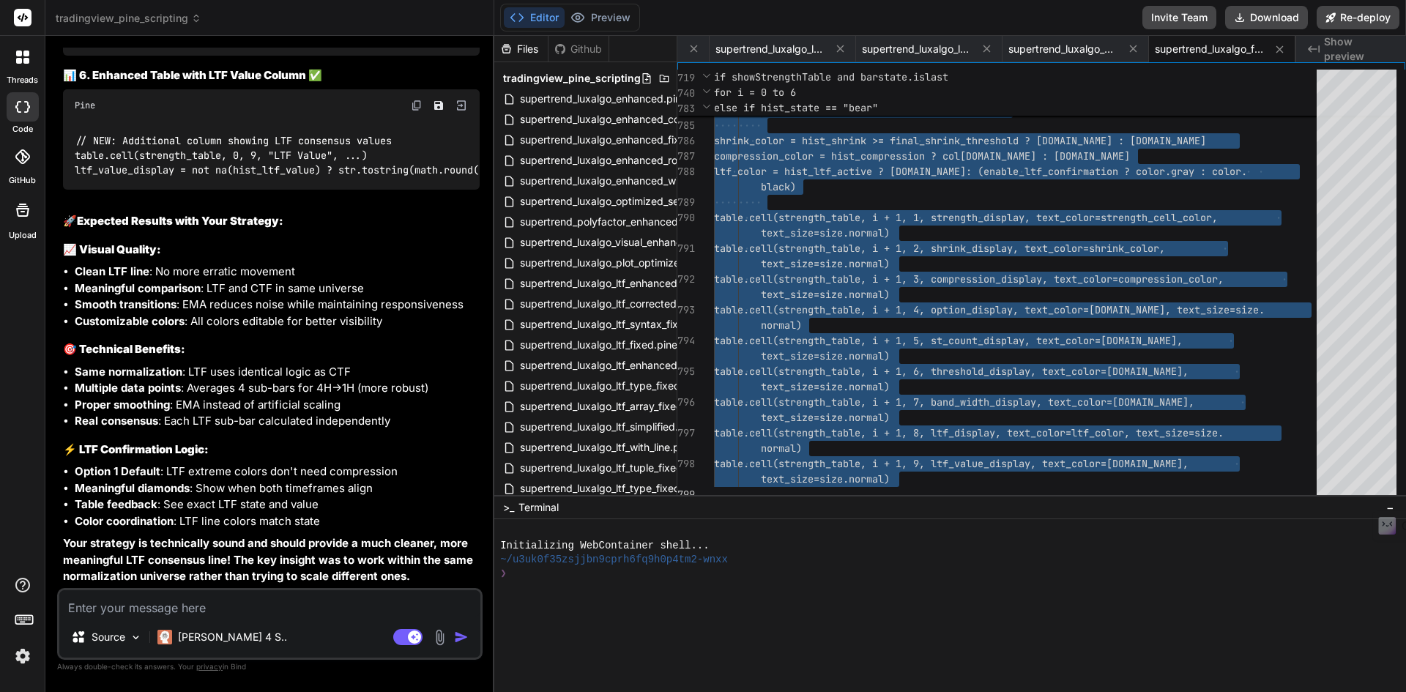
scroll to position [44863, 0]
click at [214, 598] on textarea at bounding box center [269, 603] width 421 height 26
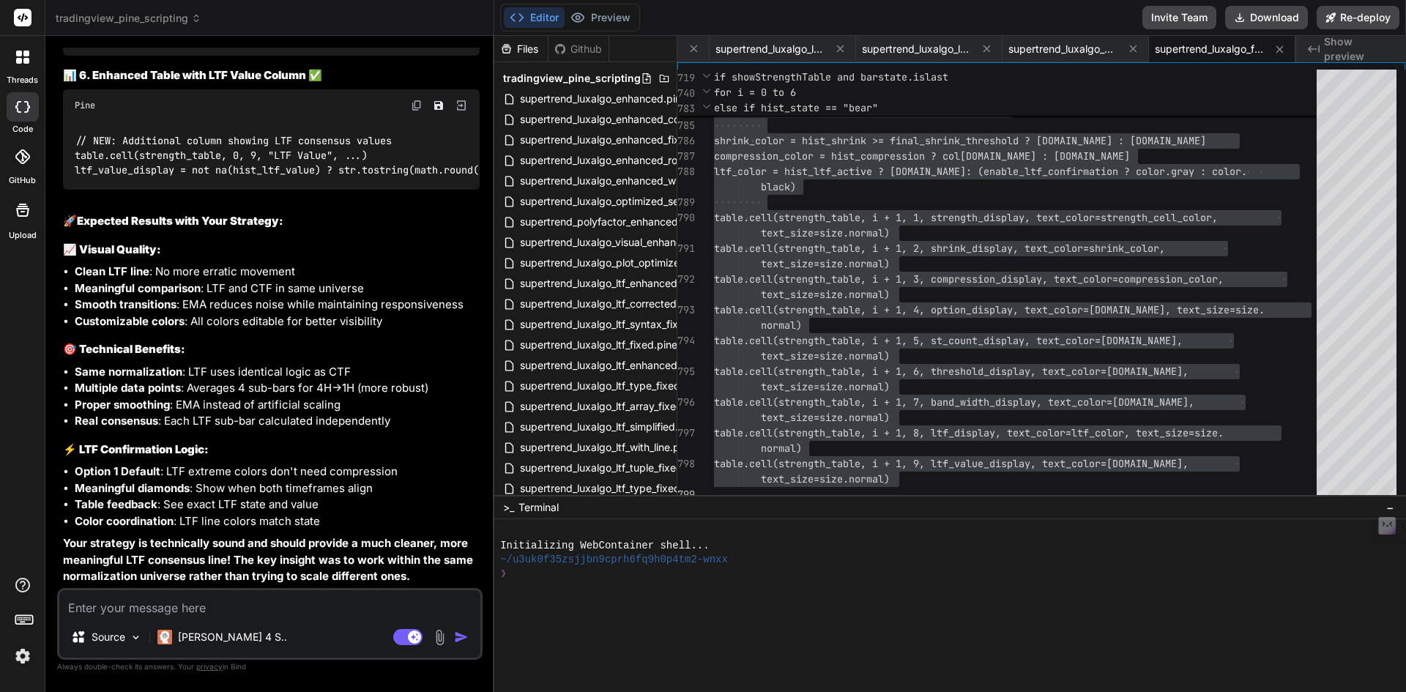
paste textarea "Error at 242:1 Invalid assignment. Cannot assign a tuple to a variable 'ltf_dat…"
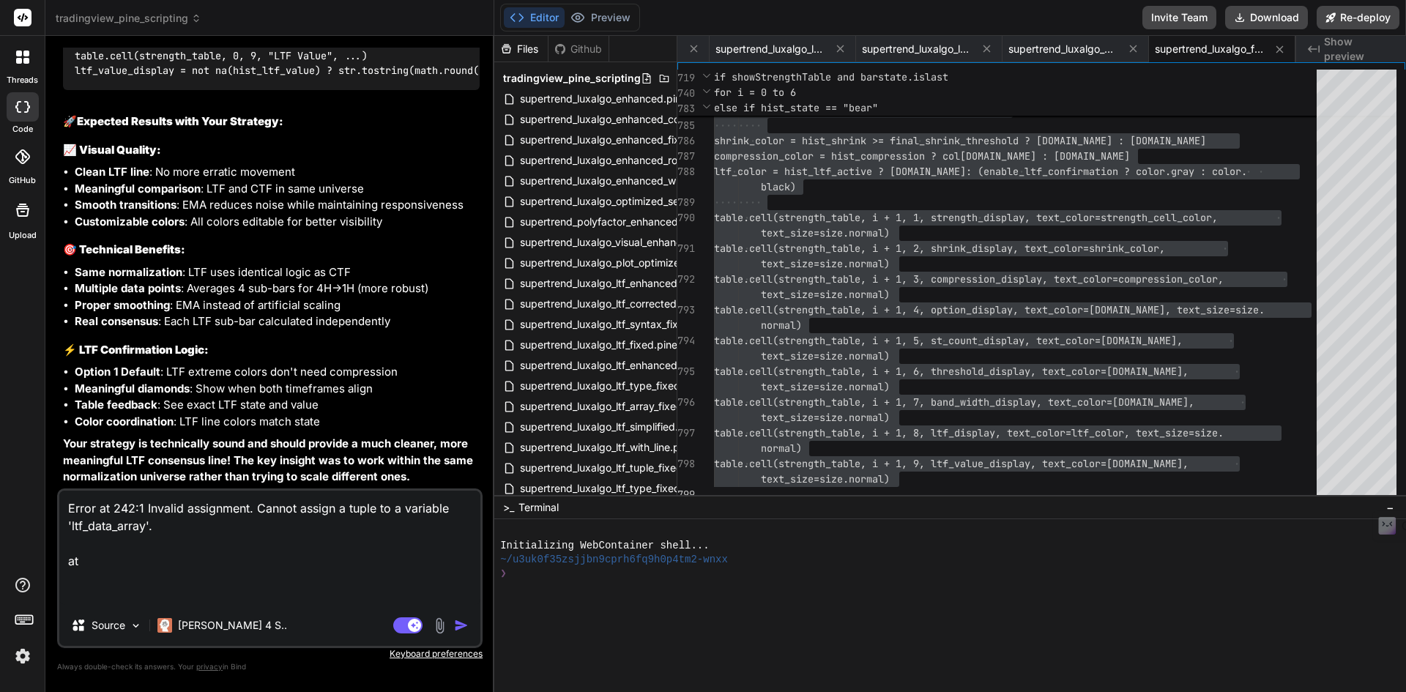
paste textarea "ltf_data_array = [DOMAIN_NAME]_lower_tf(syminfo.tickerid, ltf_timeframe, ltf_co…"
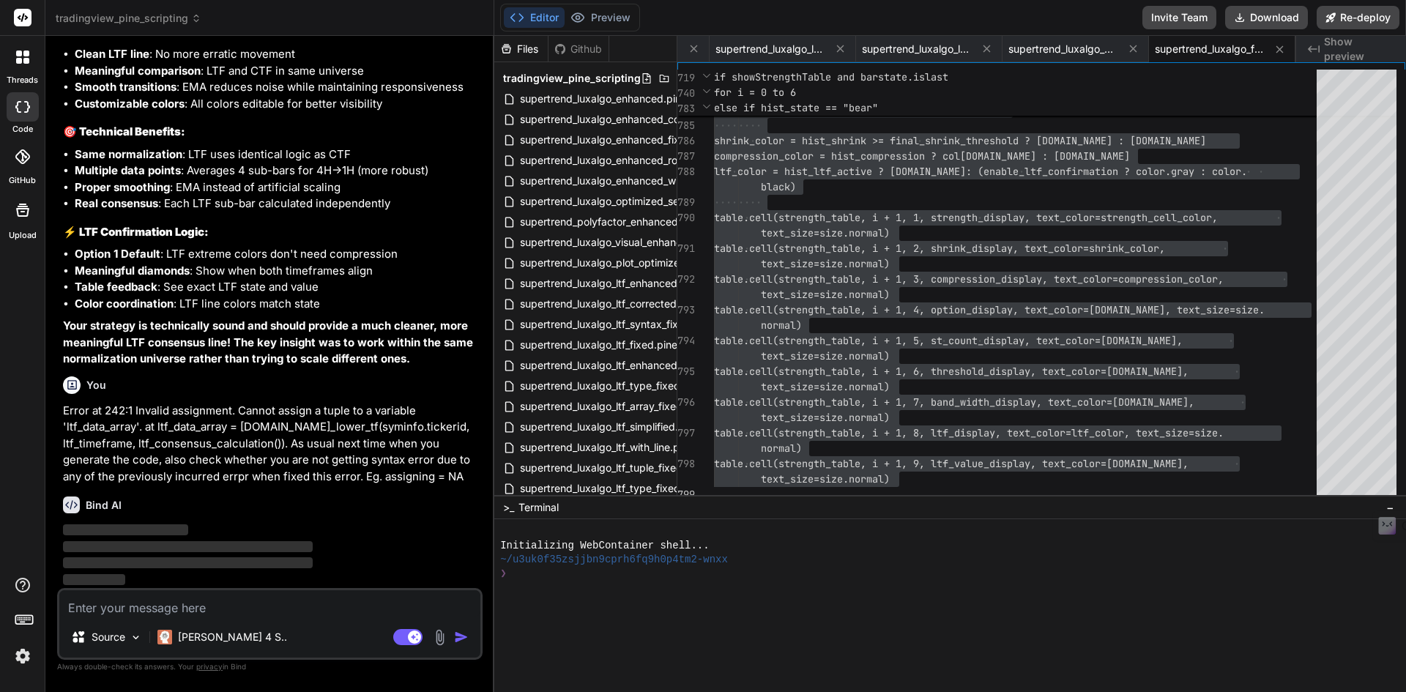
scroll to position [45080, 0]
click at [228, 390] on div "You" at bounding box center [271, 385] width 417 height 18
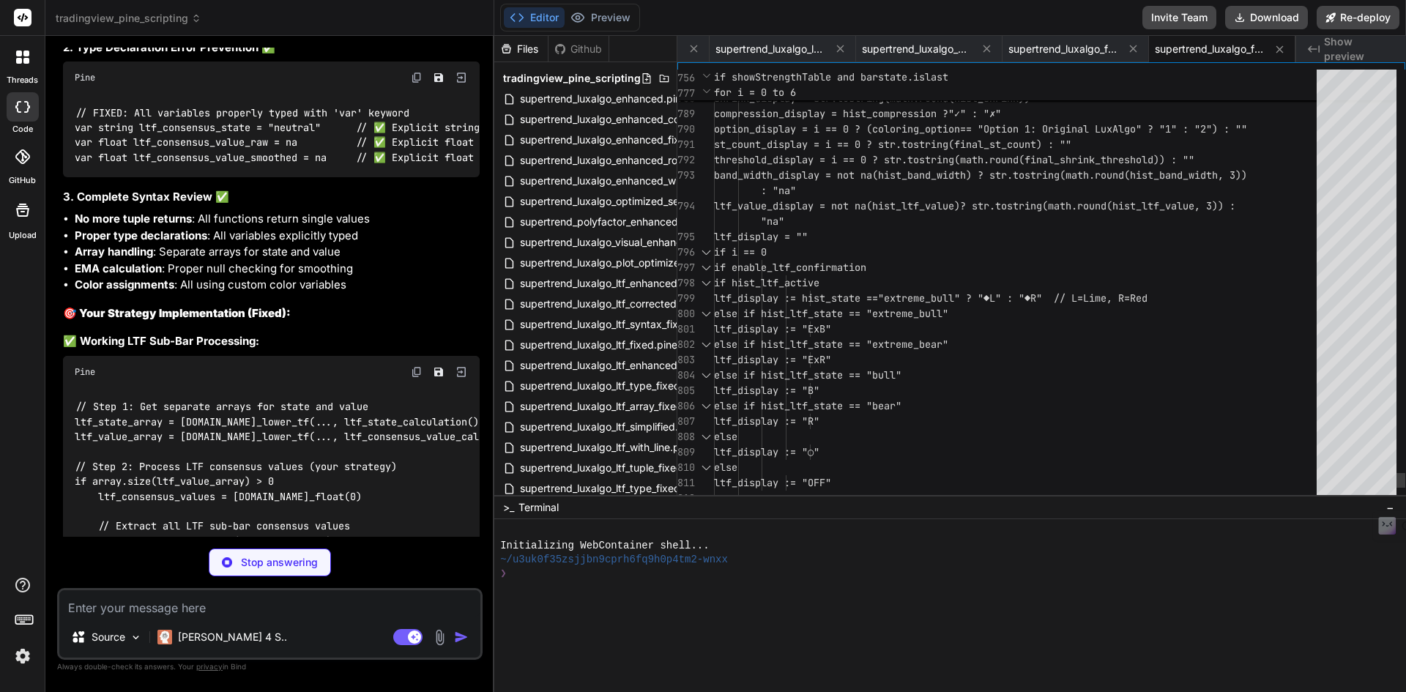
scroll to position [0, 0]
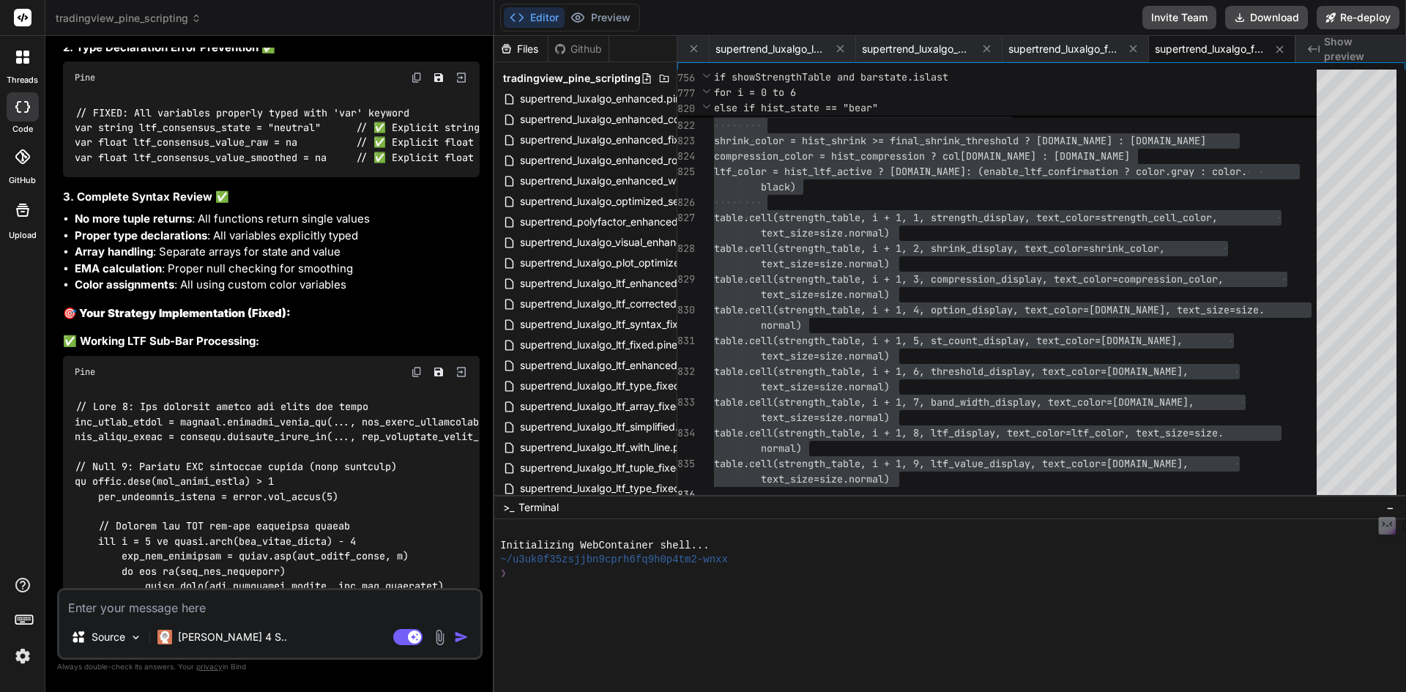
click at [223, 602] on textarea at bounding box center [269, 603] width 421 height 26
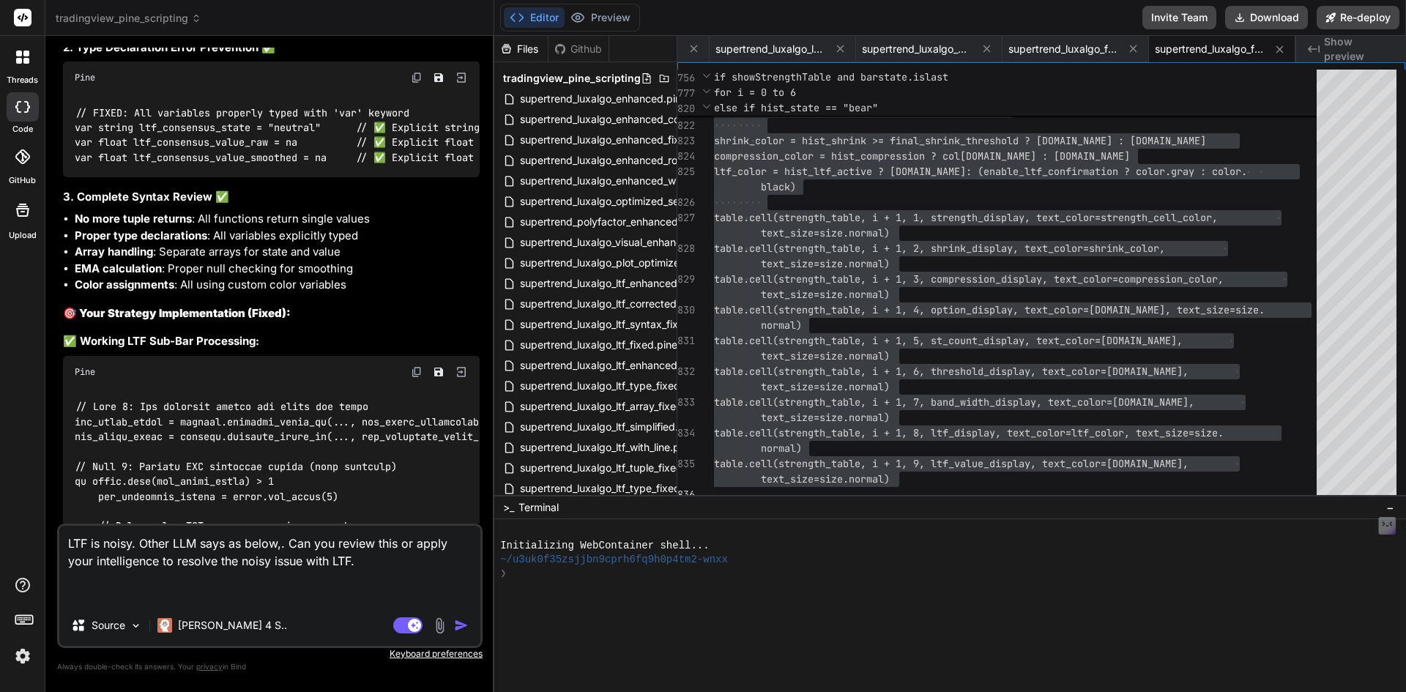
paste textarea "L ips dol sitam. Cons ADI elitseddo eius te incidi utlabor et’d magnaaliqu eni-…"
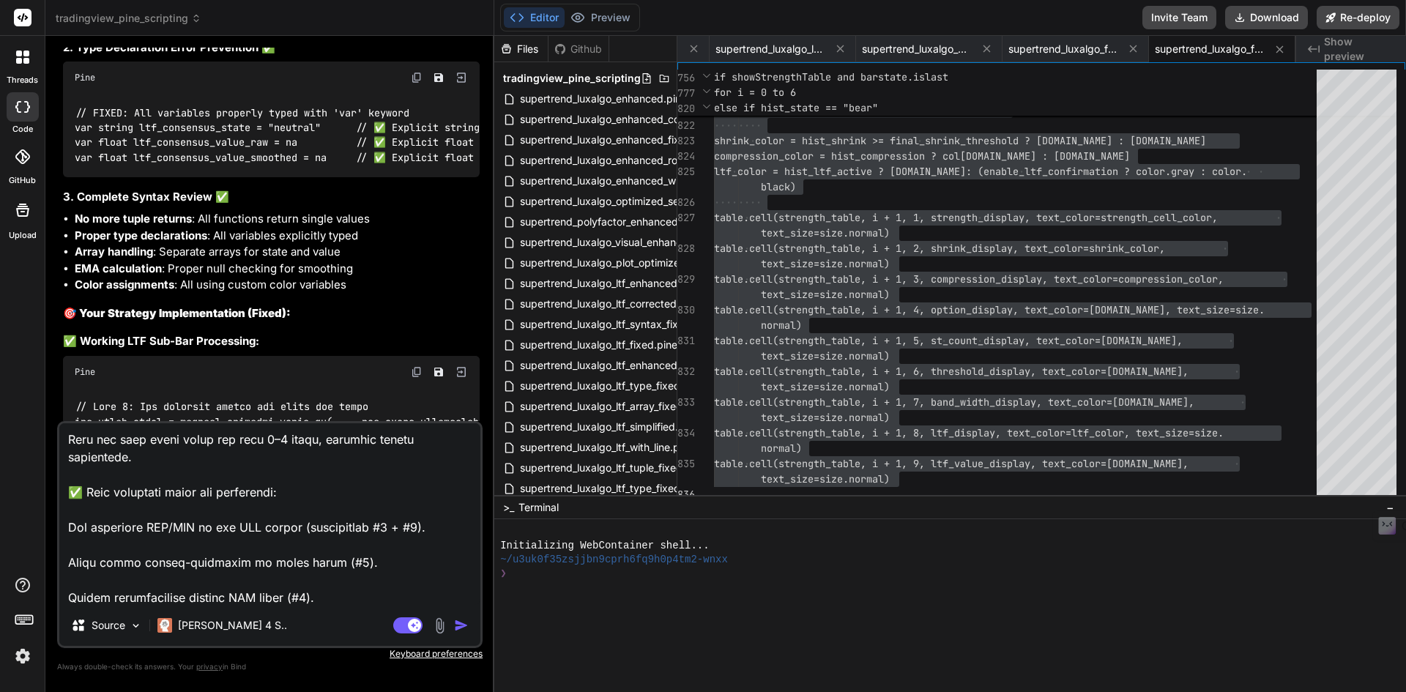
click at [460, 627] on img "button" at bounding box center [461, 625] width 15 height 15
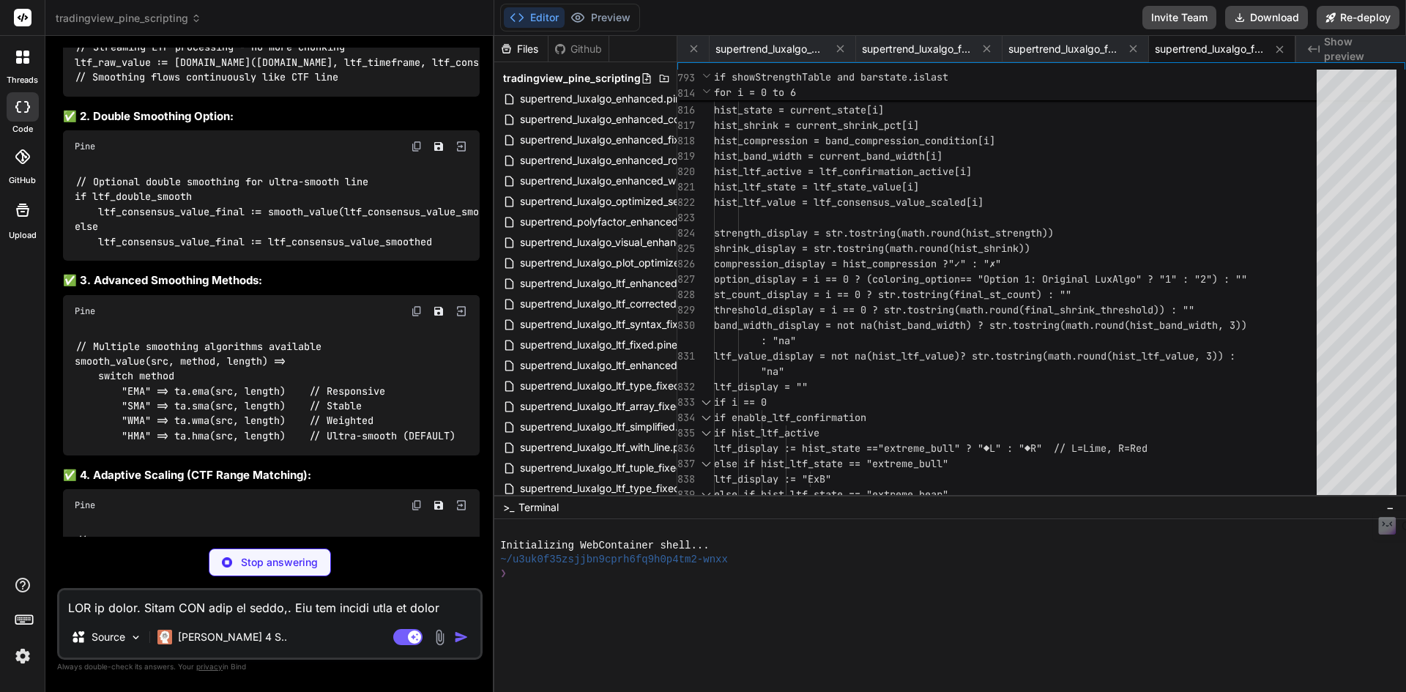
scroll to position [48270, 0]
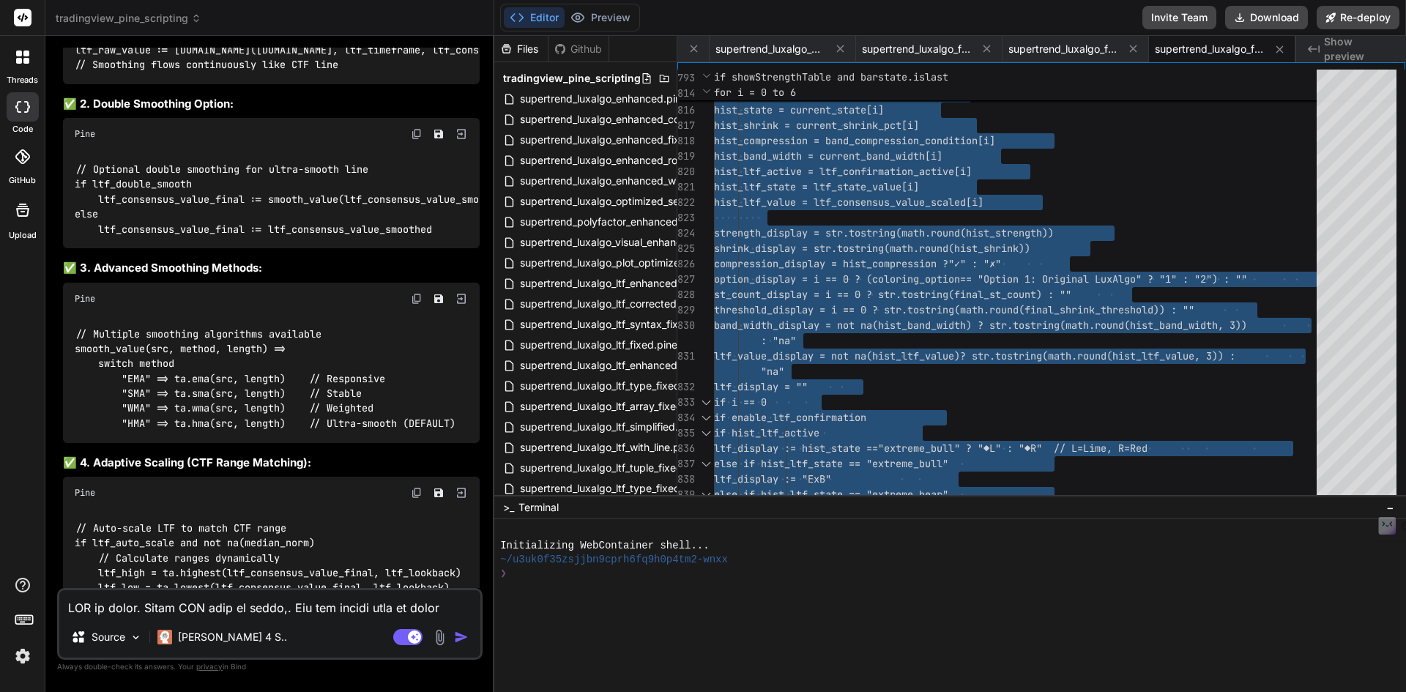
drag, startPoint x: 210, startPoint y: 610, endPoint x: 224, endPoint y: 605, distance: 14.8
click at [211, 609] on textarea at bounding box center [269, 603] width 421 height 26
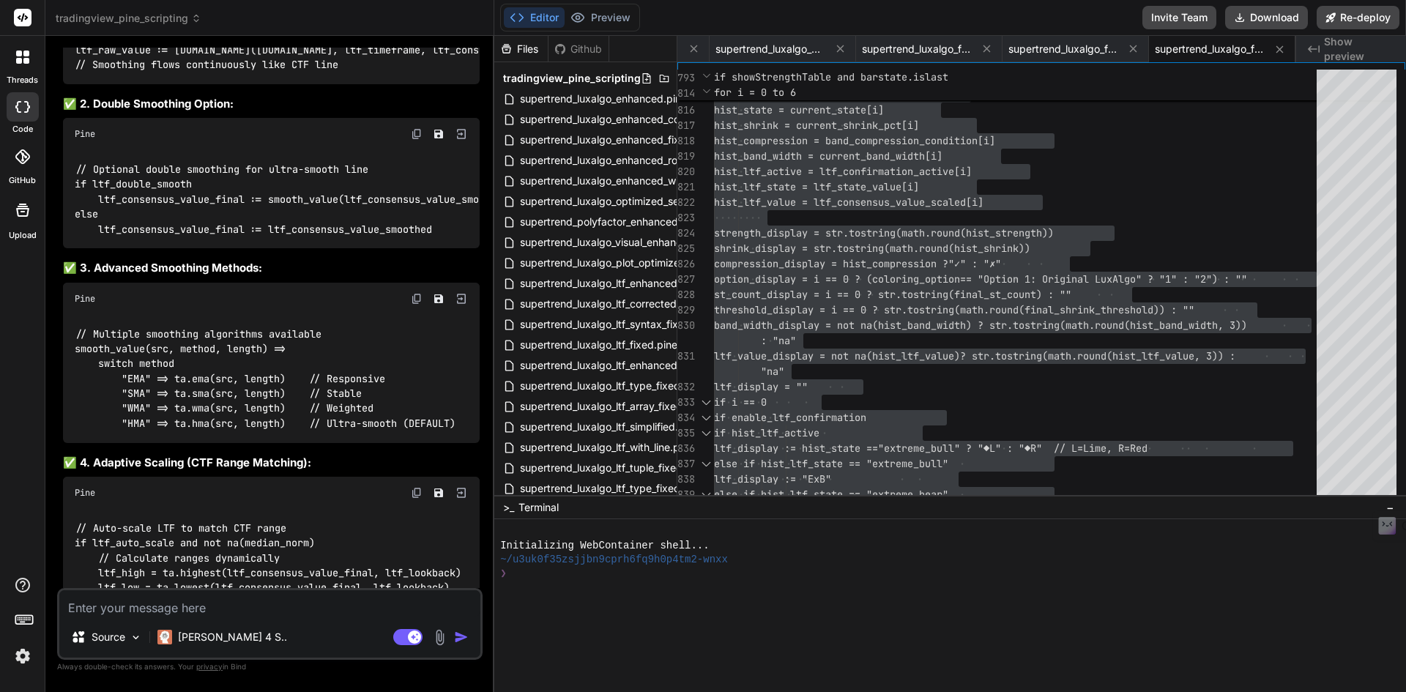
paste textarea "22:39:17 Error at 290:20 Undeclared identifier 'float'"
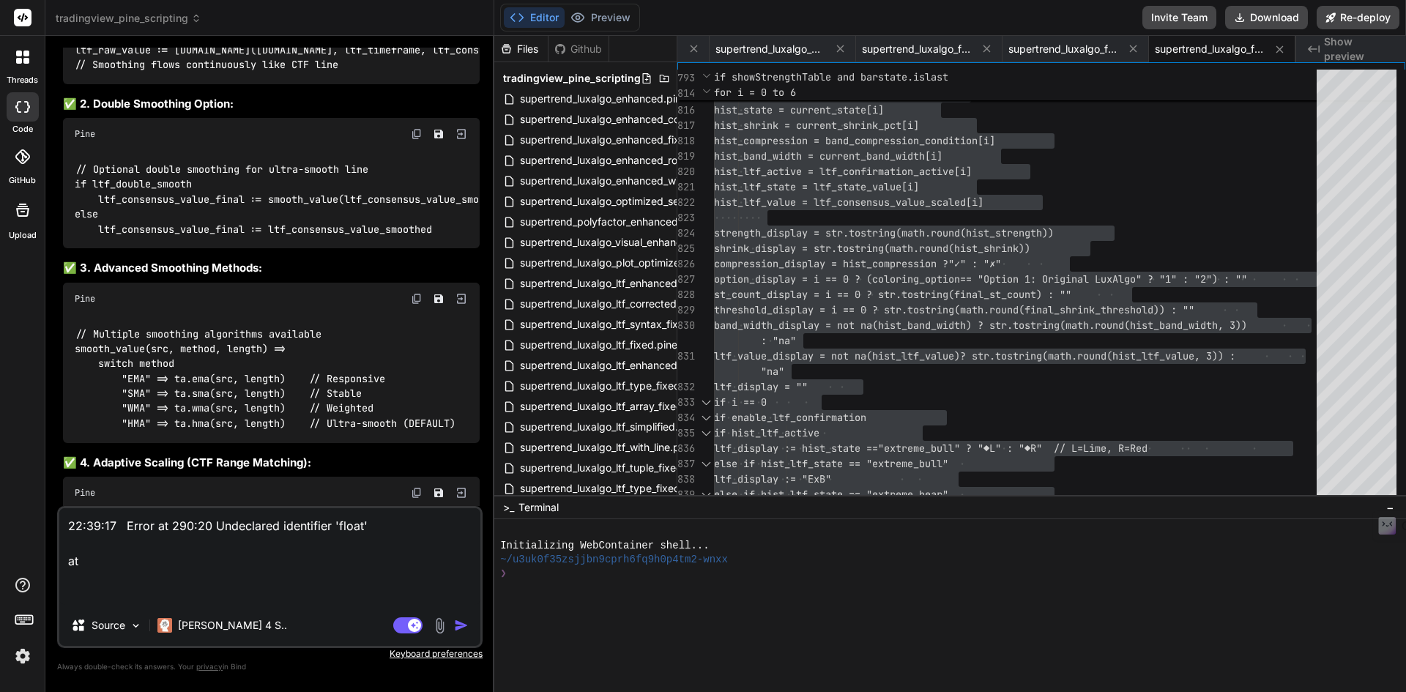
paste textarea "ltf_raw_value = na(float)"
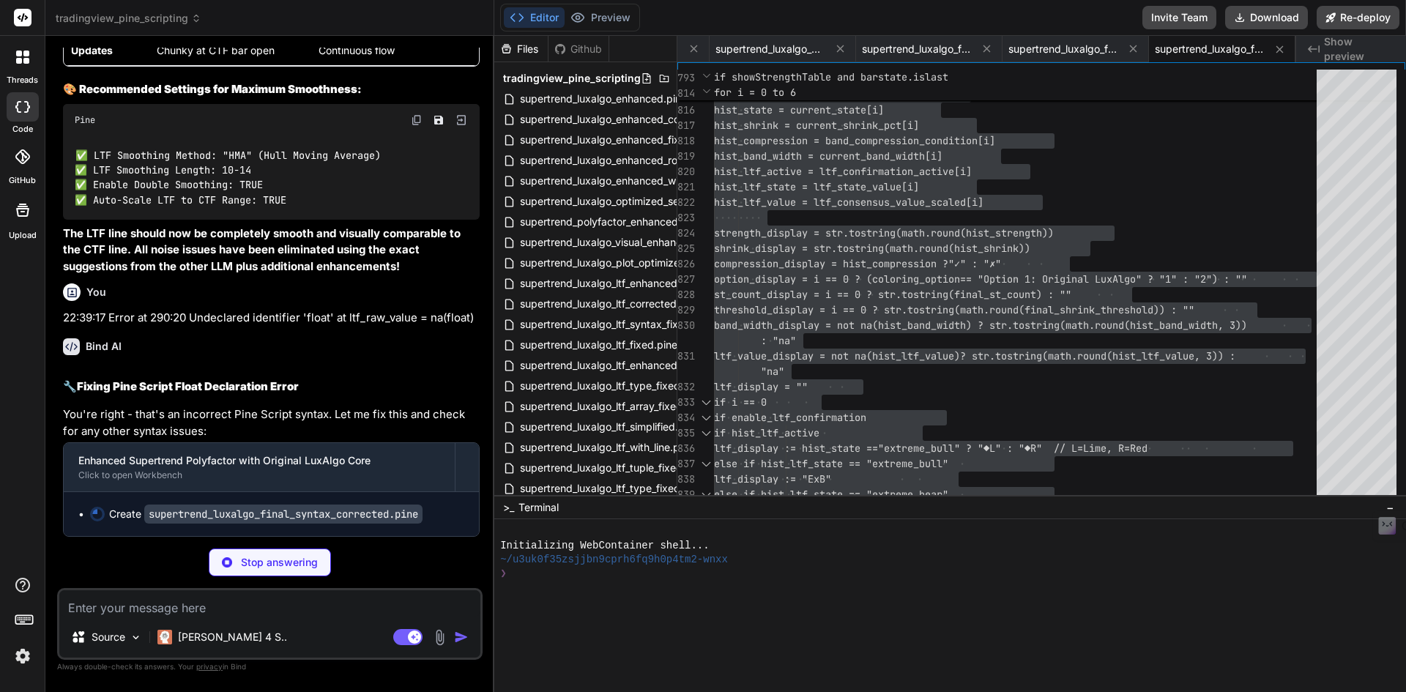
scroll to position [50523, 0]
click at [267, 610] on textarea at bounding box center [269, 603] width 421 height 26
paste textarea "Have you used [DOMAIN_NAME]_lower_tf() for LTF extraction ?"
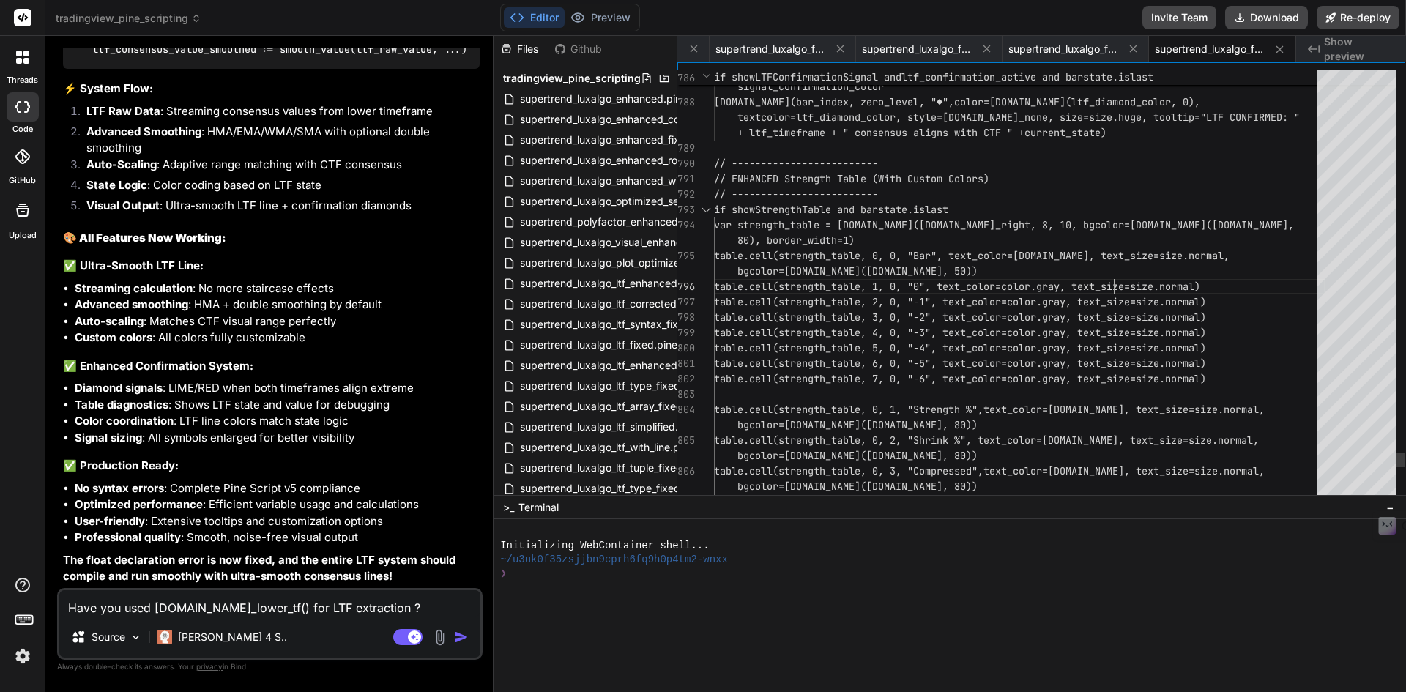
scroll to position [0, 0]
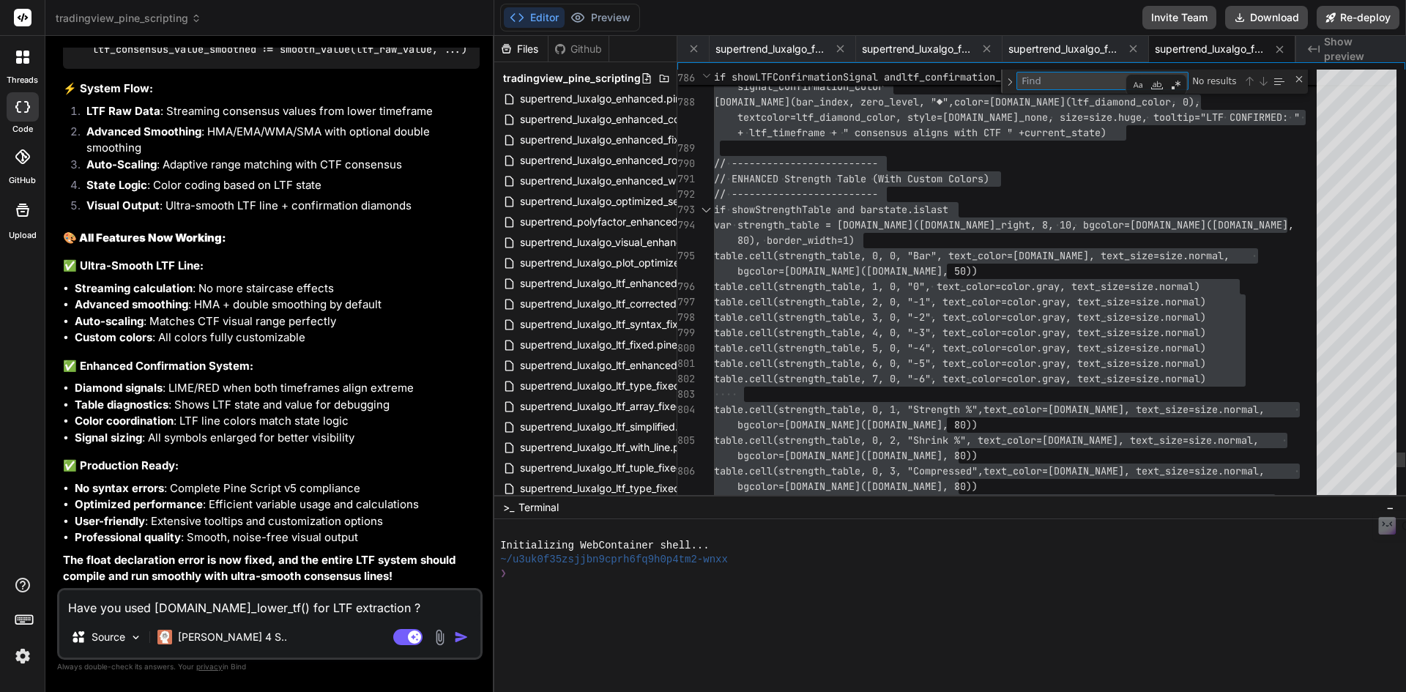
click at [461, 633] on img "button" at bounding box center [461, 637] width 15 height 15
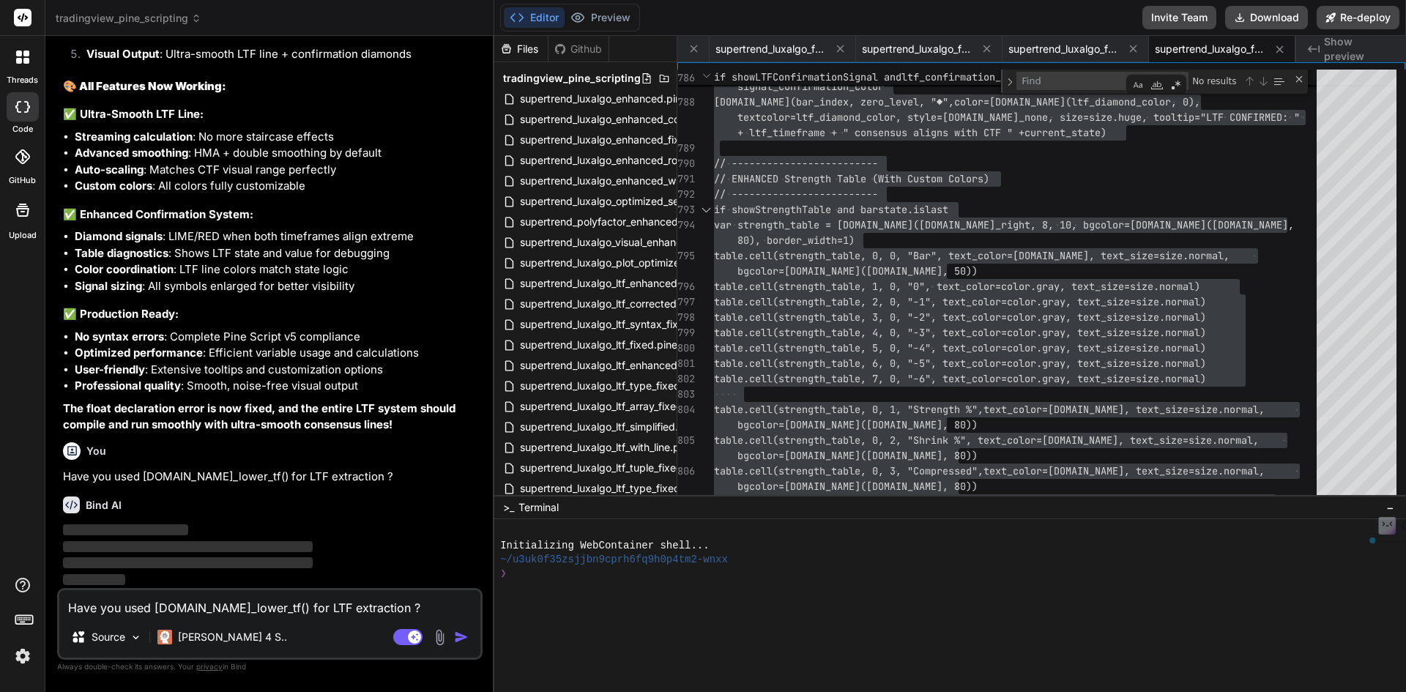
scroll to position [52088, 0]
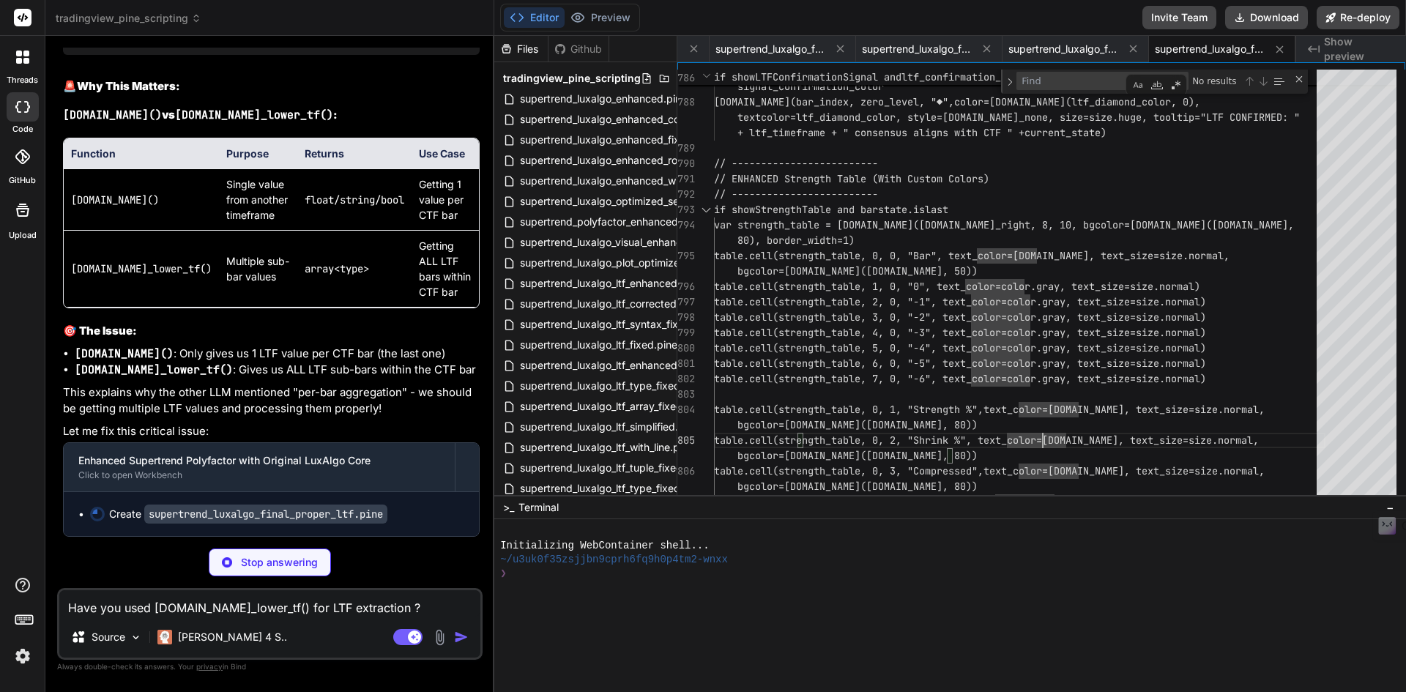
scroll to position [52454, 0]
click at [291, 574] on div "Stop answering" at bounding box center [270, 562] width 122 height 28
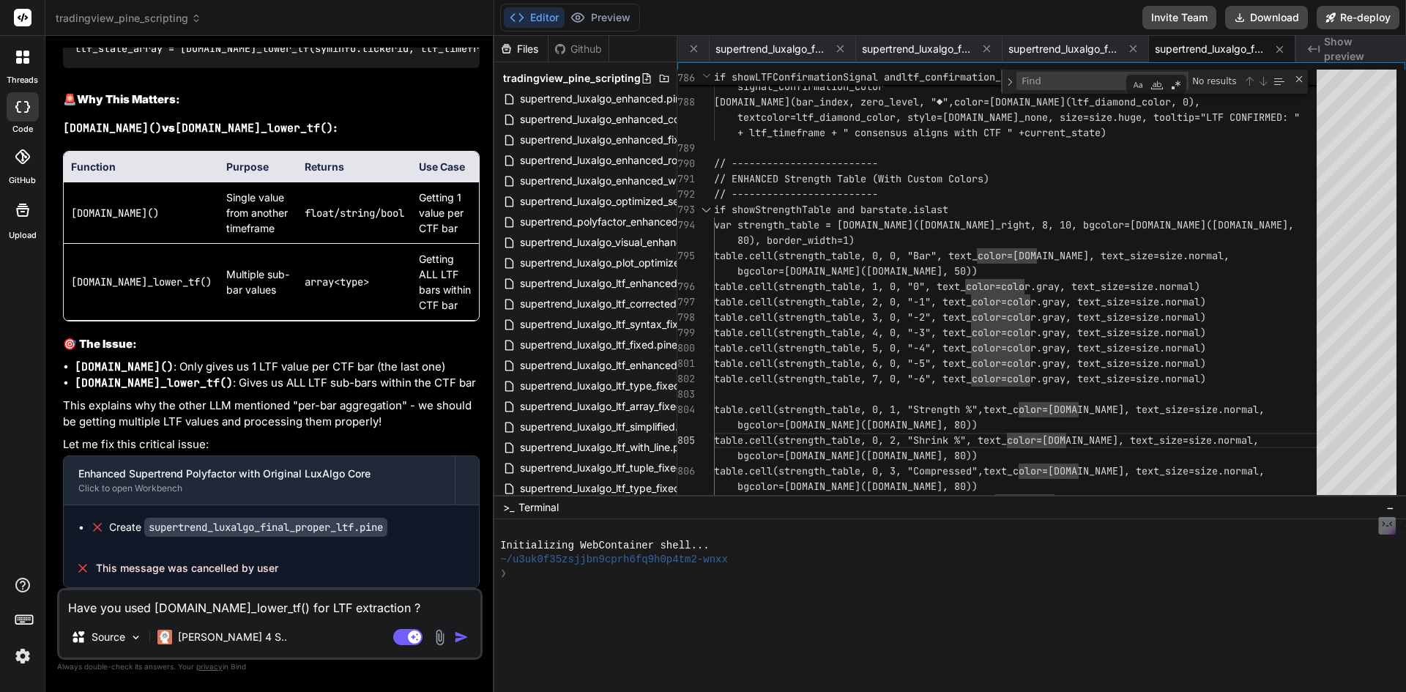
scroll to position [52212, 0]
click at [126, 604] on textarea "Have you used [DOMAIN_NAME]_lower_tf() for LTF extraction ?" at bounding box center [269, 603] width 421 height 26
paste textarea "Error at 295:22 Cannot use `request.*()` call within loops or conditional struc…"
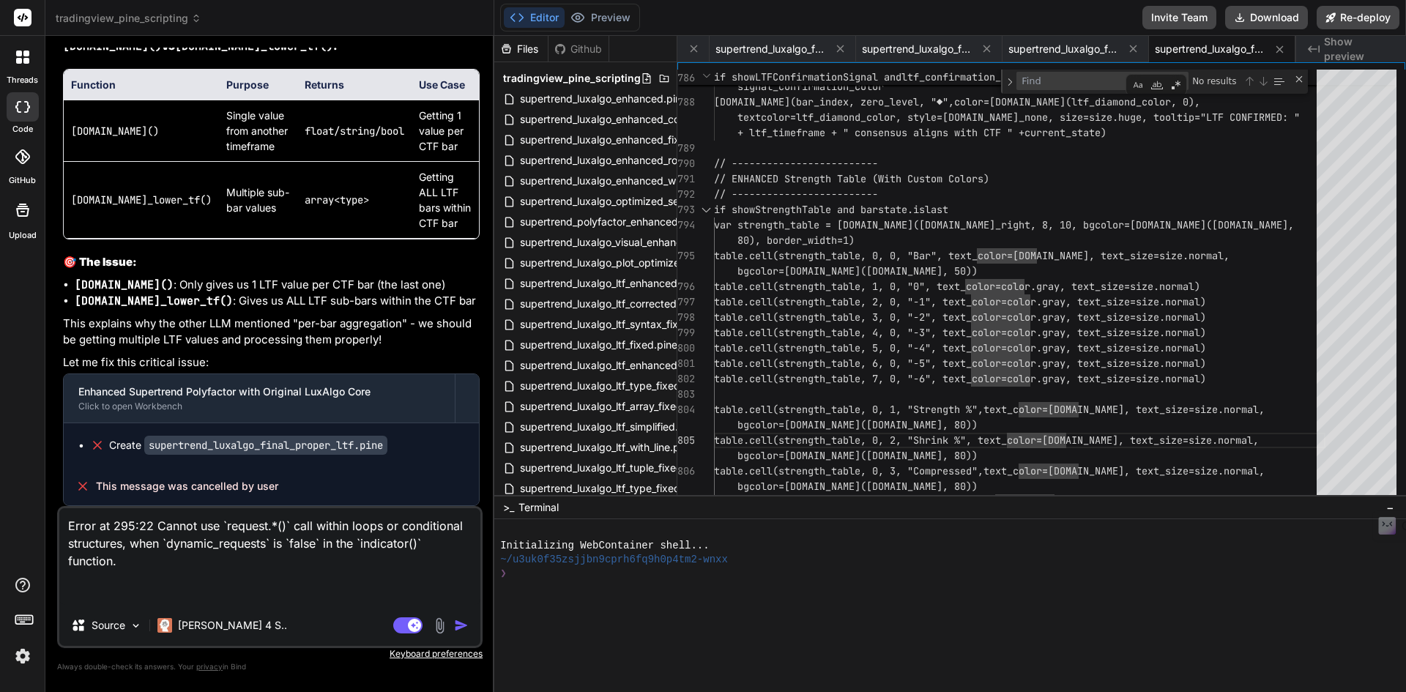
drag, startPoint x: 387, startPoint y: 352, endPoint x: 66, endPoint y: 358, distance: 321.5
copy p "Have you used [DOMAIN_NAME]_lower_tf() for LTF extraction ?"
click at [188, 584] on textarea "Error at 295:22 Cannot use `request.*()` call within loops or conditional struc…" at bounding box center [269, 556] width 421 height 97
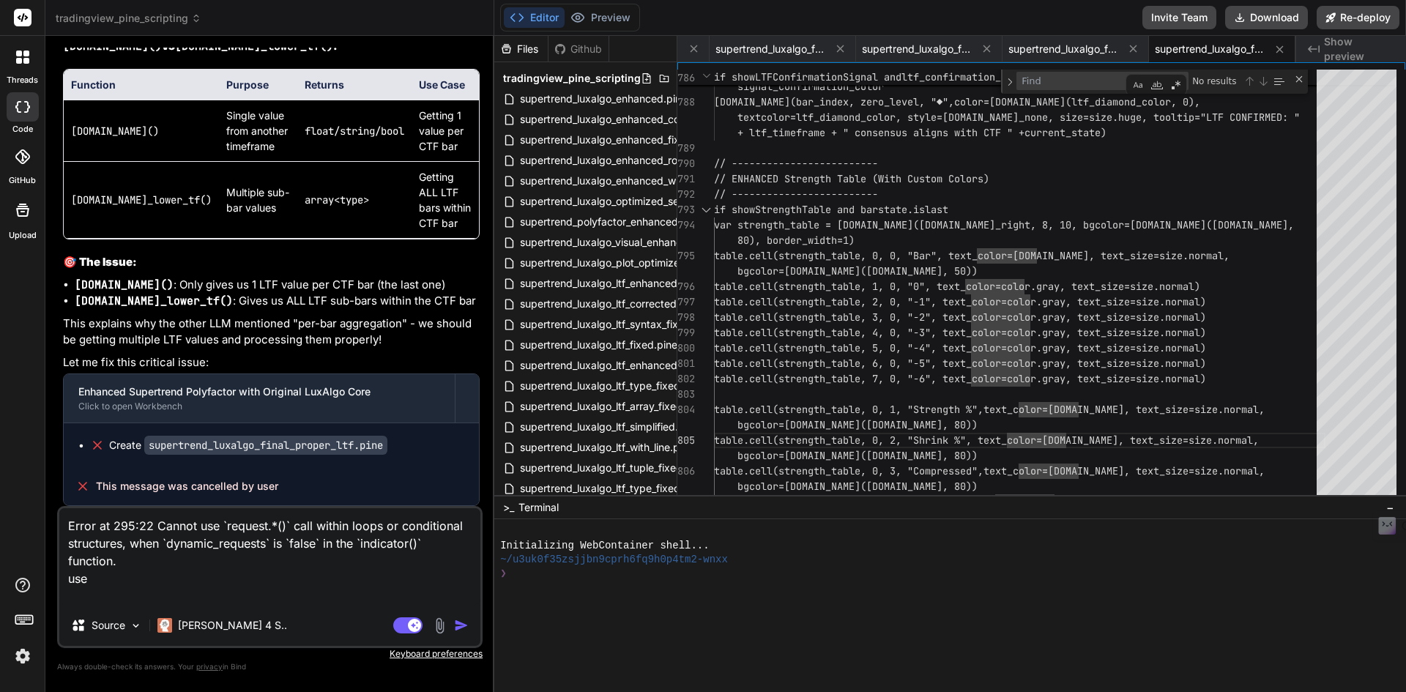
paste textarea "Have you used [DOMAIN_NAME]_lower_tf() for LTF extraction ?"
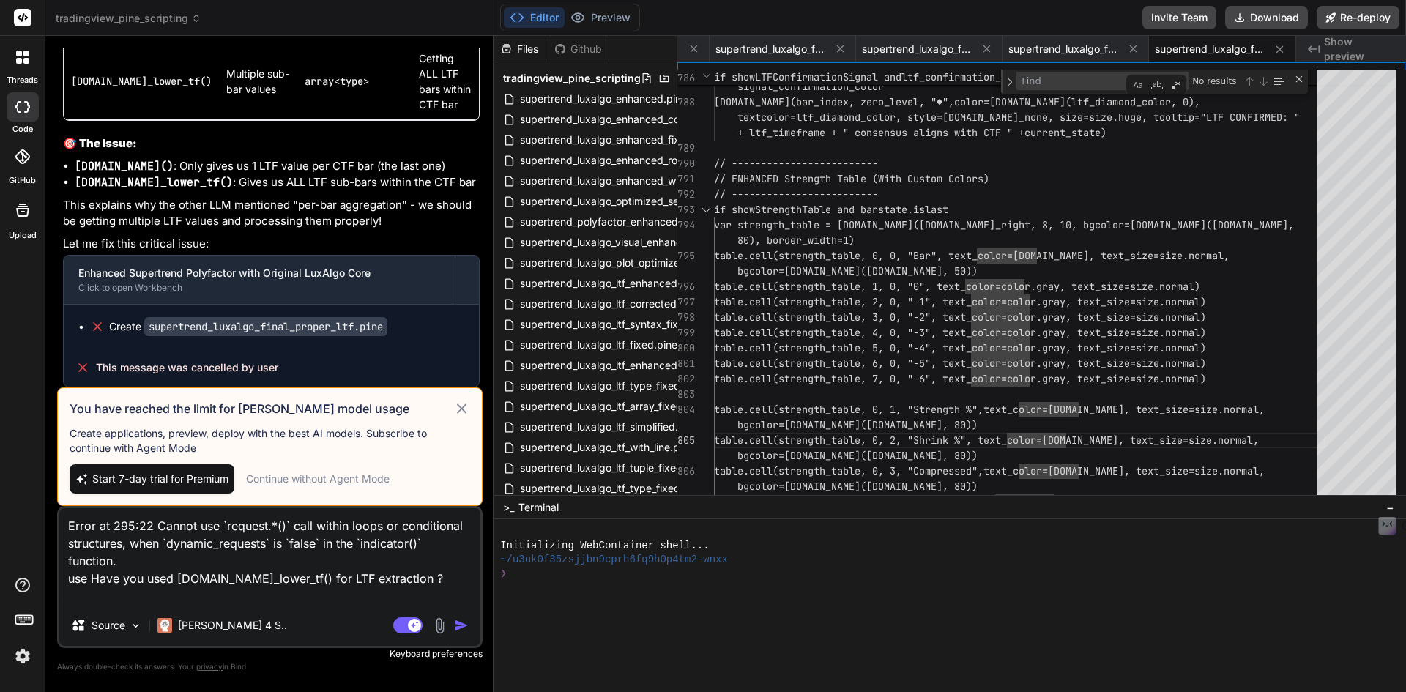
click at [471, 406] on div "You have reached the limit for [PERSON_NAME] model usage Create applications, p…" at bounding box center [269, 446] width 425 height 119
click at [465, 408] on icon at bounding box center [461, 409] width 17 height 18
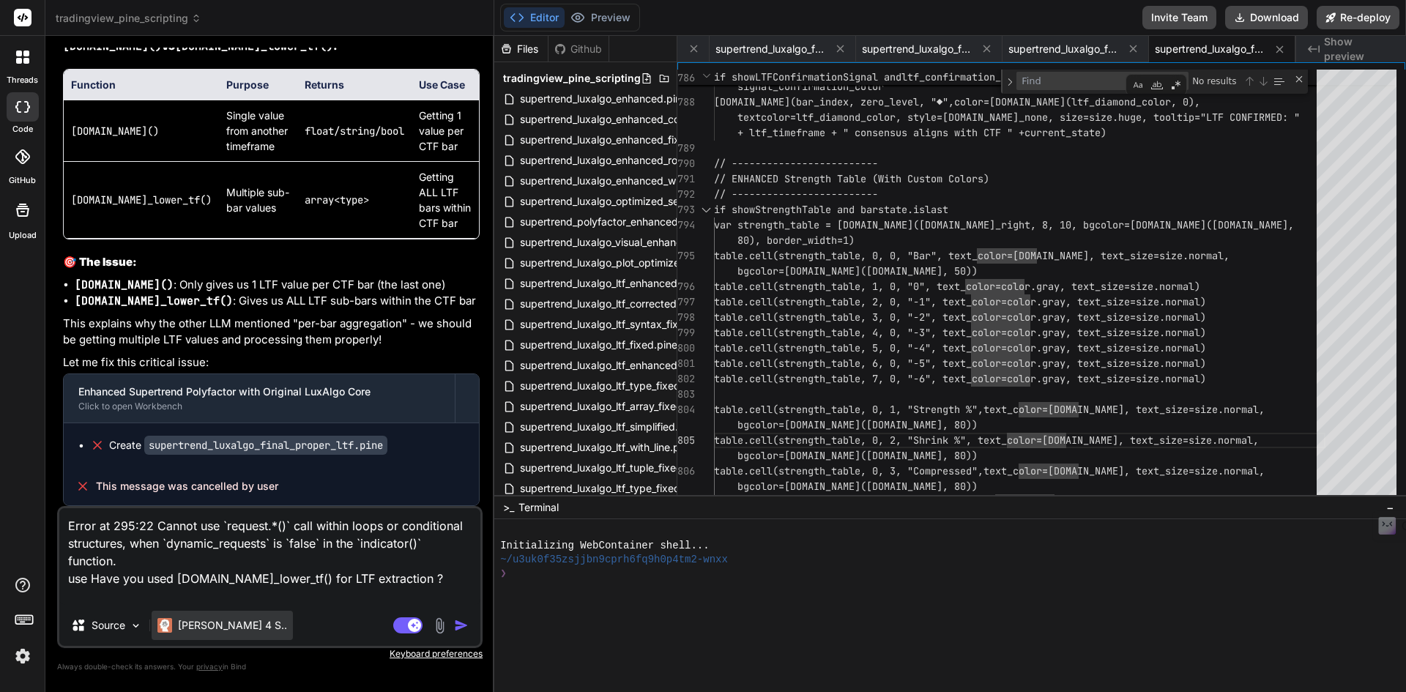
click at [206, 631] on p "[PERSON_NAME] 4 S.." at bounding box center [232, 625] width 109 height 15
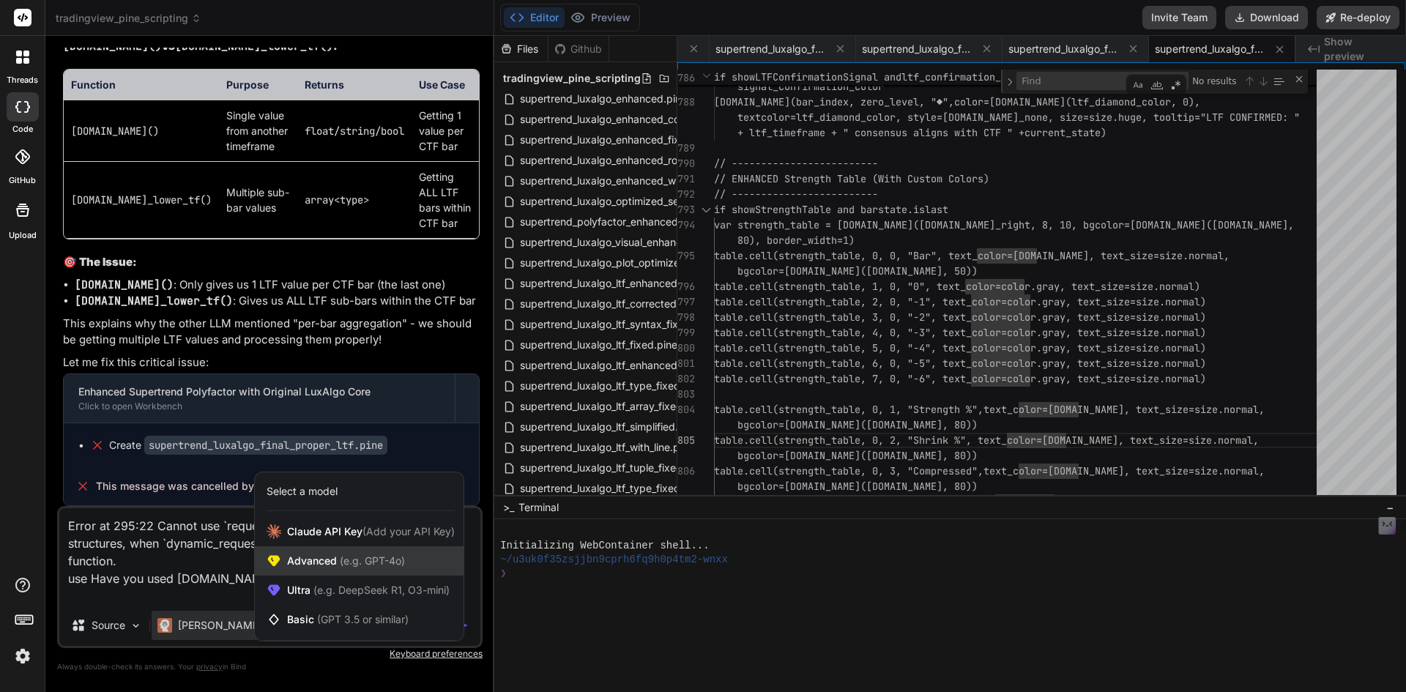
click at [335, 565] on span "Advanced (e.g. GPT-4o)" at bounding box center [346, 561] width 118 height 15
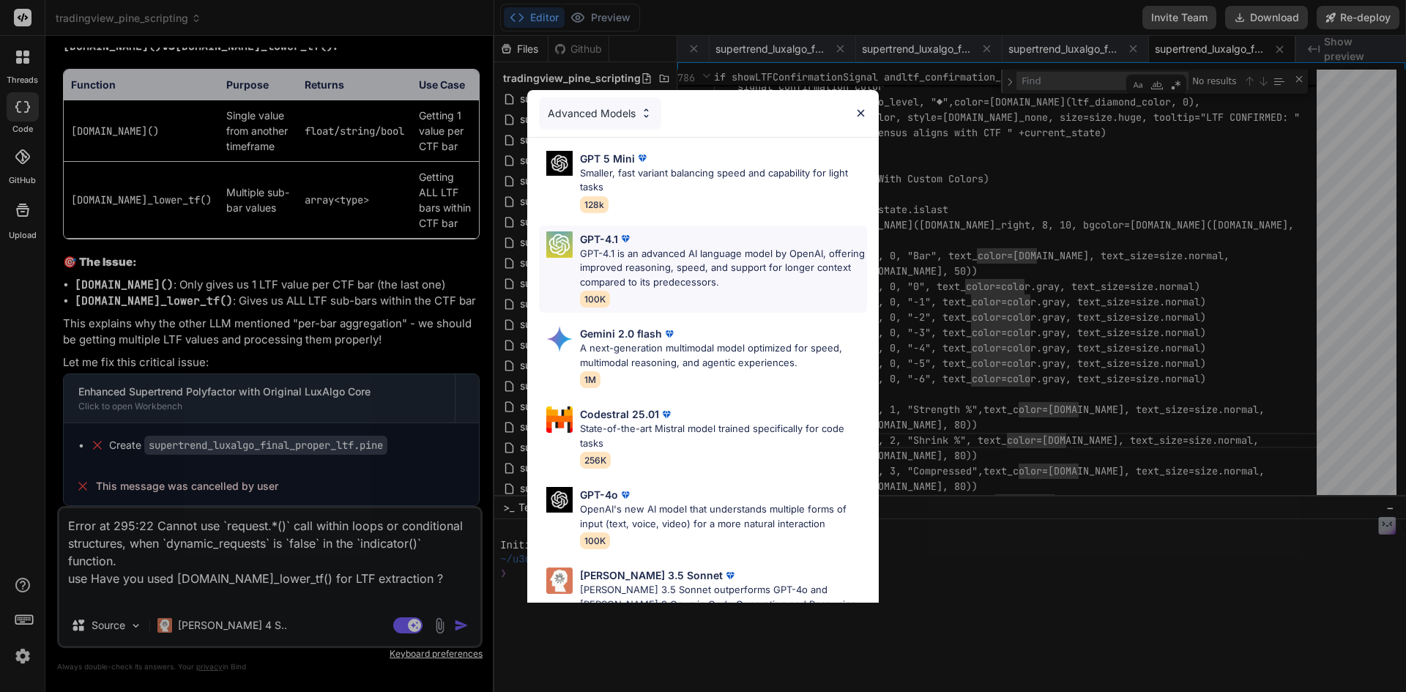
click at [698, 274] on p "GPT-4.1 is an advanced AI language model by OpenAI, offering improved reasoning…" at bounding box center [723, 268] width 287 height 43
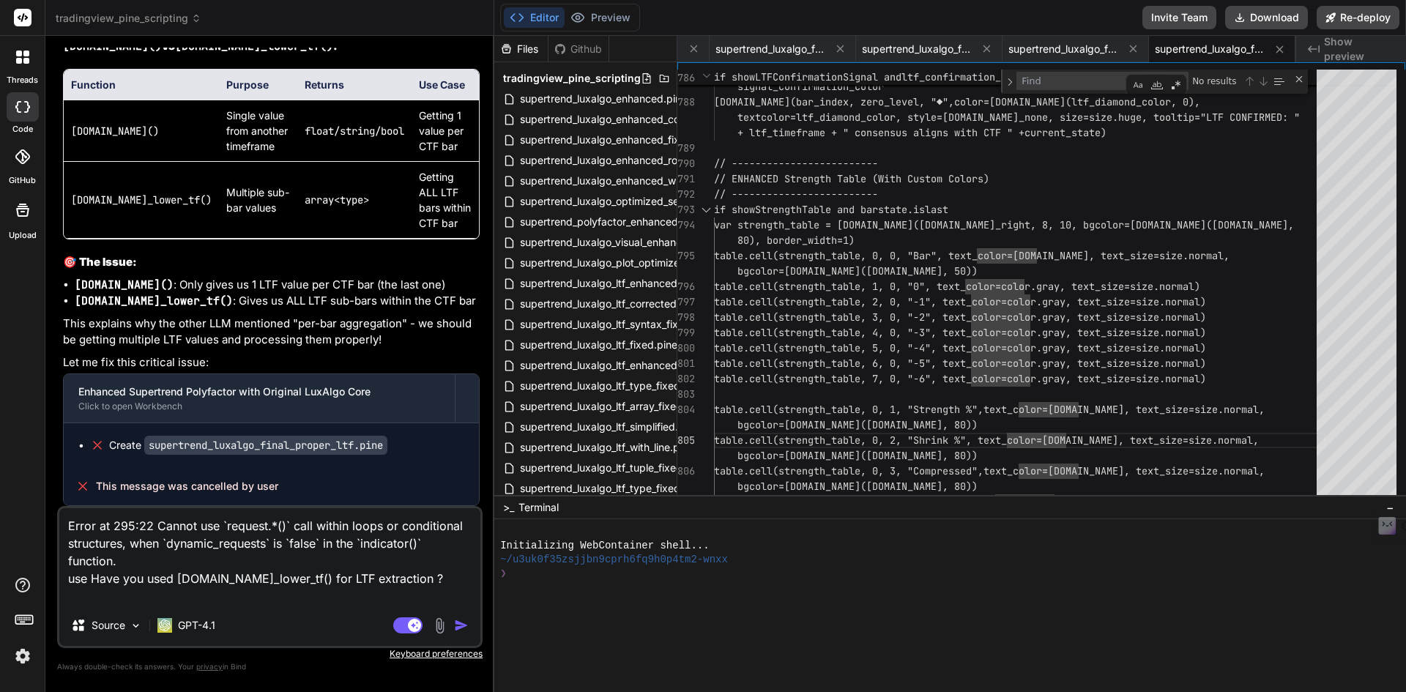
click at [460, 620] on img "button" at bounding box center [461, 625] width 15 height 15
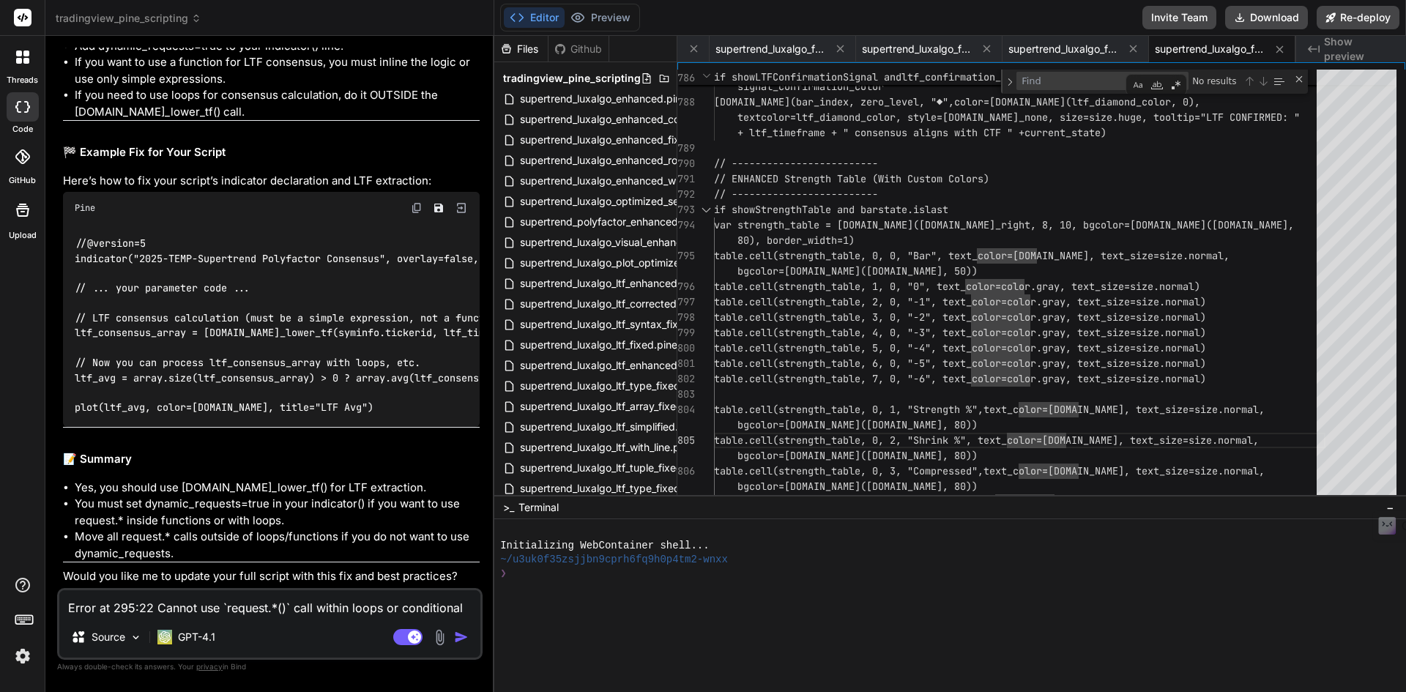
scroll to position [54359, 0]
click at [232, 608] on textarea "Error at 295:22 Cannot use `request.*()` call within loops or conditional struc…" at bounding box center [269, 603] width 421 height 26
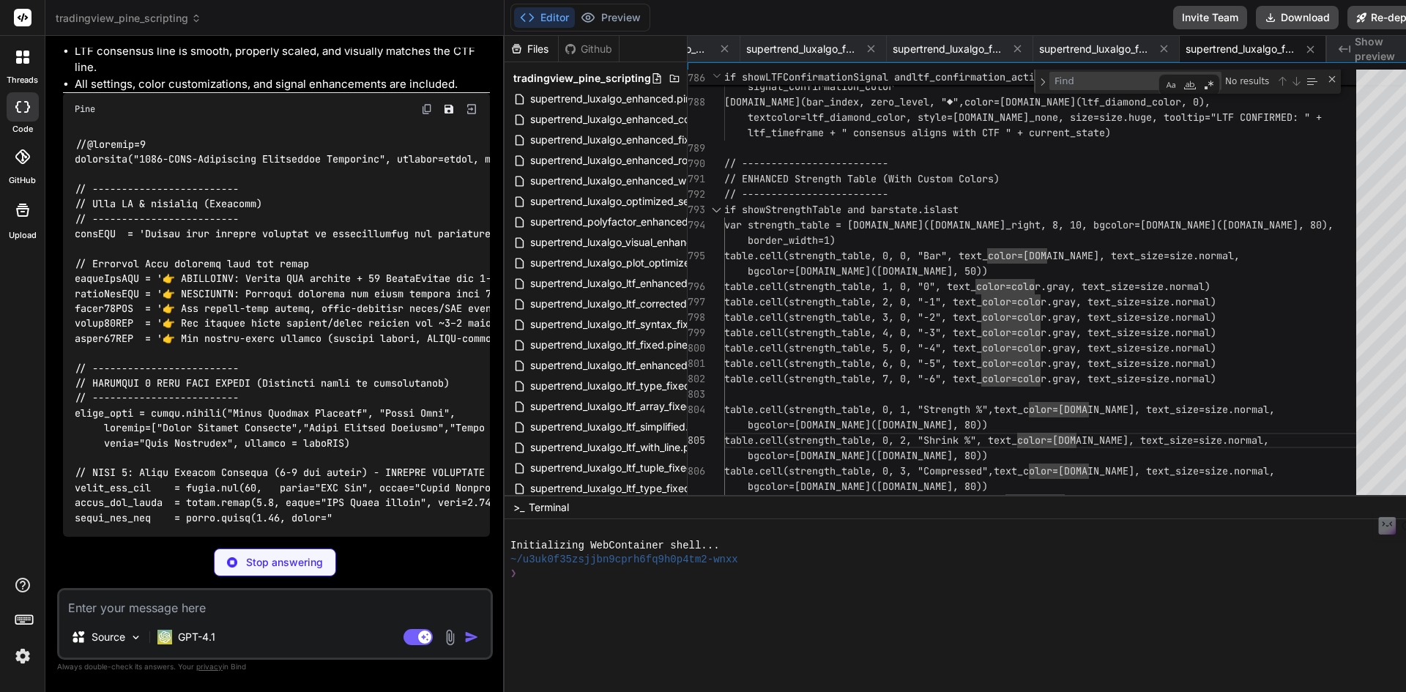
scroll to position [0, 1985]
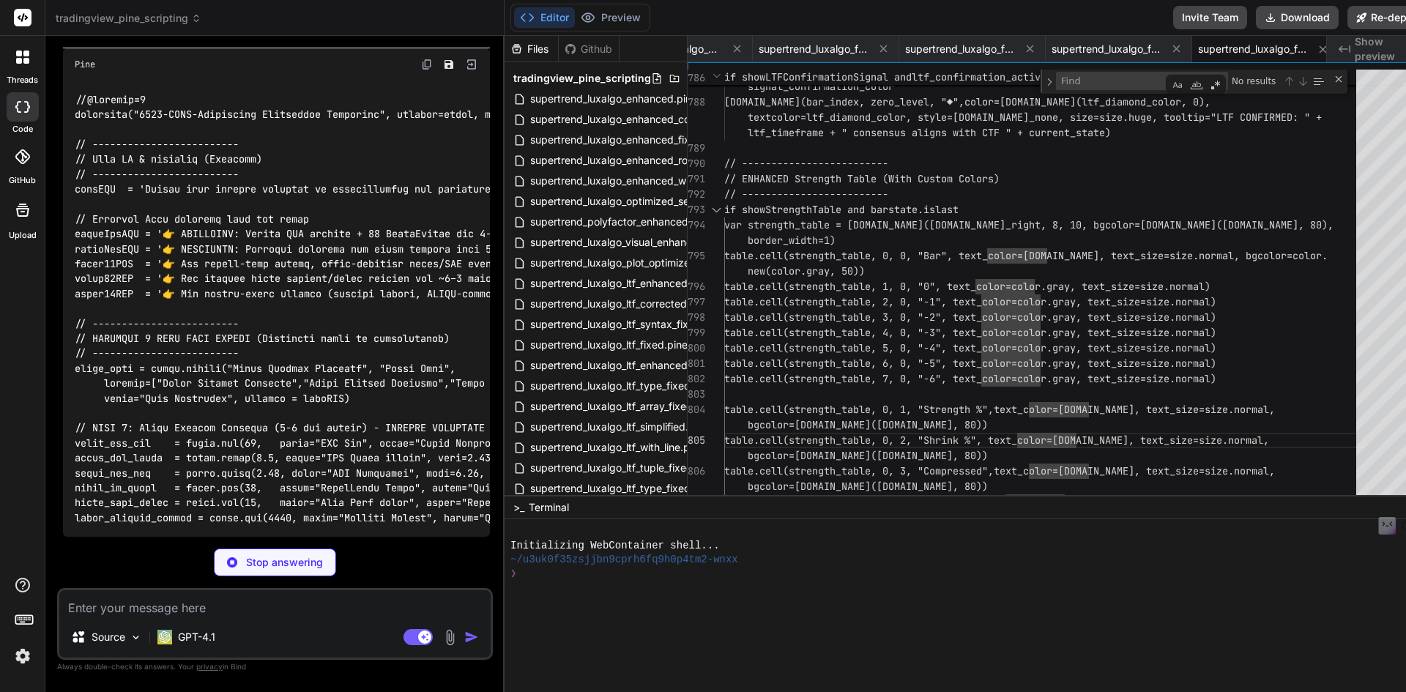
click at [258, 439] on code at bounding box center [561, 308] width 972 height 433
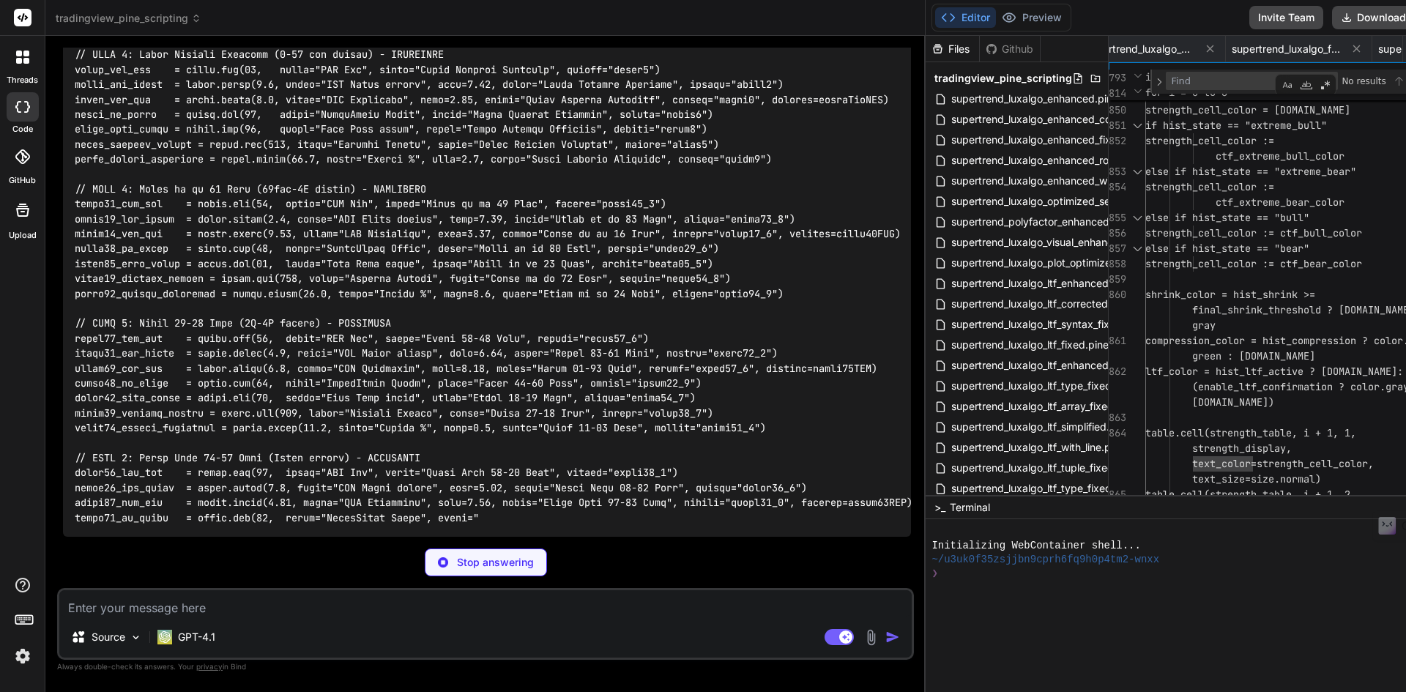
scroll to position [51110, 0]
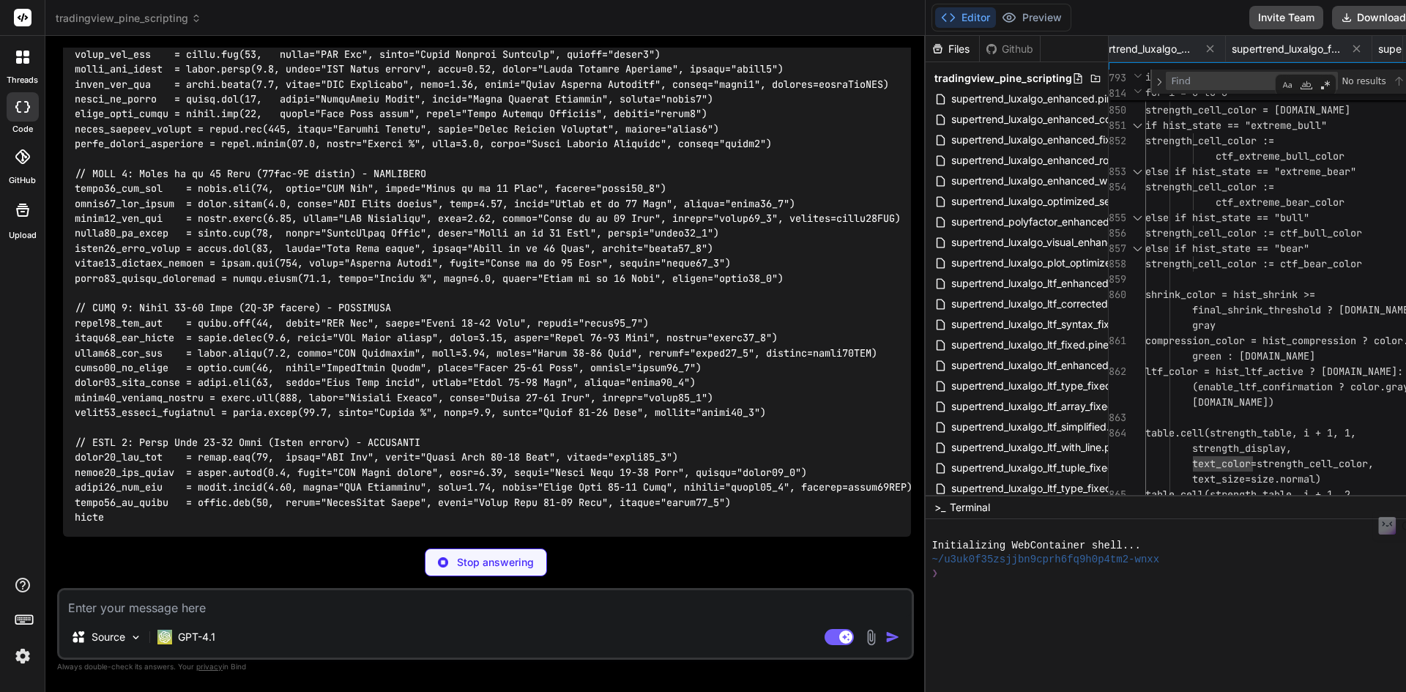
drag, startPoint x: 534, startPoint y: 452, endPoint x: 1246, endPoint y: 471, distance: 711.9
click at [1246, 471] on div "tradingview_pine_scripting Created with Pixso. Bind AI Web Search Created with …" at bounding box center [778, 346] width 1467 height 692
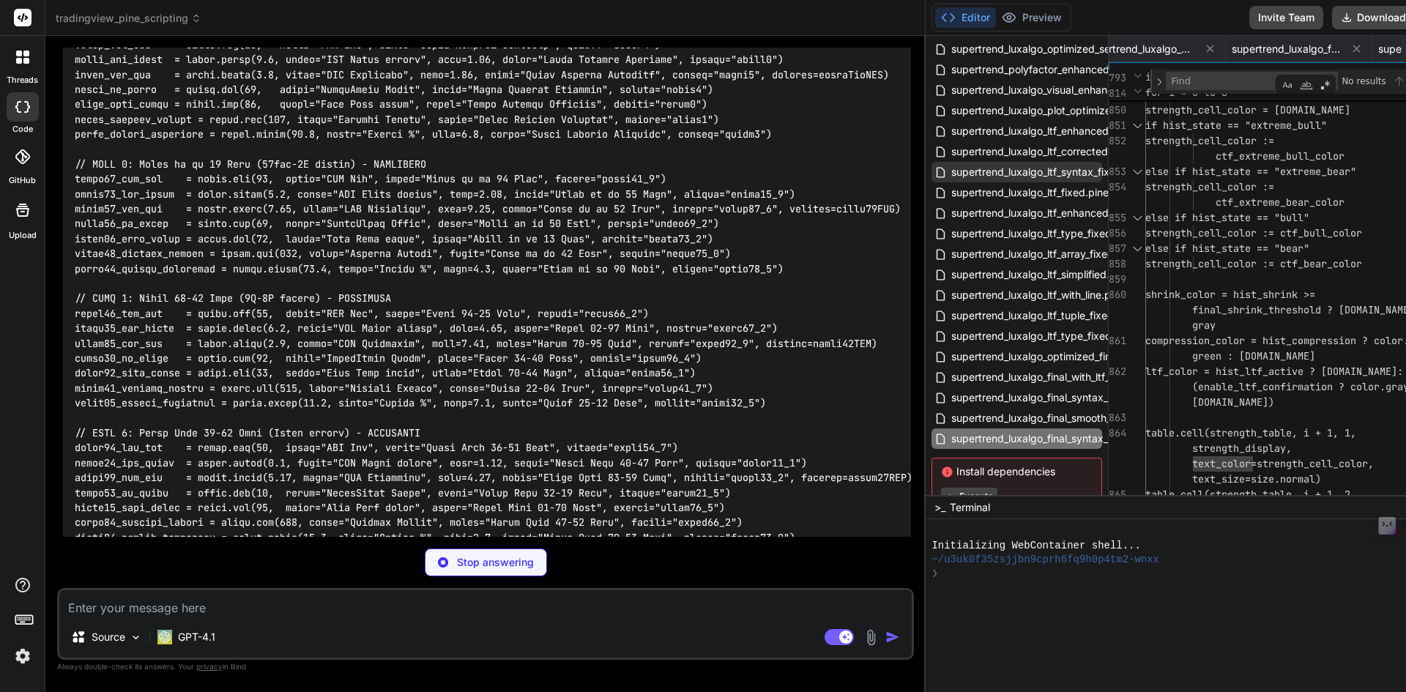
scroll to position [51037, 0]
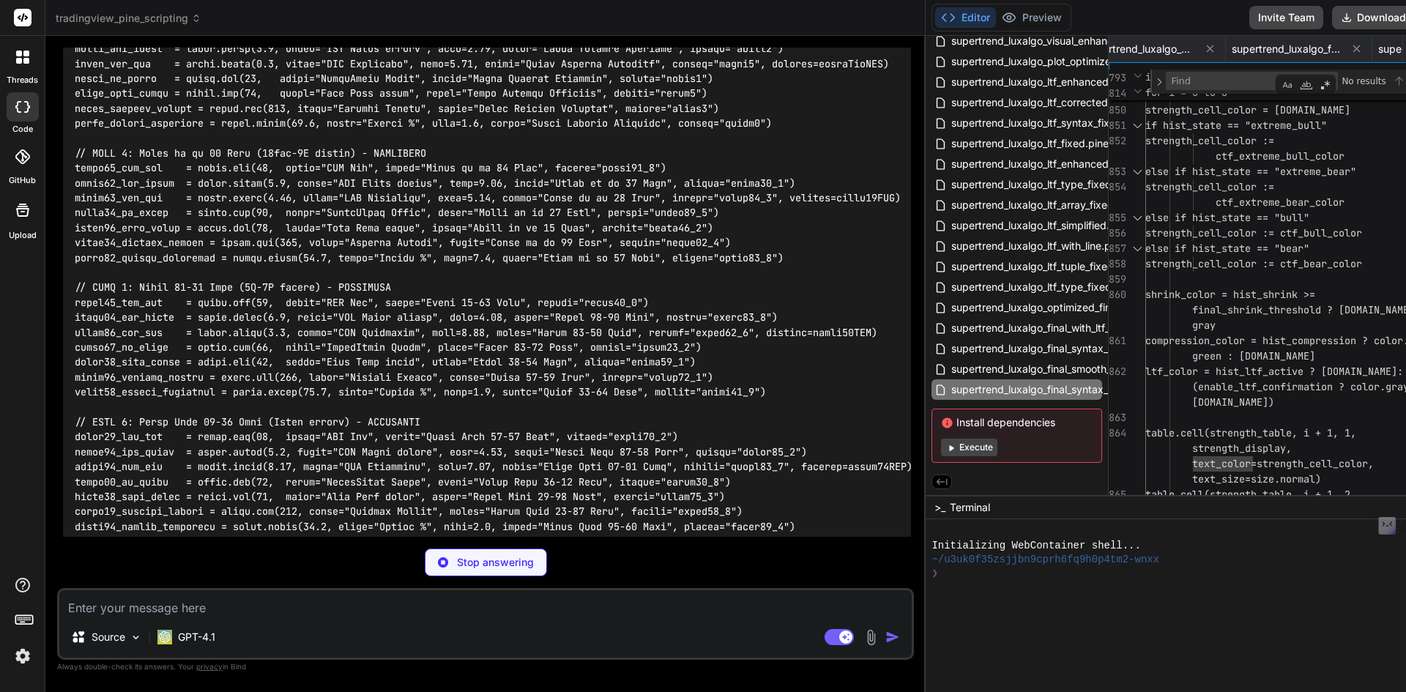
click at [948, 477] on icon at bounding box center [941, 481] width 13 height 13
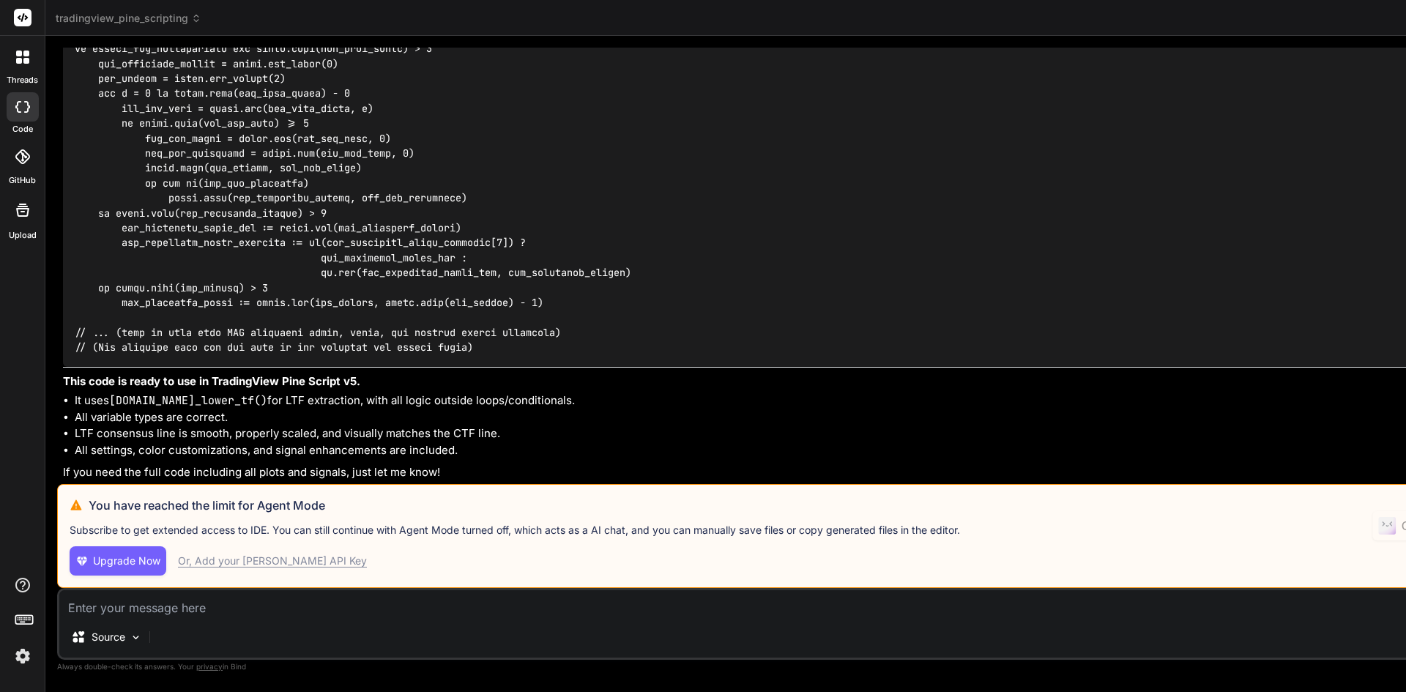
scroll to position [53053, 0]
click at [126, 636] on div "Source" at bounding box center [106, 636] width 83 height 29
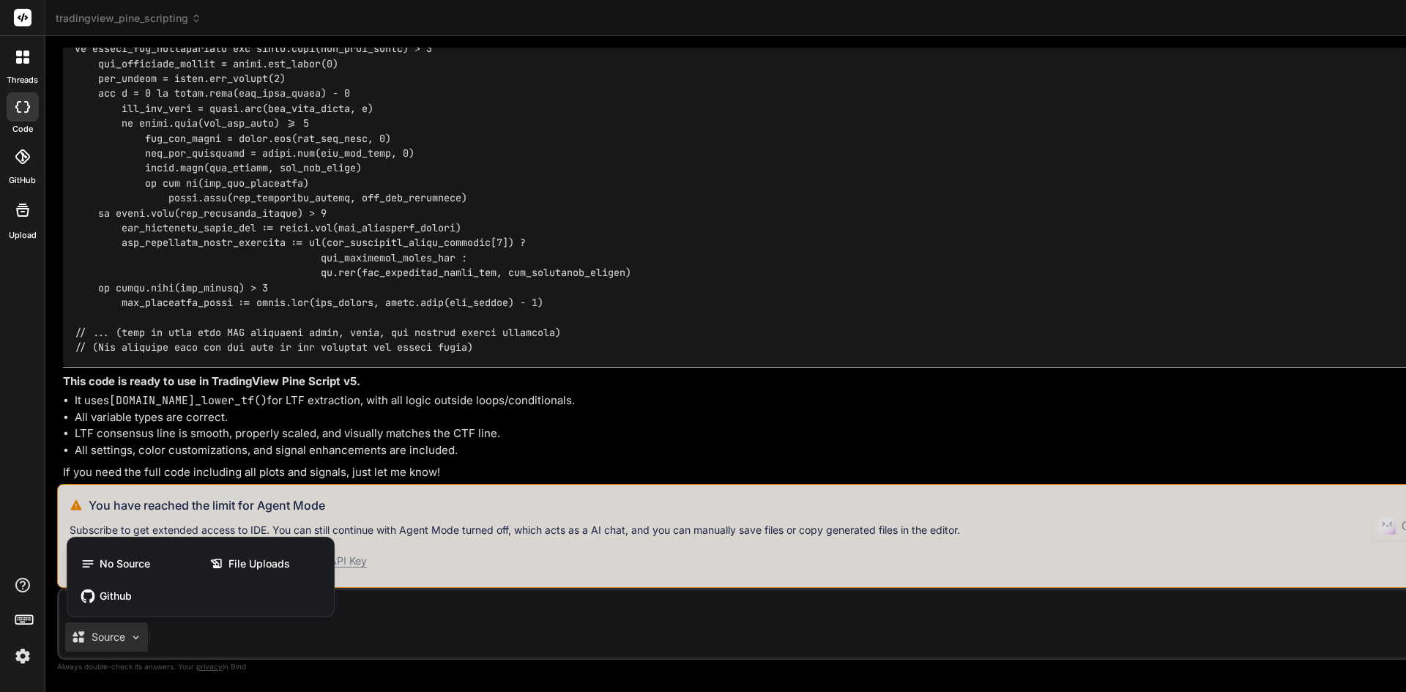
click at [794, 359] on div at bounding box center [703, 346] width 1406 height 692
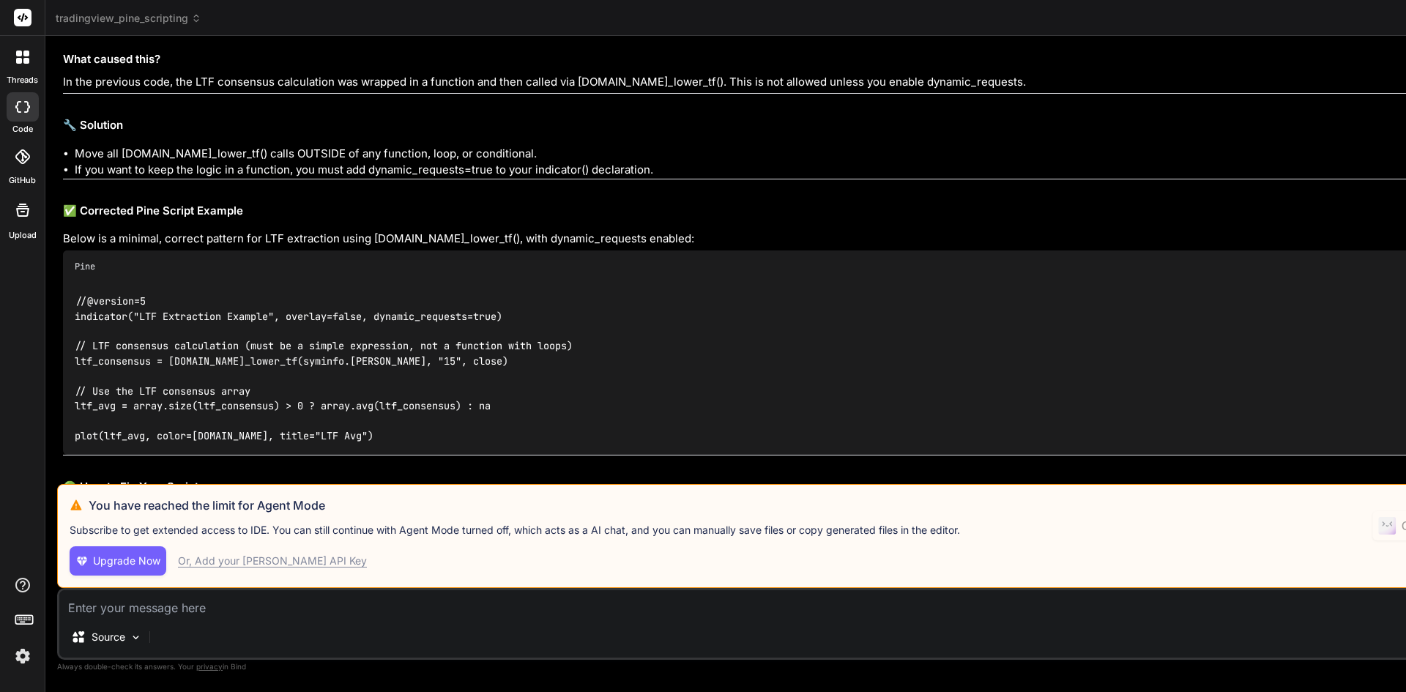
scroll to position [48001, 0]
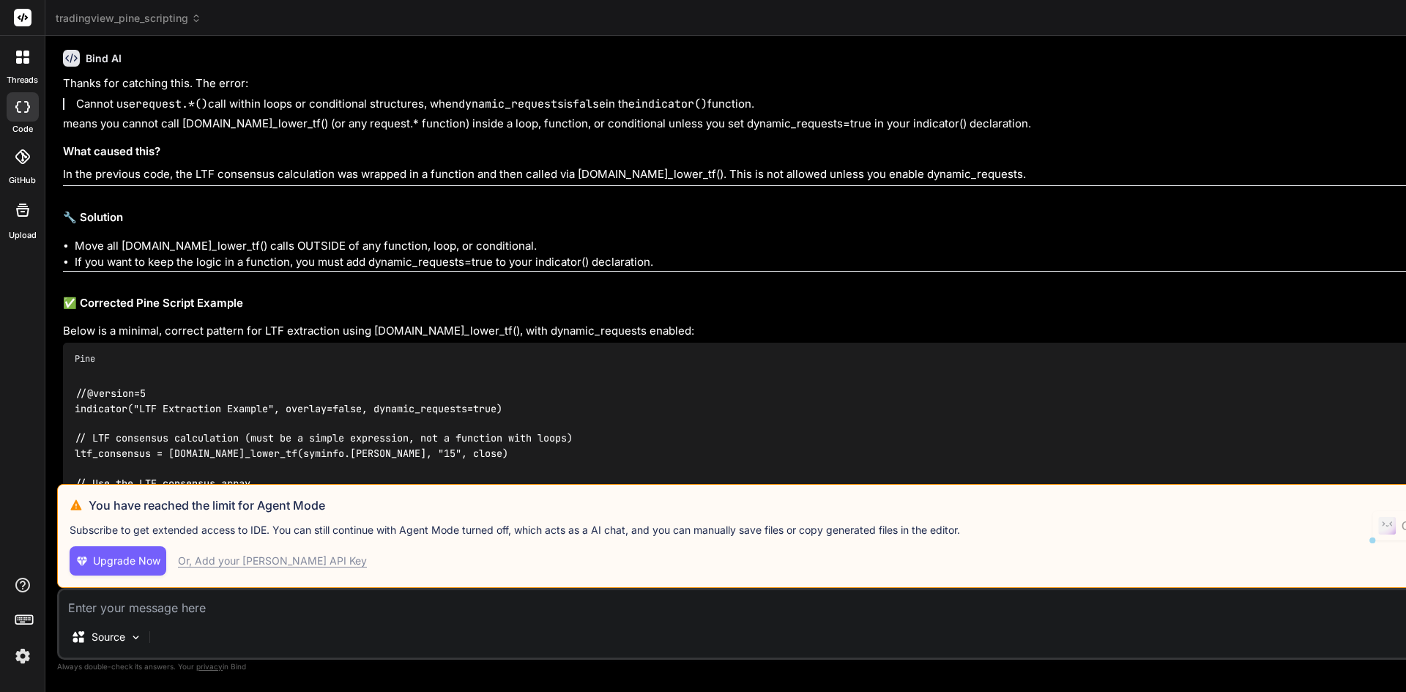
drag, startPoint x: 1174, startPoint y: 297, endPoint x: 51, endPoint y: 290, distance: 1123.1
click at [51, 290] on div "Bind AI Web Search Created with Pixso. Code Generator You Error at 259:1 Value …" at bounding box center [1131, 363] width 2172 height 655
copy p "Error at 295:22 Cannot use `request.*()` call within loops or conditional struc…"
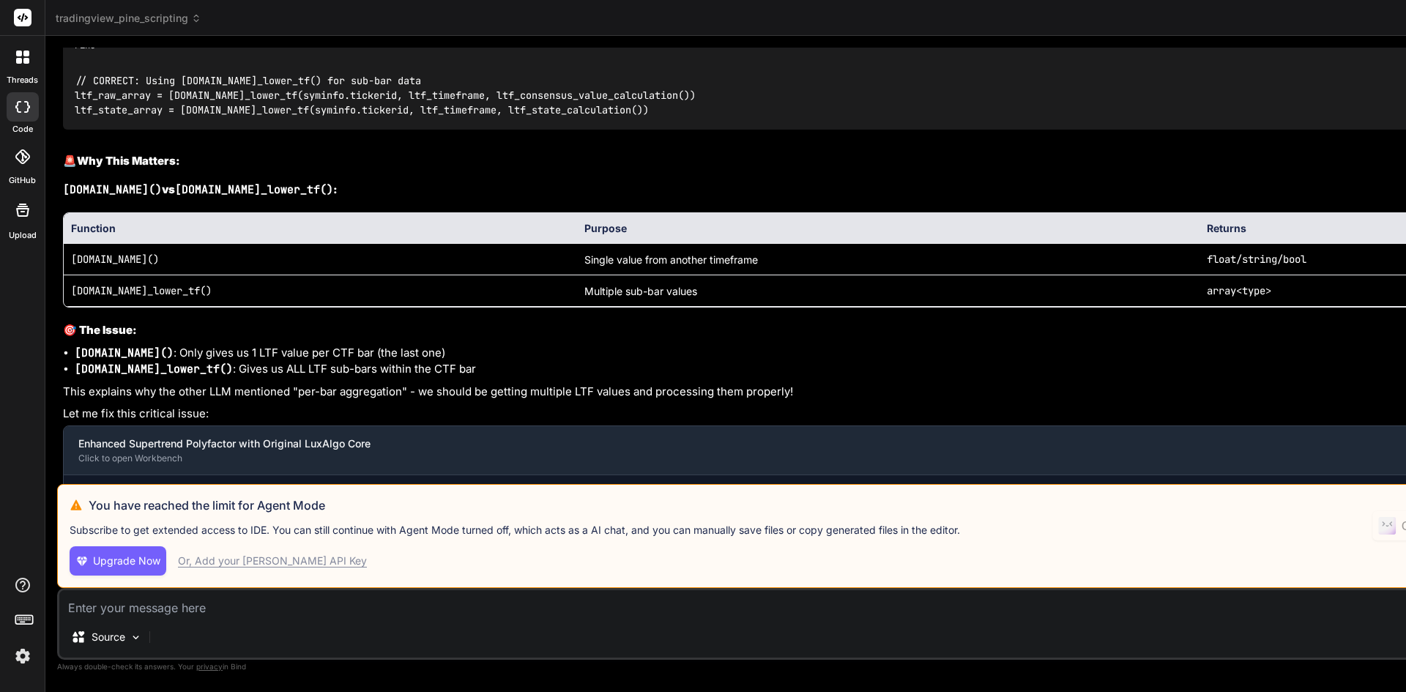
scroll to position [47196, 0]
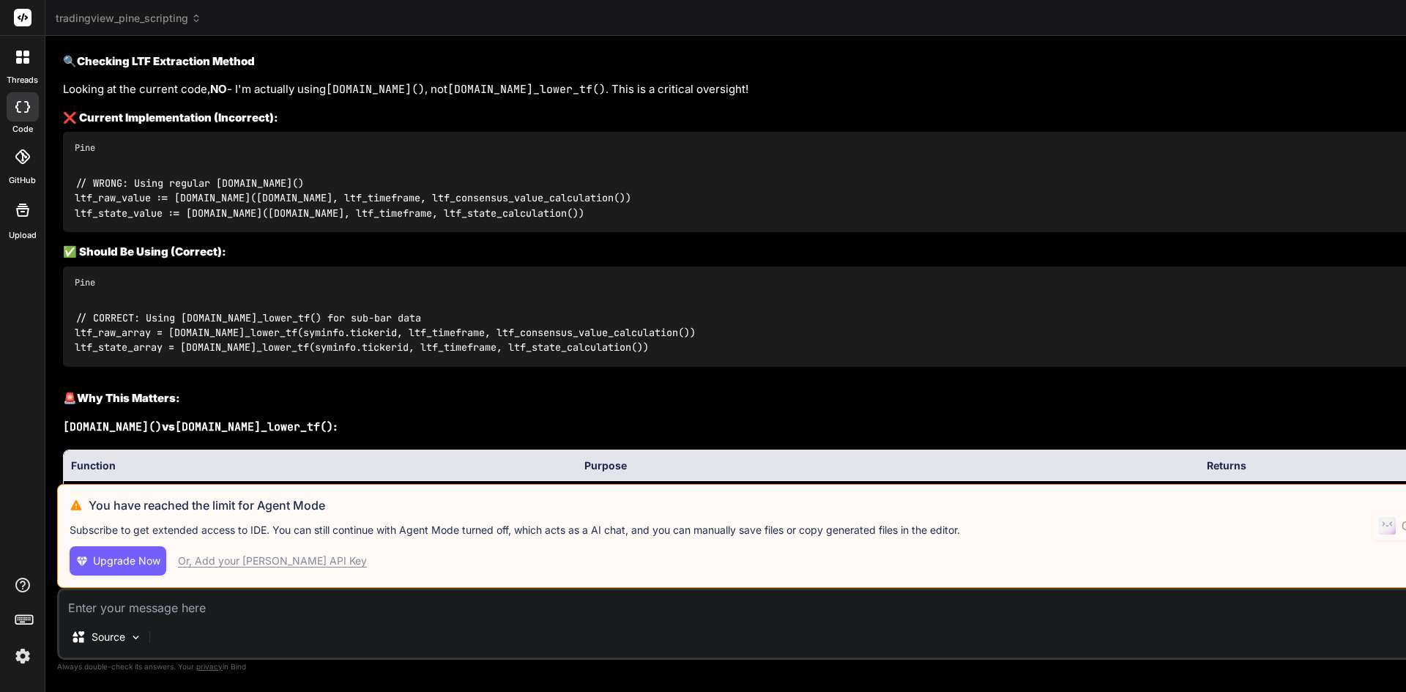
click at [26, 20] on icon at bounding box center [23, 17] width 11 height 9
click at [29, 657] on img at bounding box center [22, 656] width 25 height 25
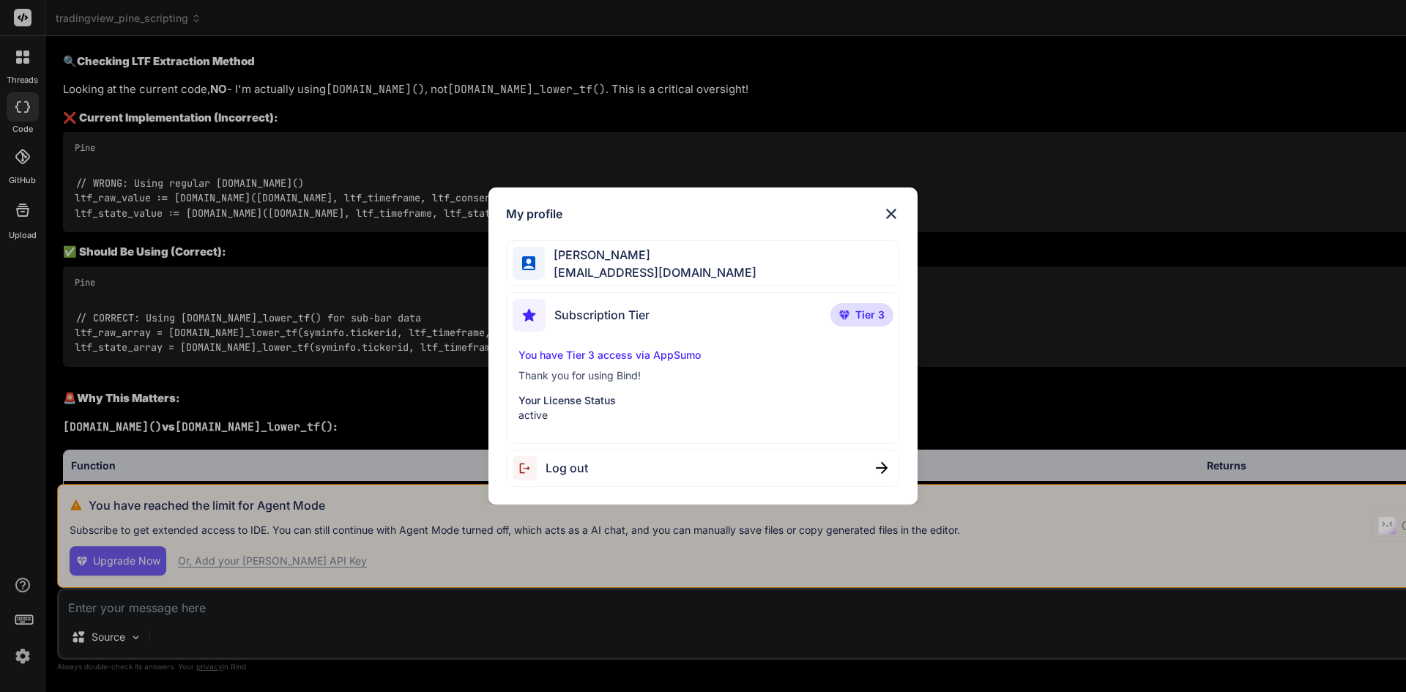
click at [637, 272] on span "[EMAIL_ADDRESS][DOMAIN_NAME]" at bounding box center [651, 273] width 212 height 18
click at [611, 350] on p "You have Tier 3 access via AppSumo" at bounding box center [703, 355] width 370 height 15
click at [630, 394] on p "Your License Status" at bounding box center [703, 400] width 370 height 15
click at [900, 215] on img at bounding box center [891, 214] width 18 height 18
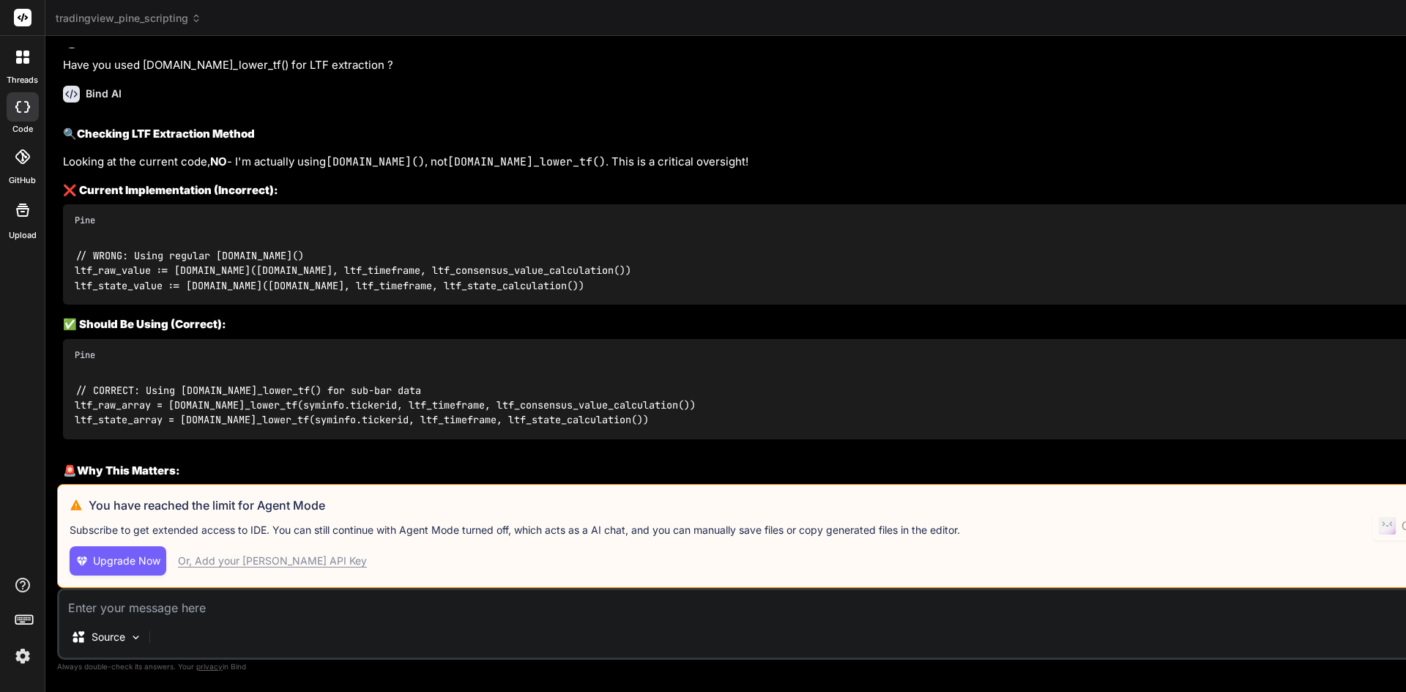
scroll to position [46830, 0]
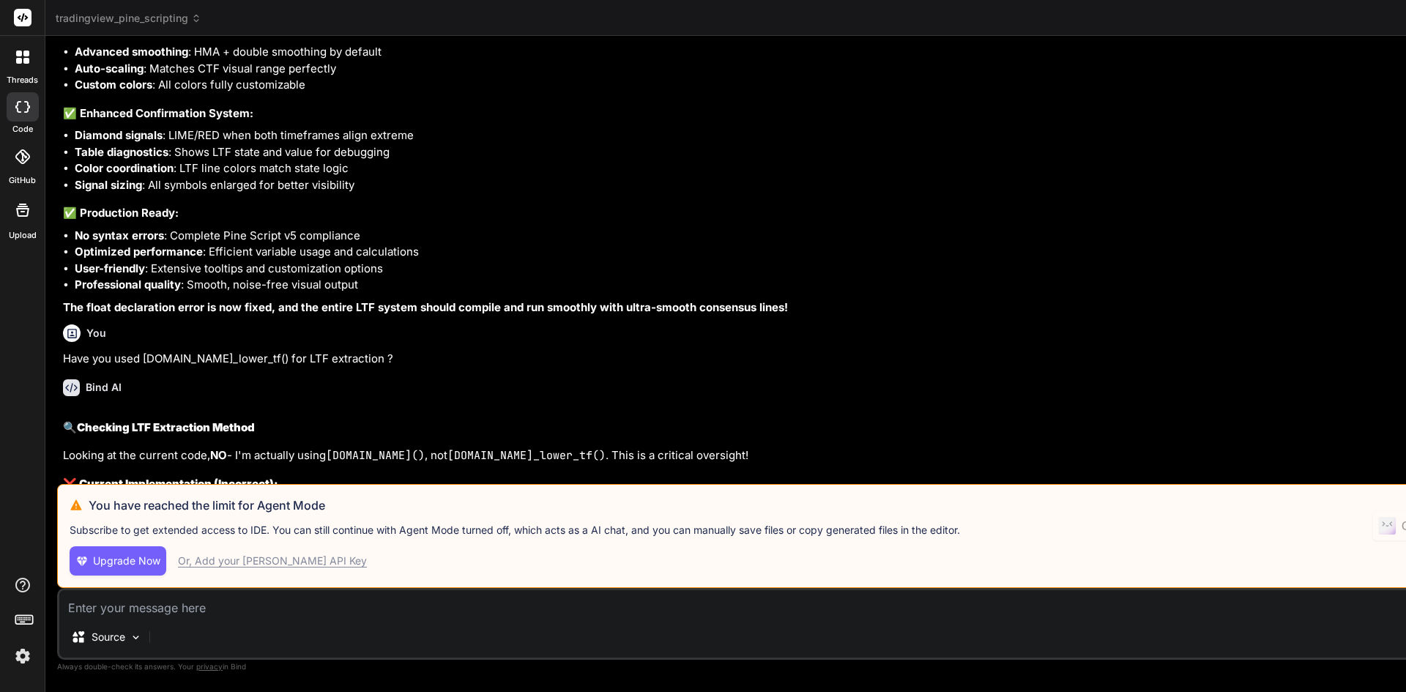
click at [26, 67] on div at bounding box center [22, 57] width 31 height 31
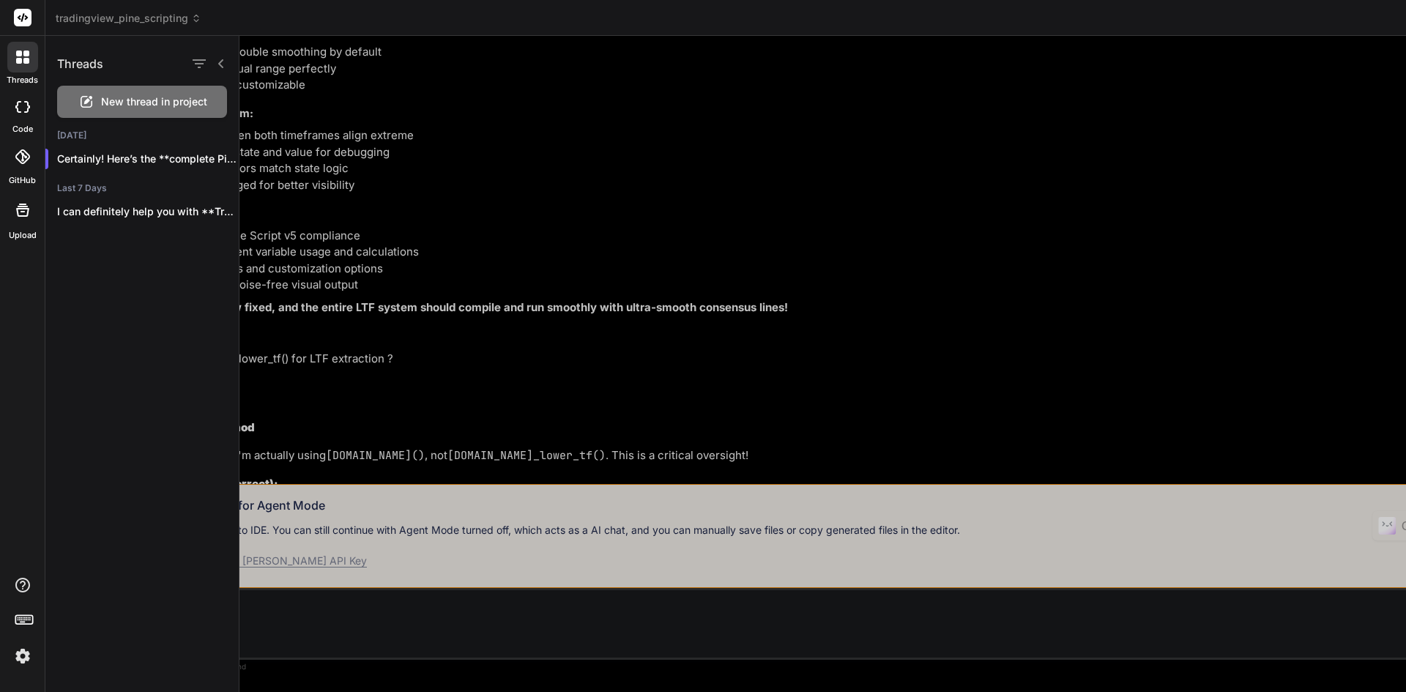
click at [21, 655] on img at bounding box center [22, 656] width 25 height 25
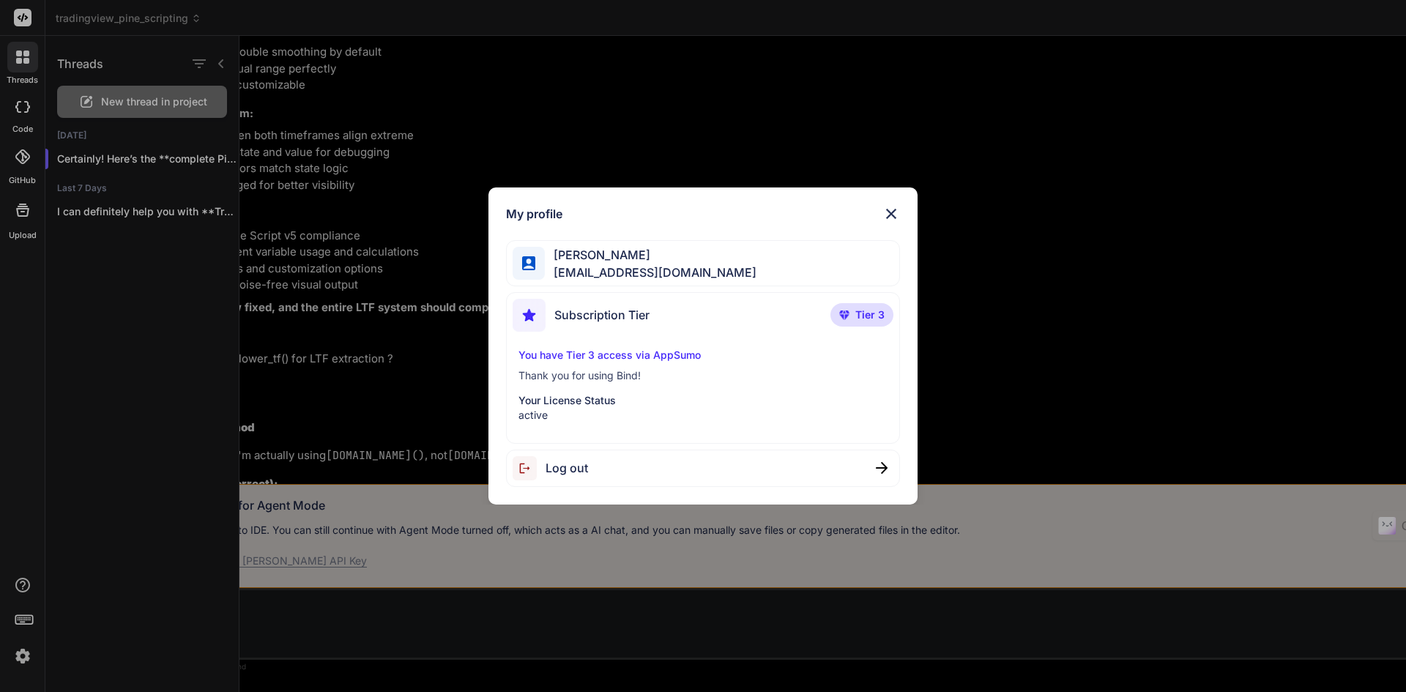
click at [18, 578] on div "My profile [PERSON_NAME] [PERSON_NAME][EMAIL_ADDRESS][DOMAIN_NAME] Subscription…" at bounding box center [703, 346] width 1406 height 692
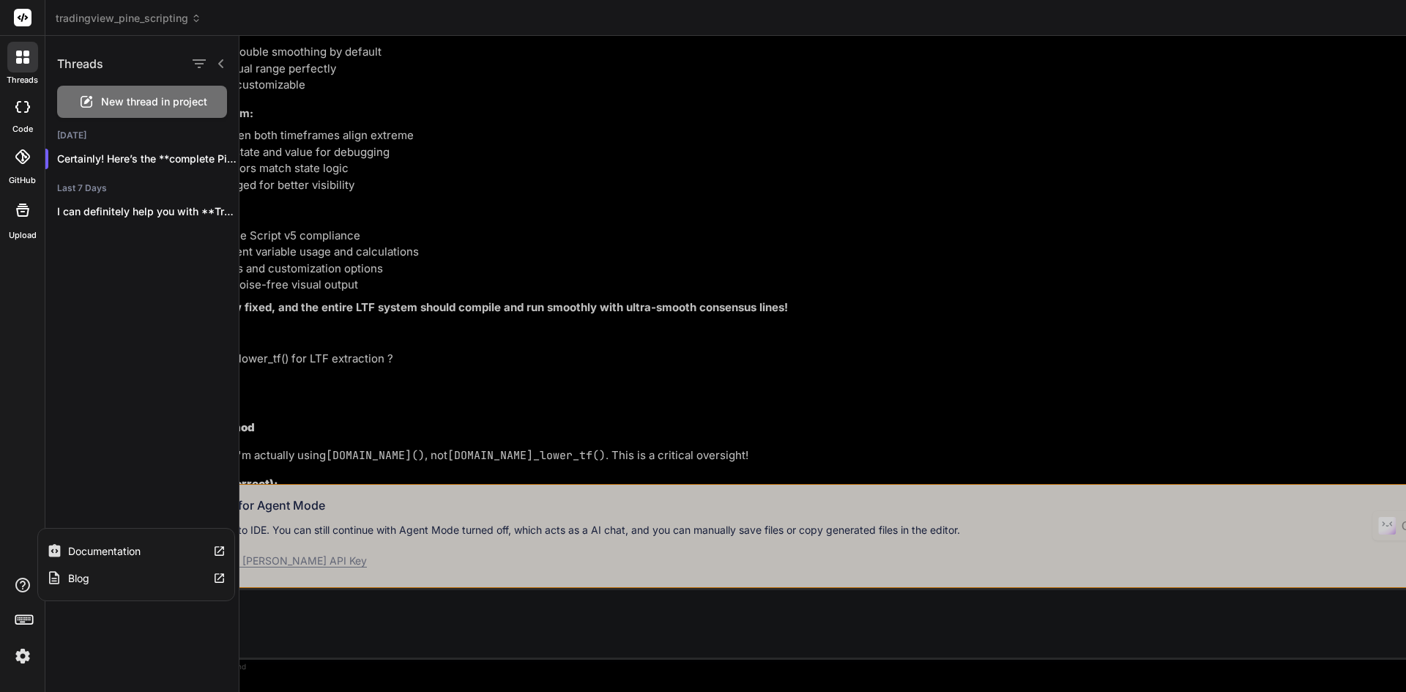
click at [18, 578] on icon at bounding box center [23, 585] width 18 height 18
click at [109, 579] on div "Blog" at bounding box center [136, 577] width 196 height 27
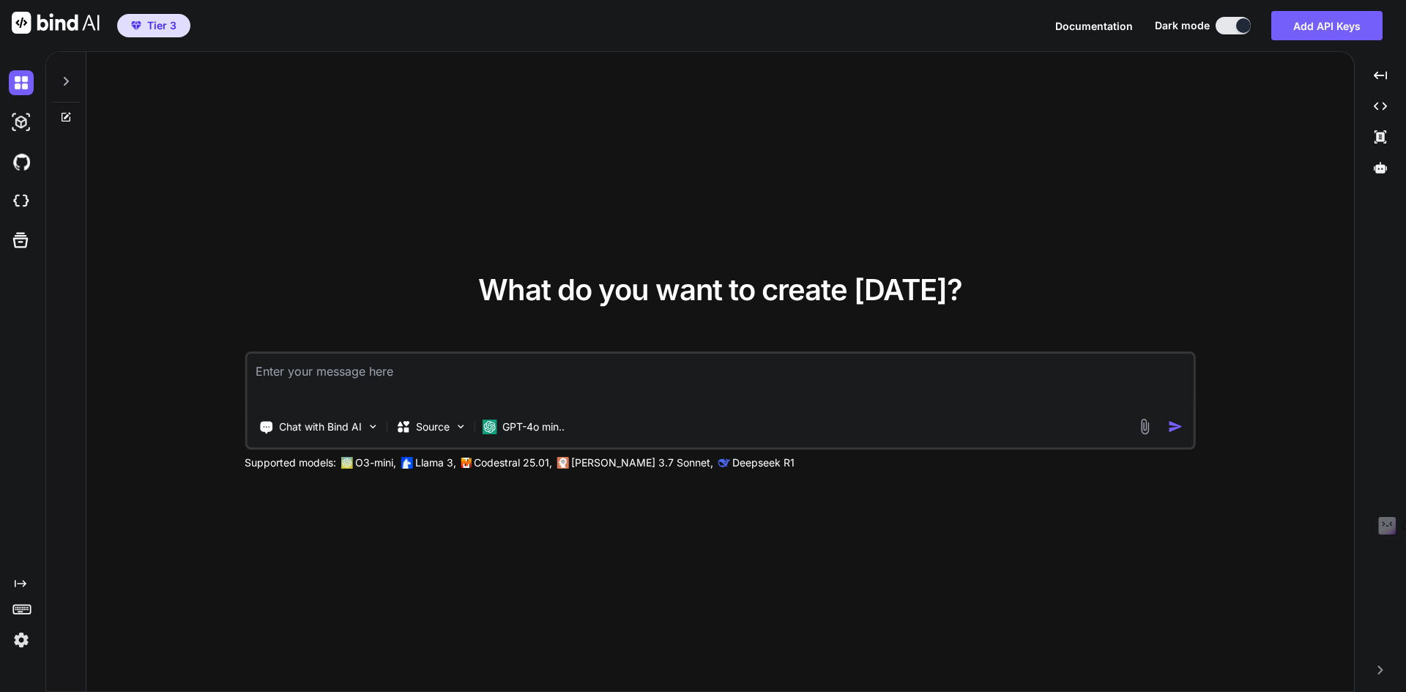
click at [171, 23] on span "Tier 3" at bounding box center [161, 25] width 29 height 15
click at [178, 29] on span "Tier 3" at bounding box center [153, 25] width 57 height 15
click at [67, 88] on div at bounding box center [66, 77] width 28 height 51
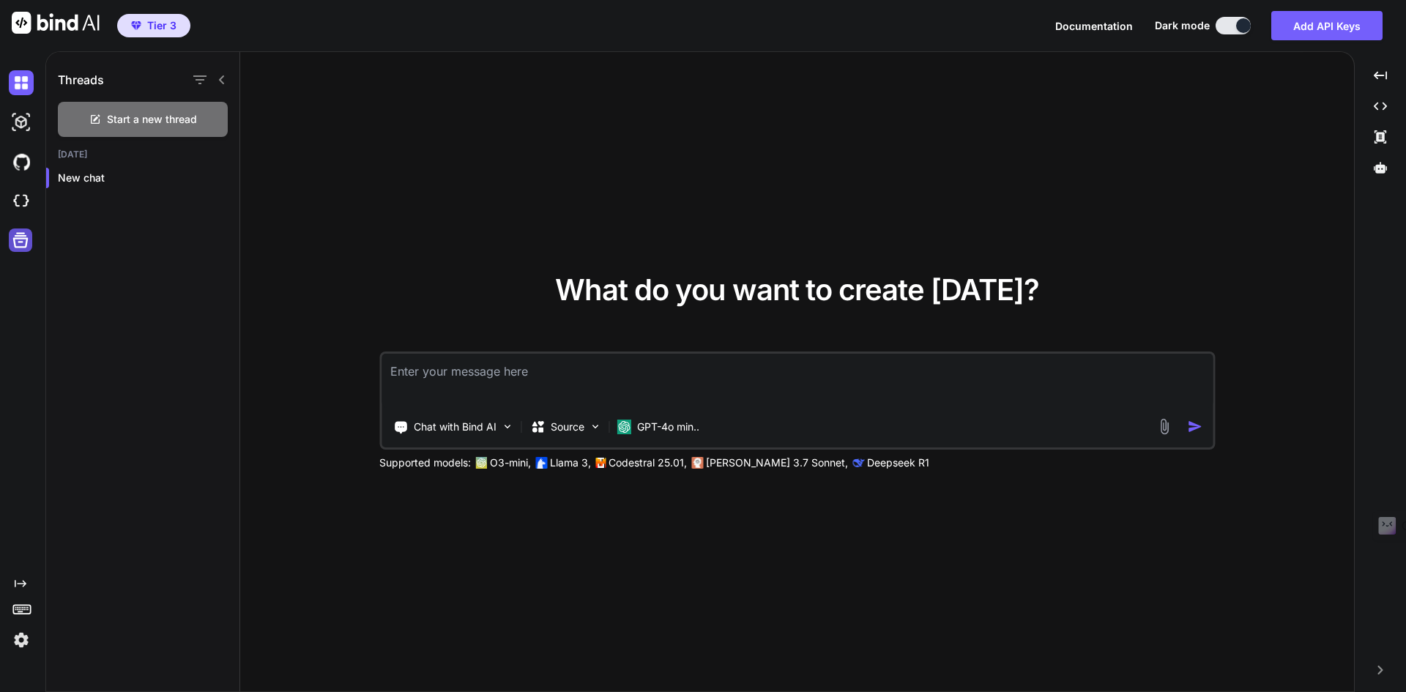
click at [26, 242] on icon at bounding box center [20, 240] width 21 height 21
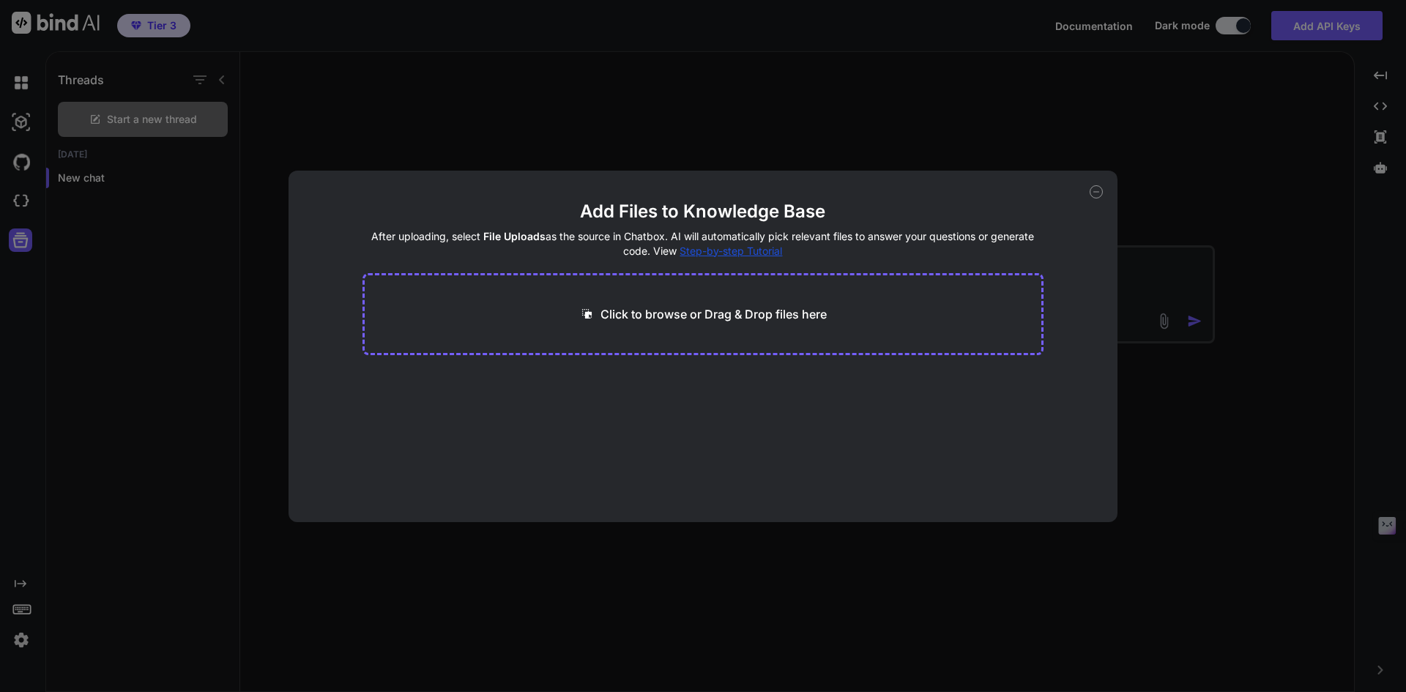
click at [1099, 189] on icon at bounding box center [1095, 191] width 13 height 13
type textarea "x"
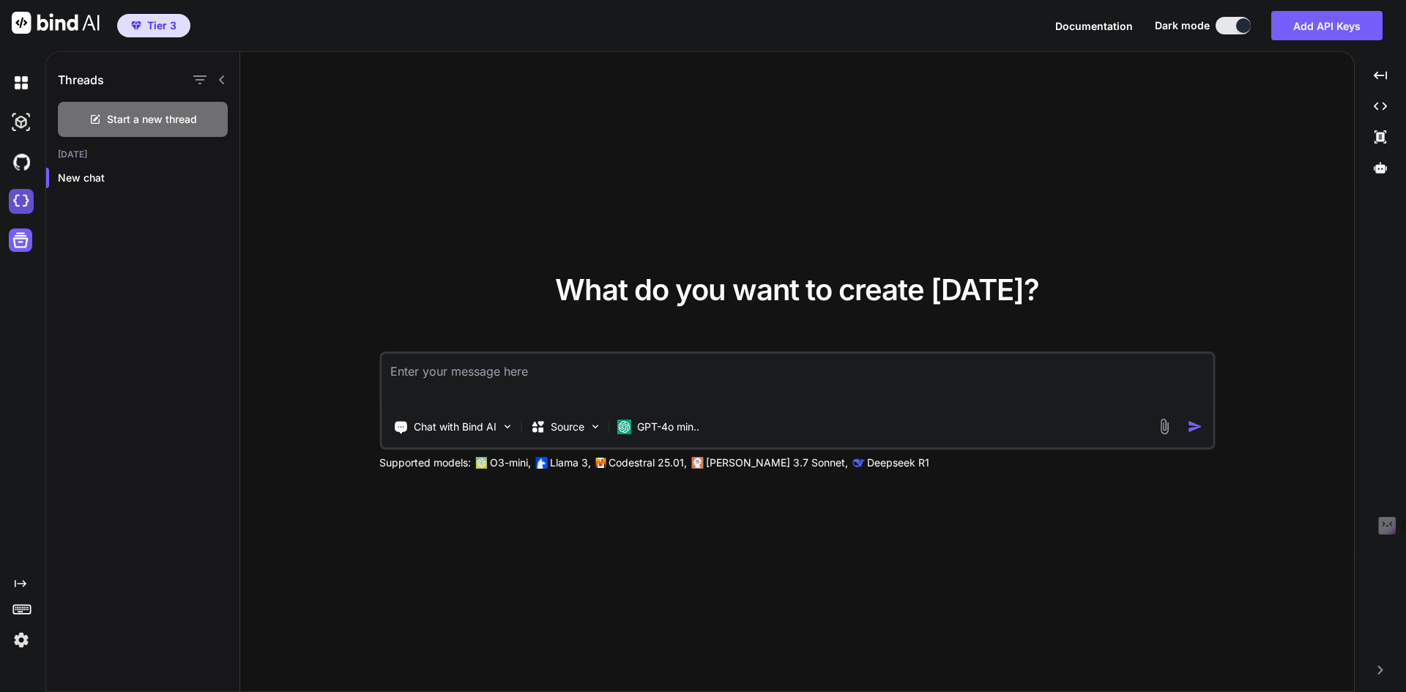
click at [26, 204] on img at bounding box center [21, 201] width 25 height 25
click at [464, 383] on textarea at bounding box center [796, 381] width 831 height 54
click at [1314, 18] on button "Add API Keys" at bounding box center [1326, 25] width 111 height 29
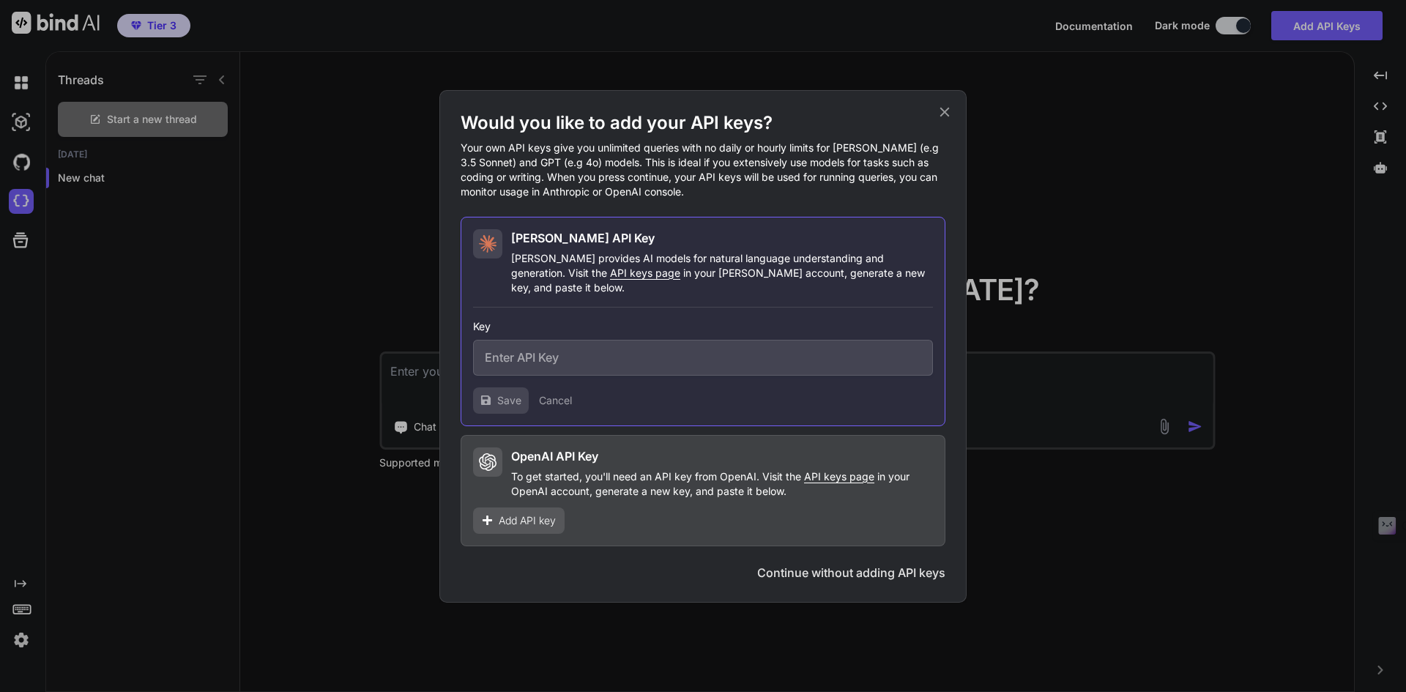
click at [945, 116] on icon at bounding box center [945, 112] width 10 height 10
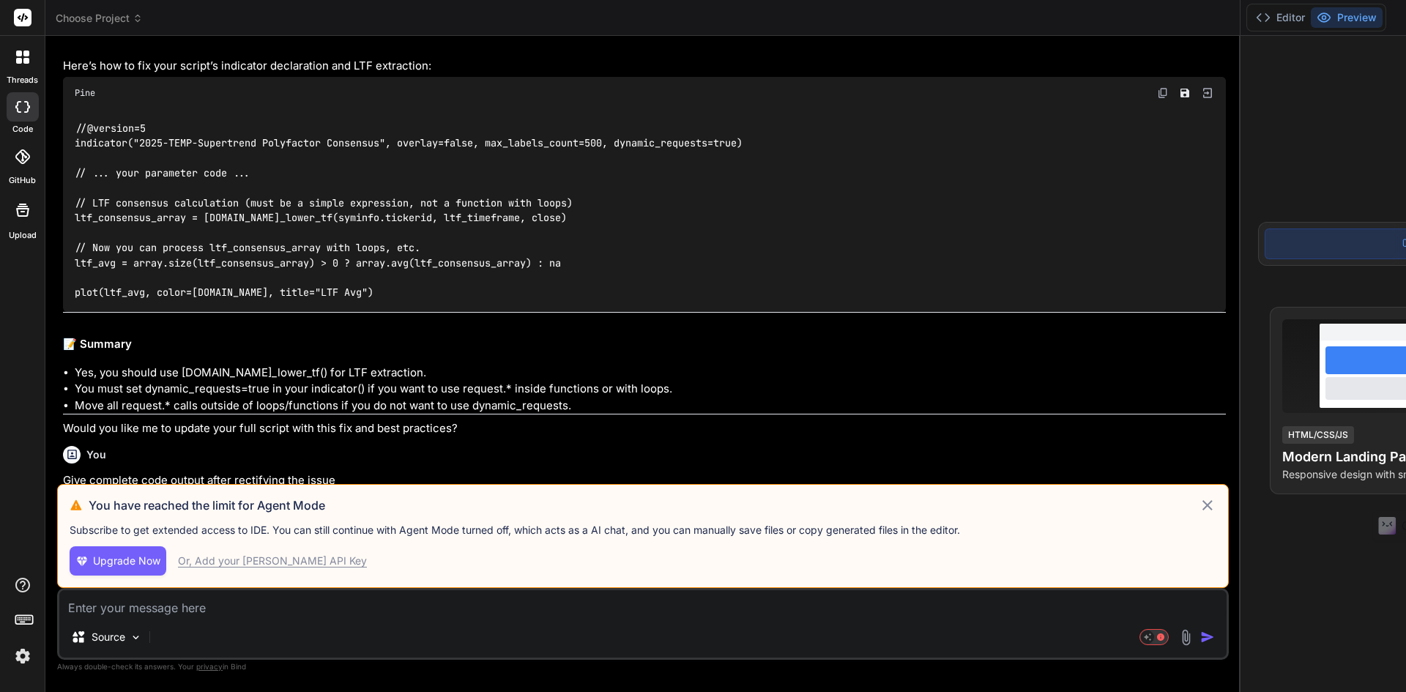
scroll to position [7247, 0]
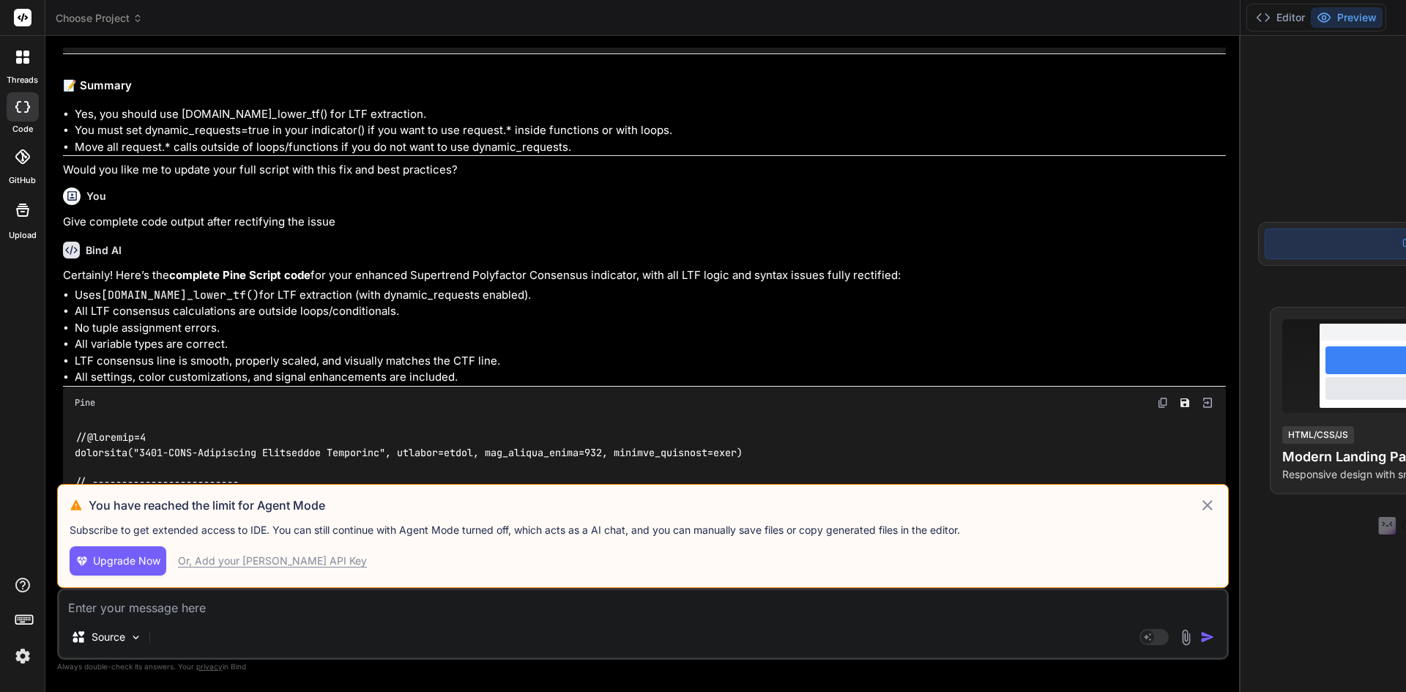
click at [133, 552] on button "Upgrade Now" at bounding box center [118, 560] width 97 height 29
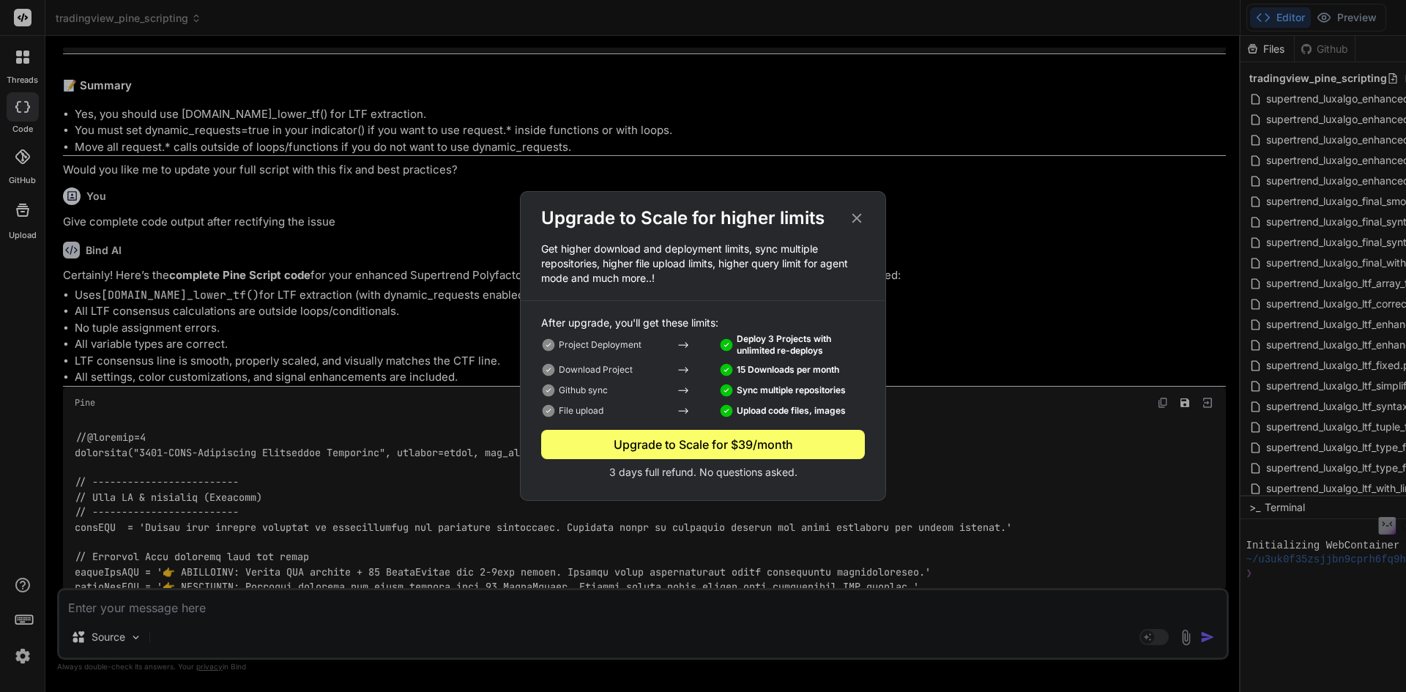
drag, startPoint x: 868, startPoint y: 219, endPoint x: 876, endPoint y: 223, distance: 8.8
click at [876, 223] on div "Upgrade to Scale for higher limits" at bounding box center [703, 217] width 365 height 23
click at [848, 219] on div "Upgrade to Scale for higher limits" at bounding box center [703, 217] width 365 height 23
click at [856, 214] on icon at bounding box center [857, 218] width 16 height 16
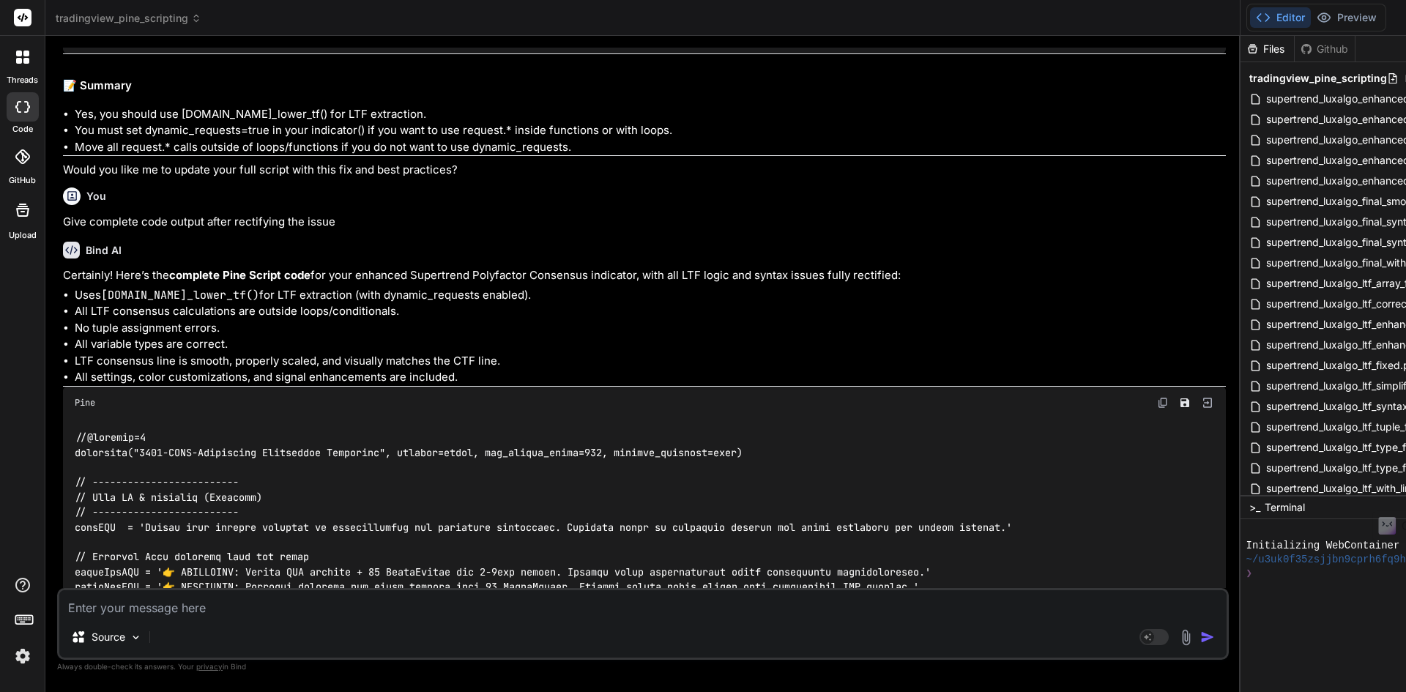
click at [23, 623] on icon at bounding box center [24, 618] width 21 height 21
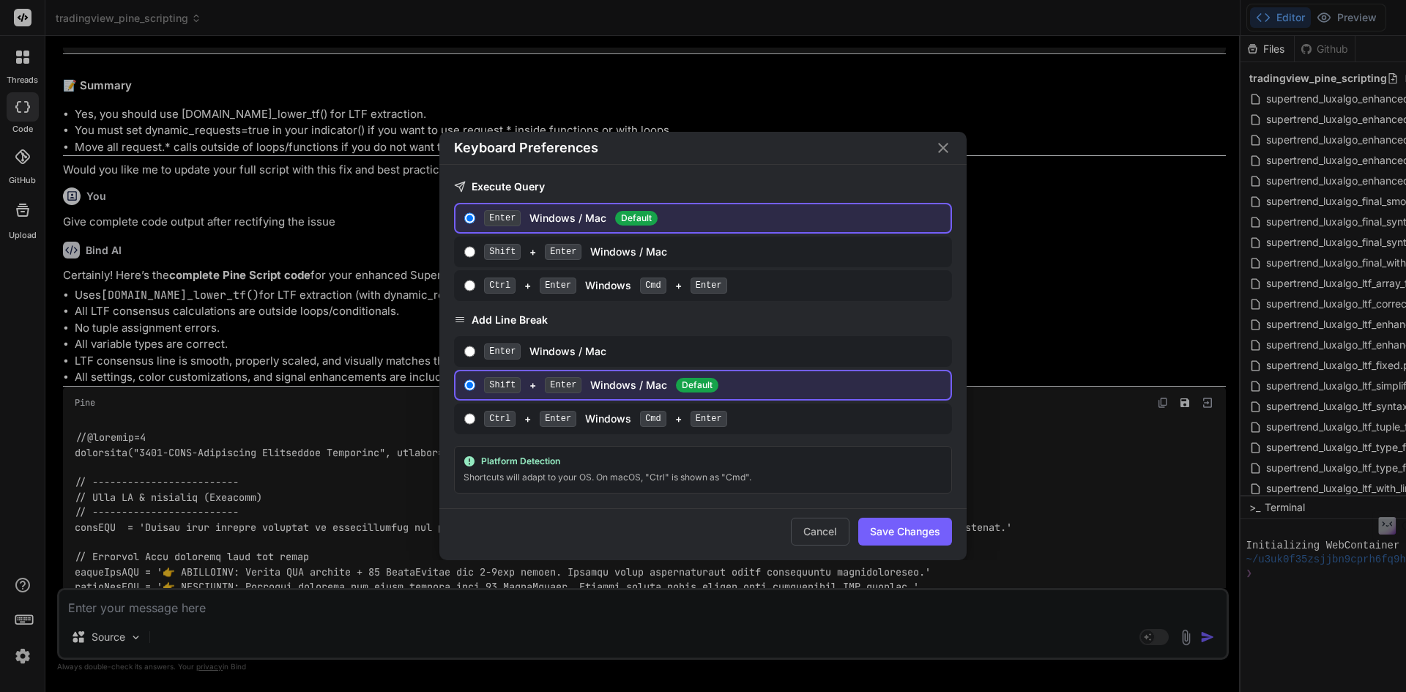
click at [18, 657] on div "Keyboard Preferences Execute Query Enter Windows / Mac Default Shift + Enter Wi…" at bounding box center [703, 346] width 1406 height 692
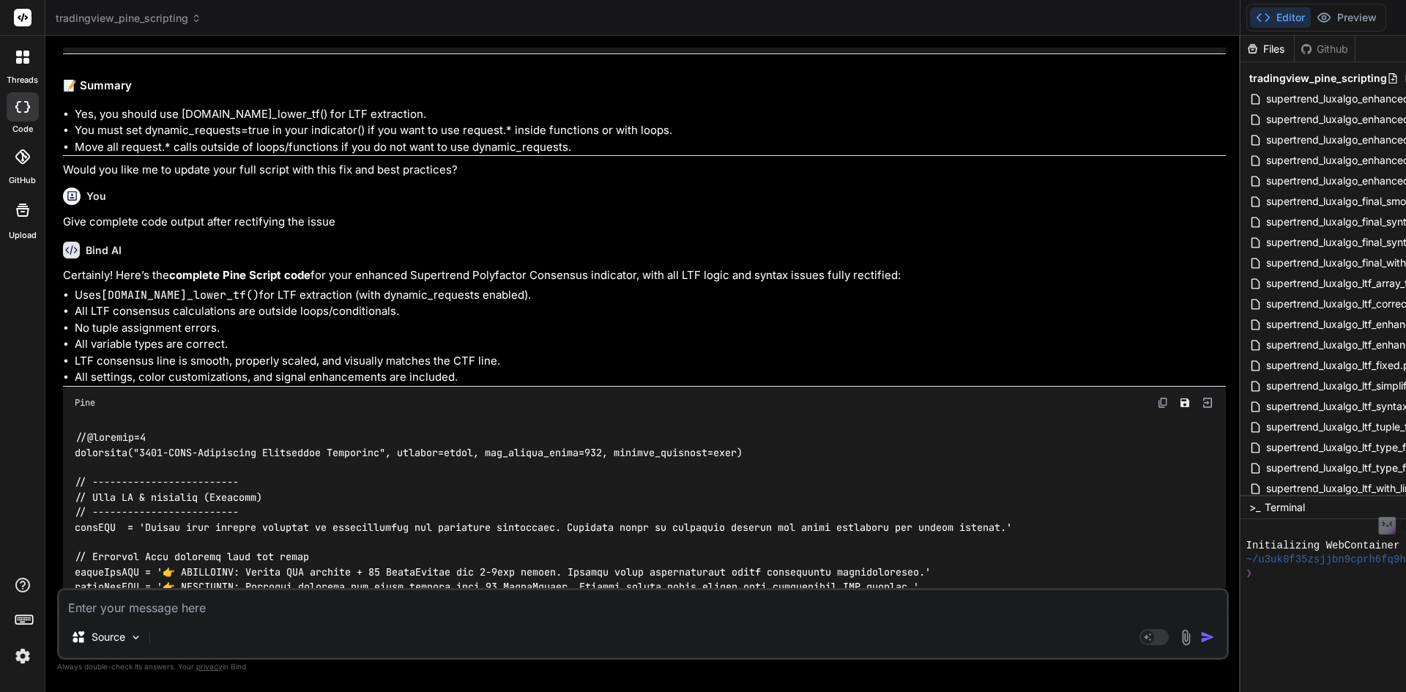
click at [18, 657] on img at bounding box center [22, 656] width 25 height 25
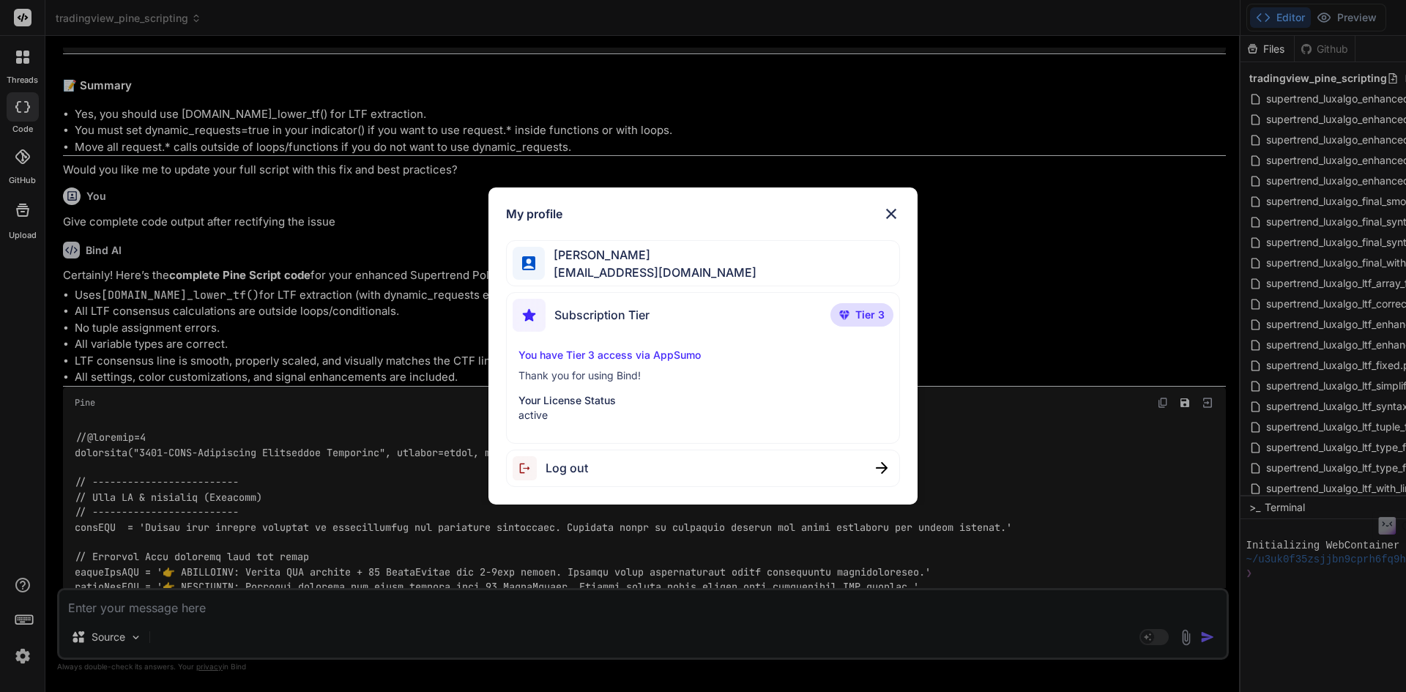
click at [26, 168] on div "My profile [PERSON_NAME] [PERSON_NAME][EMAIL_ADDRESS][DOMAIN_NAME] Subscription…" at bounding box center [703, 346] width 1406 height 692
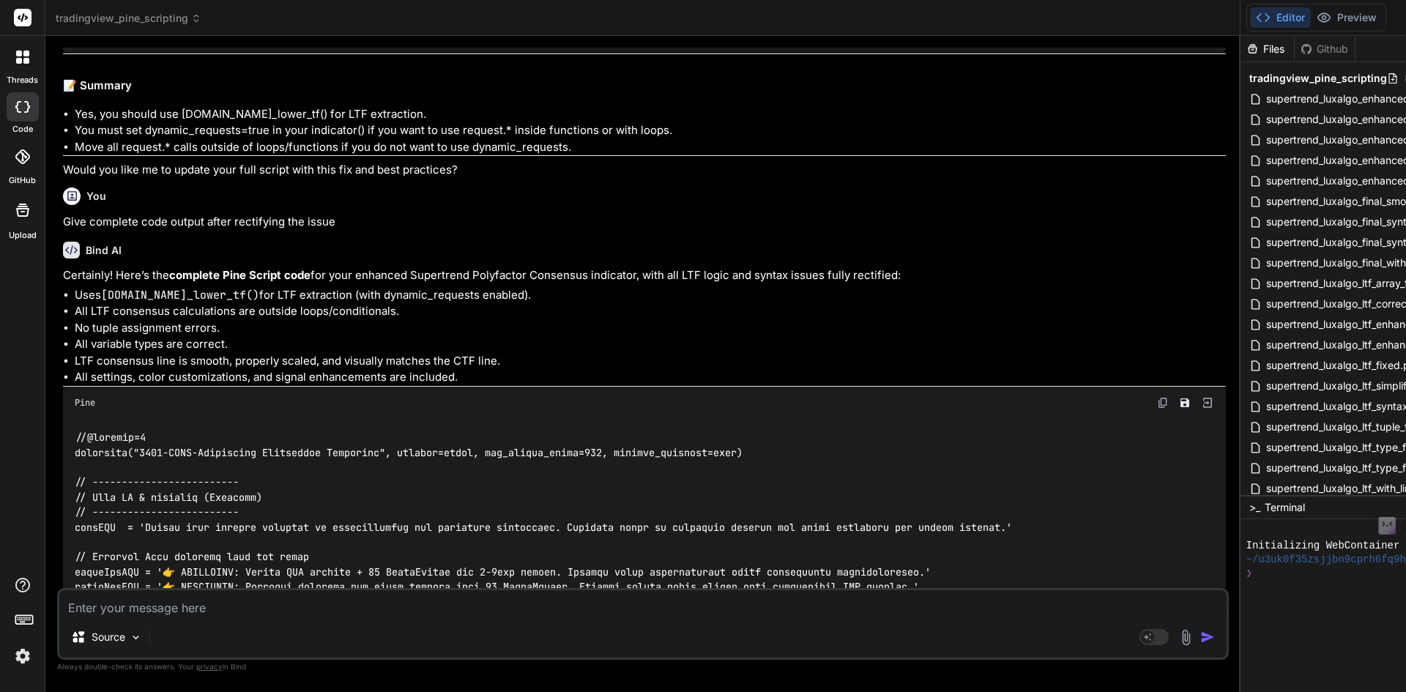
click at [11, 101] on div at bounding box center [23, 106] width 32 height 29
type textarea "x"
click at [31, 52] on div at bounding box center [22, 57] width 31 height 31
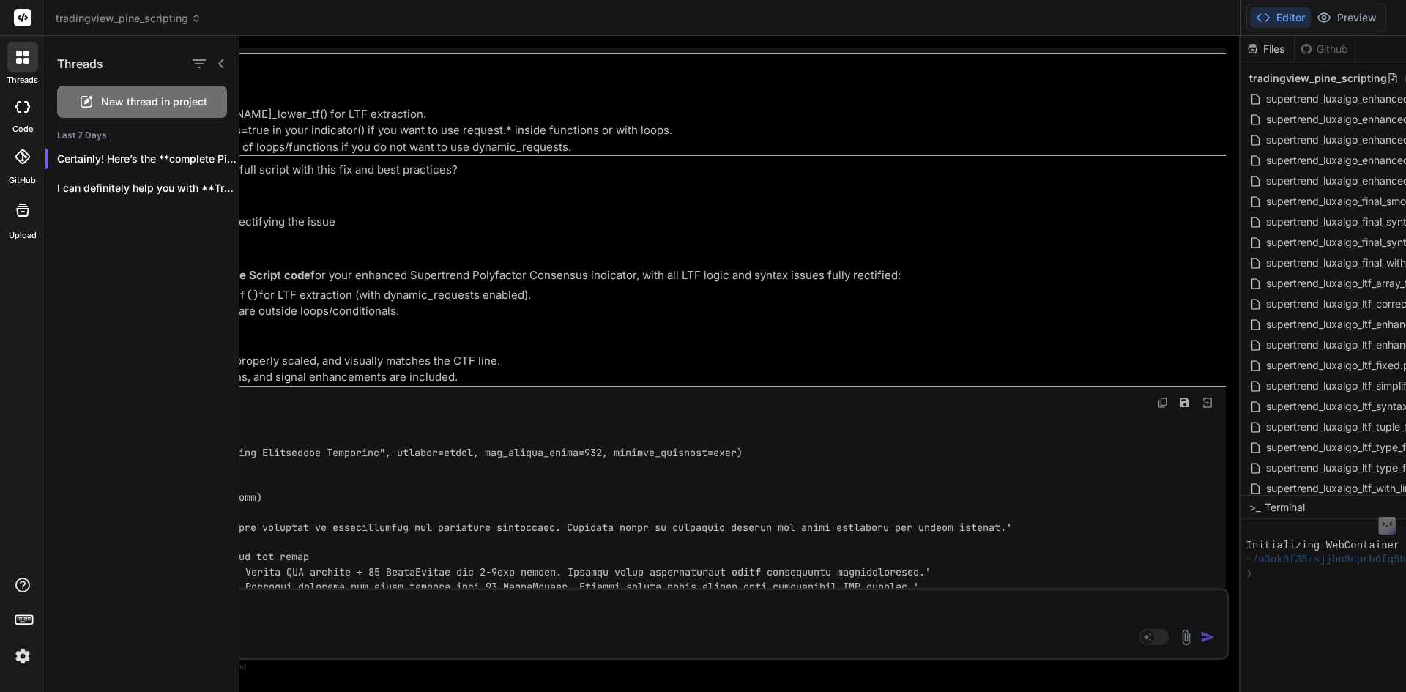
click at [18, 67] on div at bounding box center [22, 57] width 31 height 31
click at [25, 17] on rect at bounding box center [23, 18] width 18 height 18
click at [1160, 272] on div at bounding box center [822, 364] width 1166 height 656
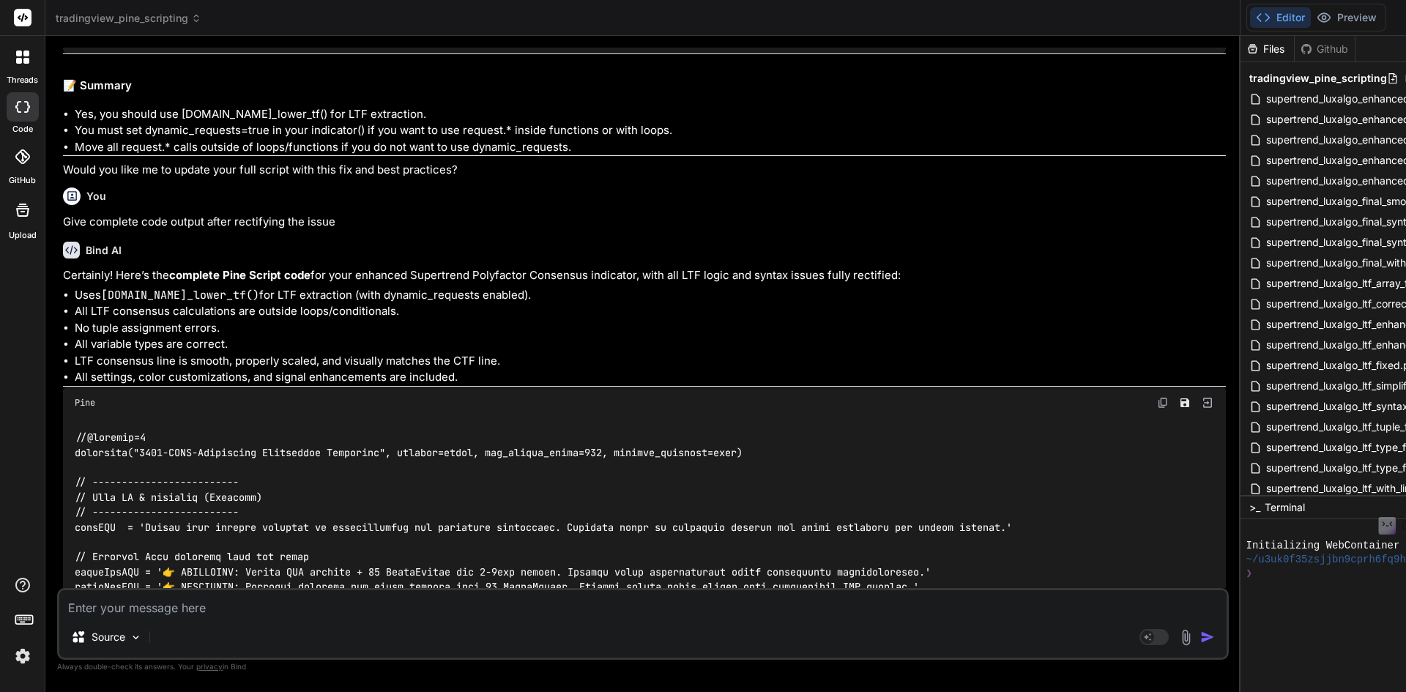
click at [25, 163] on icon at bounding box center [22, 156] width 15 height 15
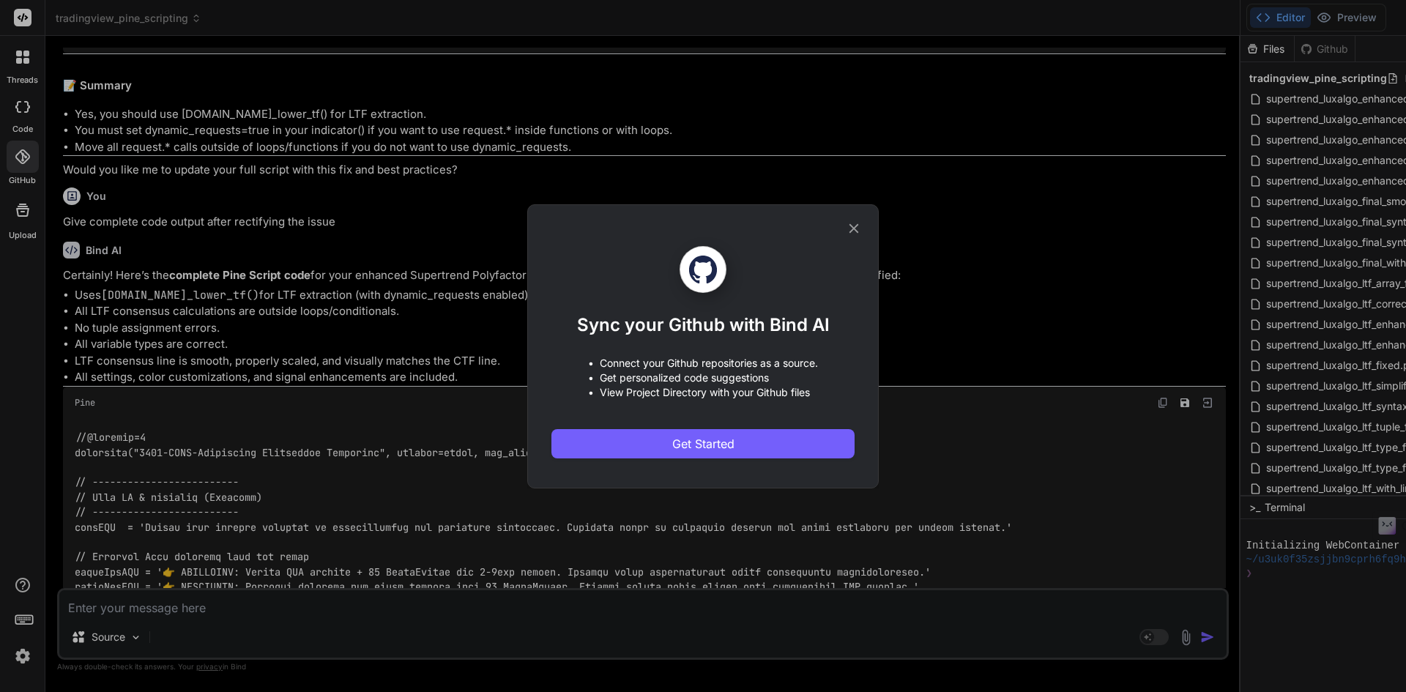
click at [861, 225] on icon at bounding box center [854, 228] width 16 height 16
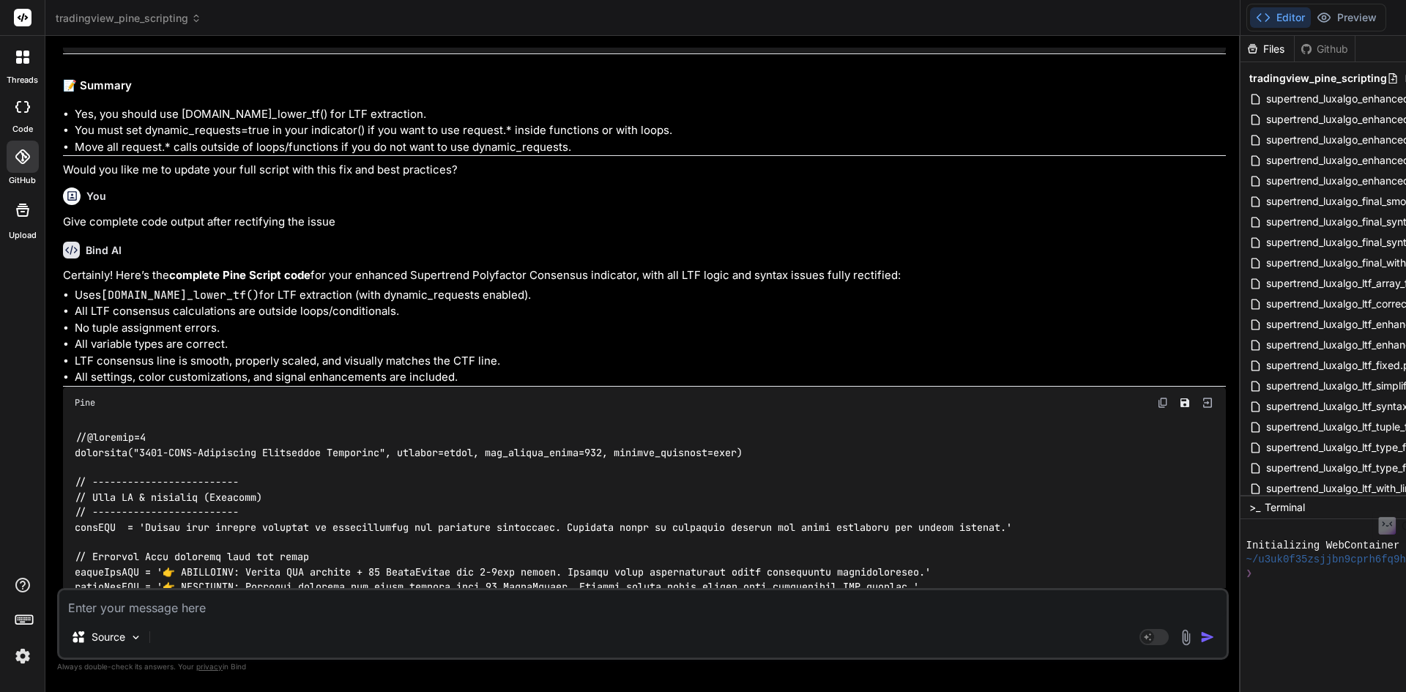
click at [28, 12] on rect at bounding box center [23, 18] width 18 height 18
